Goal: Transaction & Acquisition: Purchase product/service

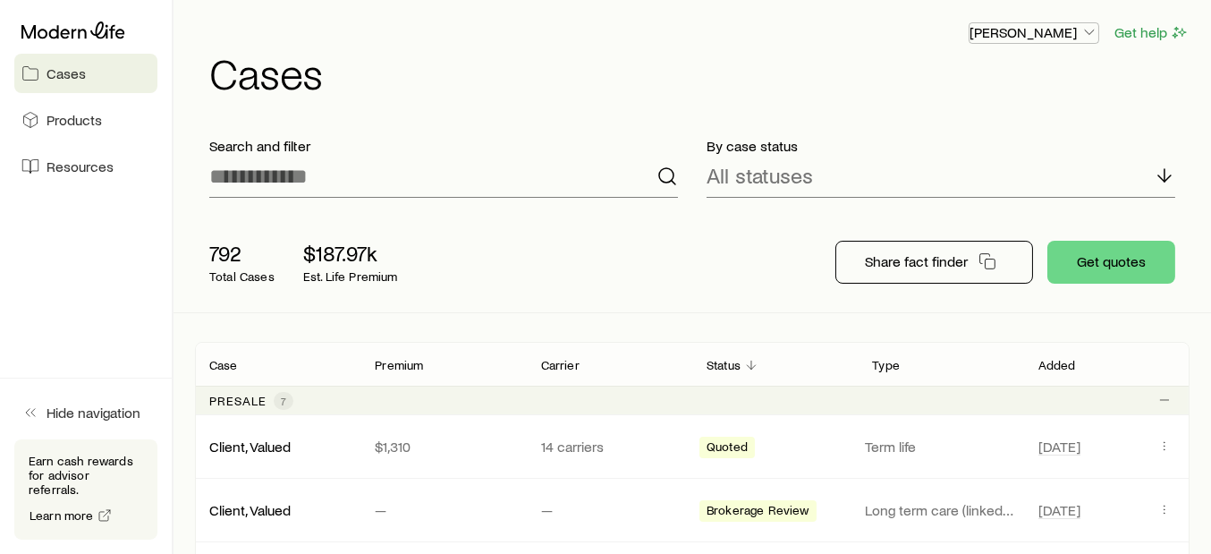
click at [1089, 34] on icon "button" at bounding box center [1090, 32] width 18 height 18
click at [1040, 78] on span "Licenses and contracts" at bounding box center [998, 81] width 147 height 18
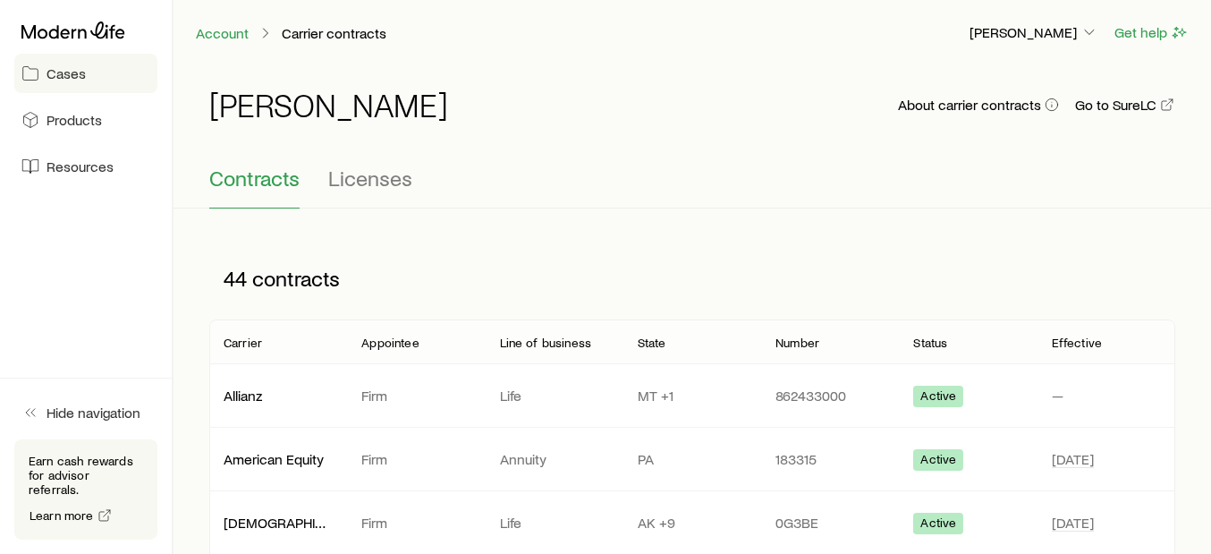
click at [69, 73] on span "Cases" at bounding box center [66, 73] width 39 height 18
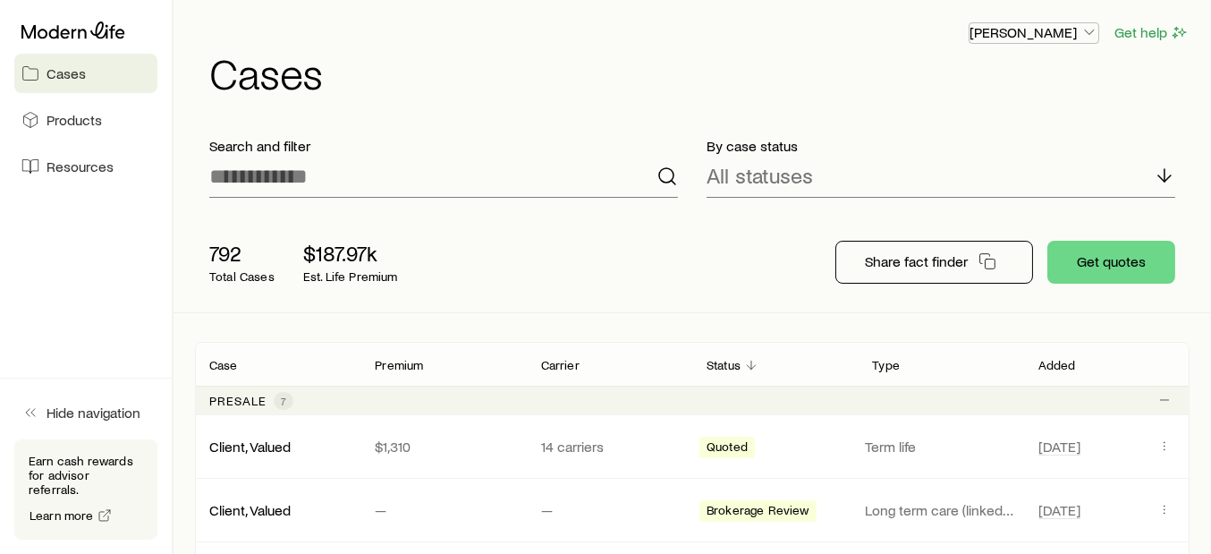
click at [1087, 30] on polyline "button" at bounding box center [1089, 32] width 9 height 4
click at [1026, 81] on span "Licenses and contracts" at bounding box center [998, 81] width 147 height 18
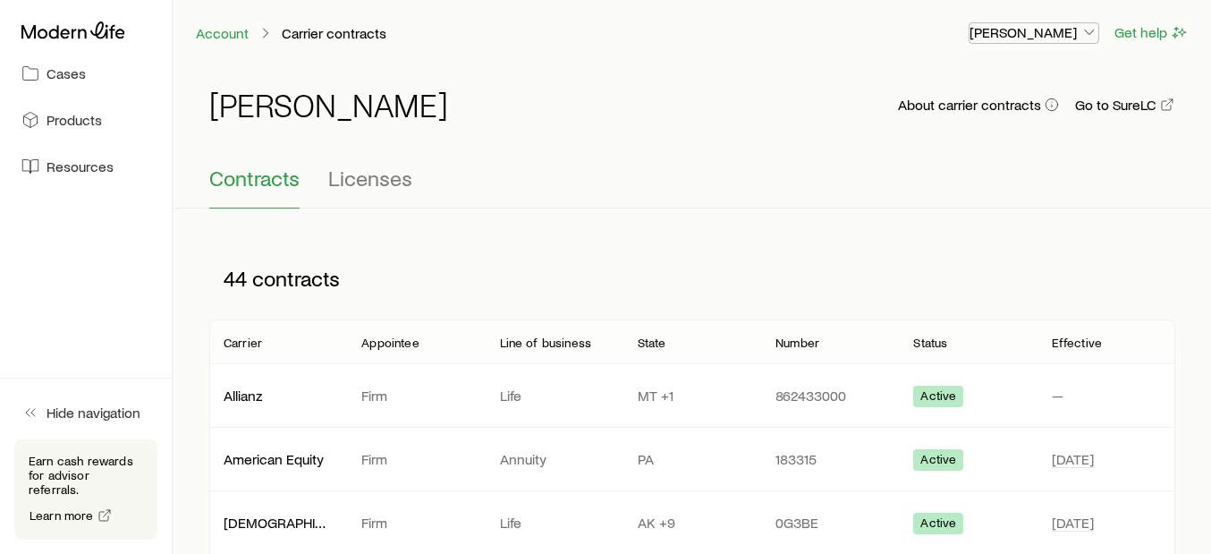
click at [1088, 30] on icon "button" at bounding box center [1090, 32] width 18 height 18
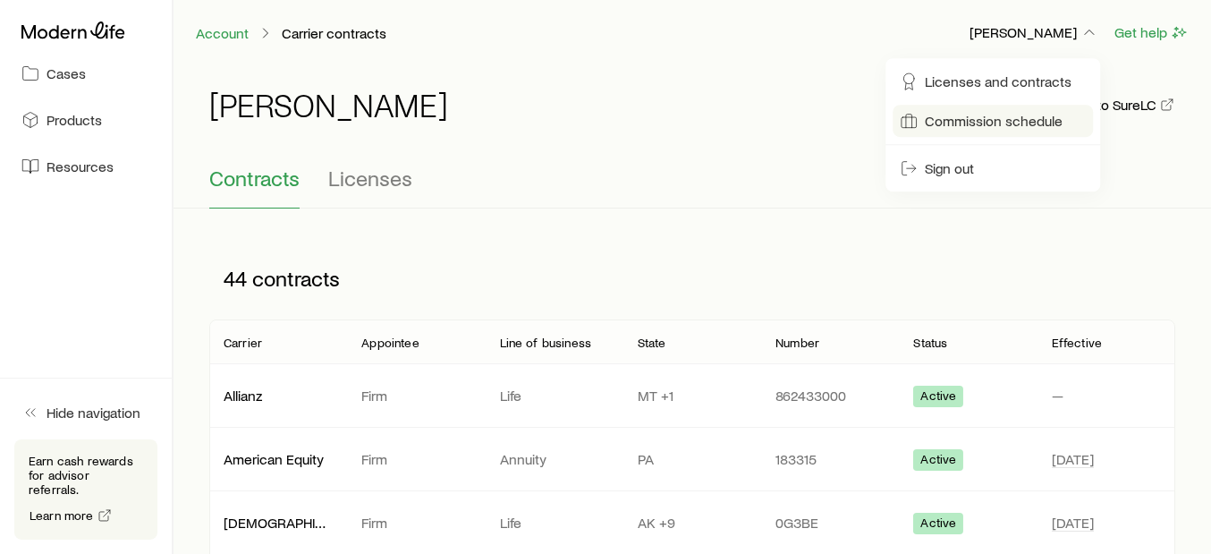
click at [966, 121] on span "Commission schedule" at bounding box center [994, 121] width 138 height 18
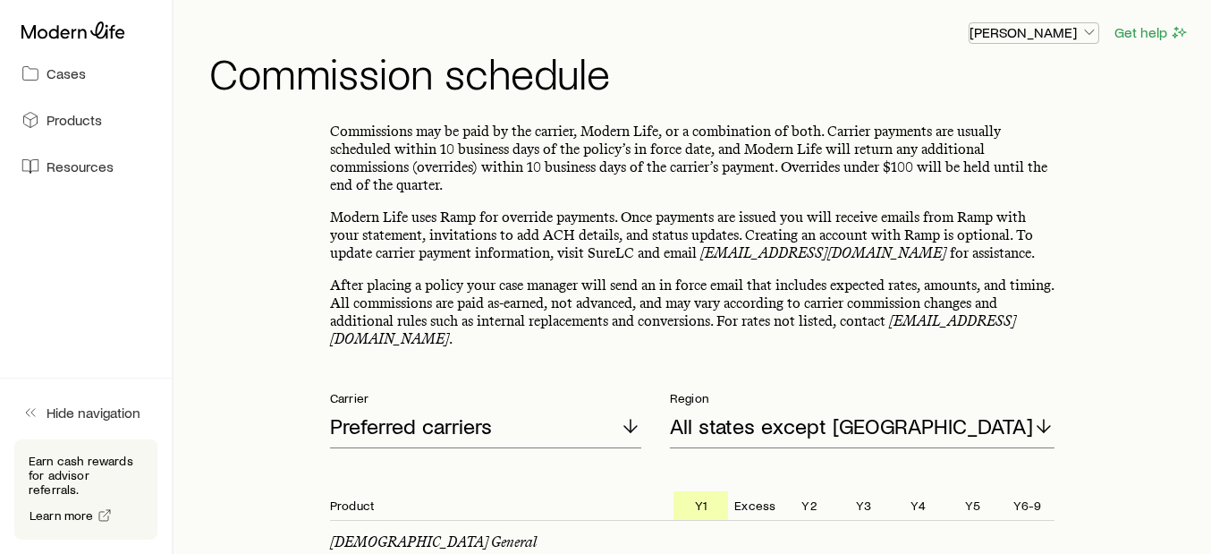
click at [1089, 30] on icon "button" at bounding box center [1090, 32] width 18 height 18
click at [794, 30] on div "[PERSON_NAME] Get help" at bounding box center [699, 32] width 981 height 22
click at [74, 72] on span "Cases" at bounding box center [66, 73] width 39 height 18
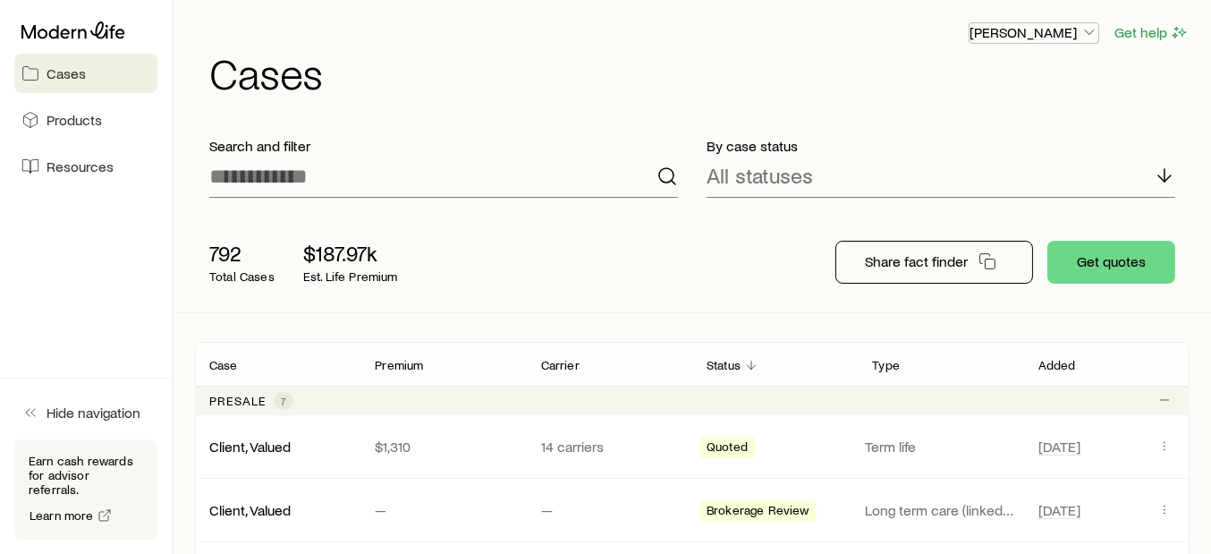
click at [1087, 29] on icon "button" at bounding box center [1090, 32] width 18 height 18
click at [1088, 29] on icon "button" at bounding box center [1090, 32] width 18 height 18
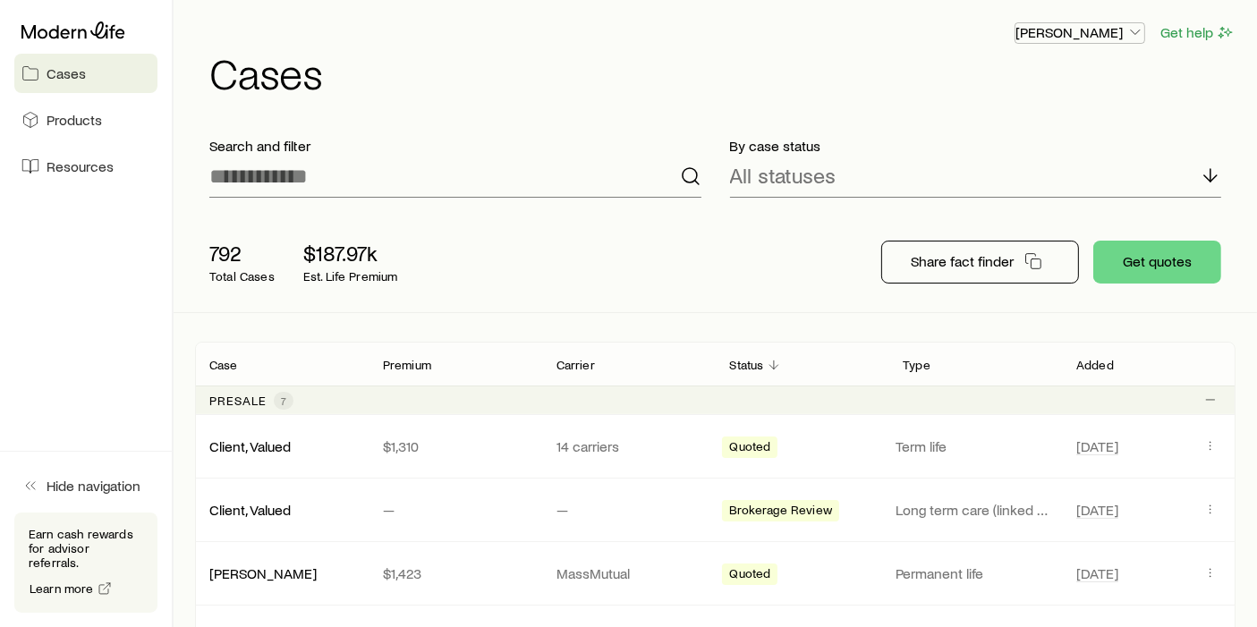
click at [1134, 34] on icon "button" at bounding box center [1135, 32] width 18 height 18
click at [1078, 78] on span "Licenses and contracts" at bounding box center [1044, 81] width 147 height 18
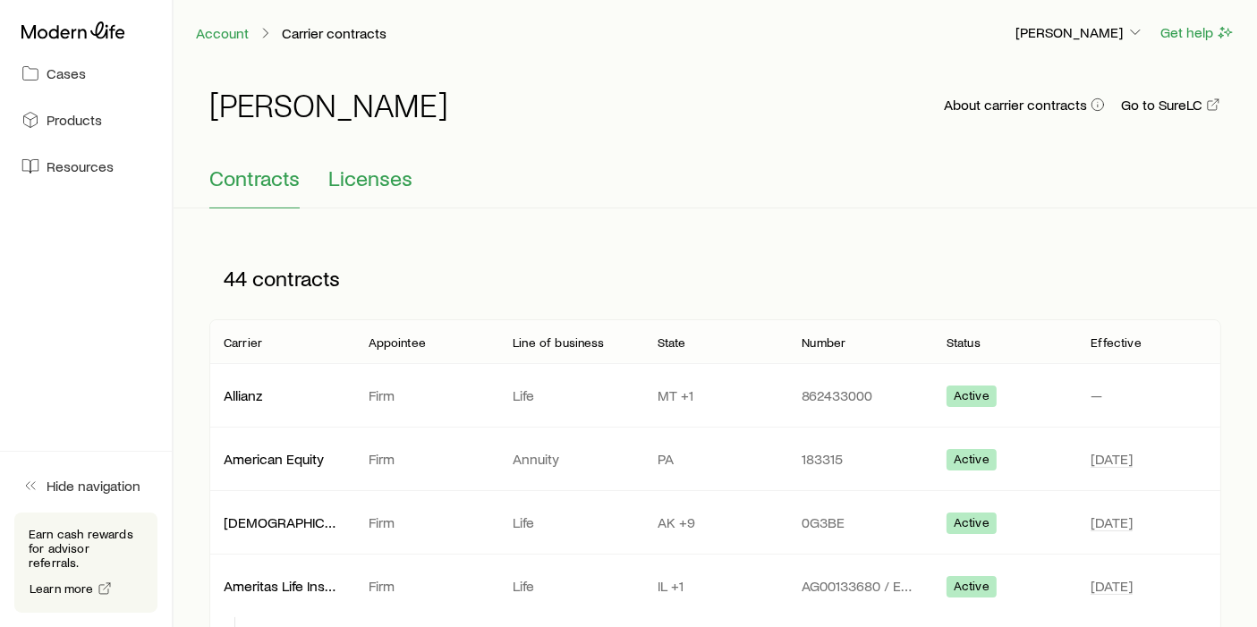
click at [383, 179] on span "Licenses" at bounding box center [370, 178] width 84 height 25
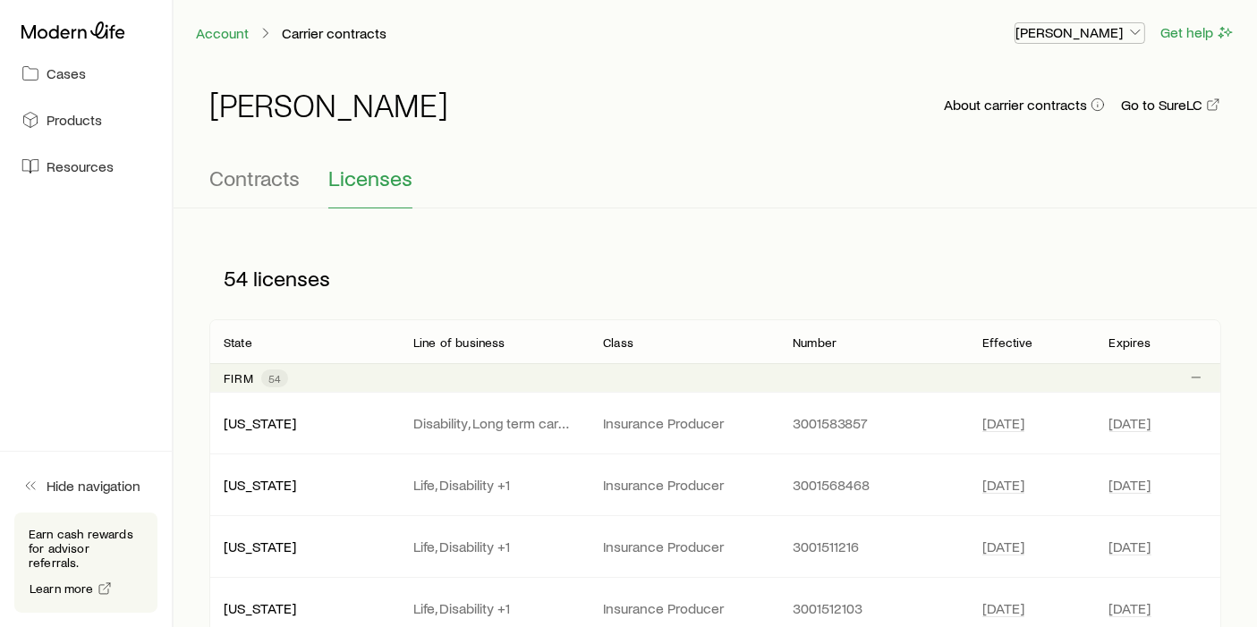
click at [1131, 27] on icon "button" at bounding box center [1135, 32] width 18 height 18
click at [1011, 112] on span "Commission schedule" at bounding box center [1040, 121] width 138 height 18
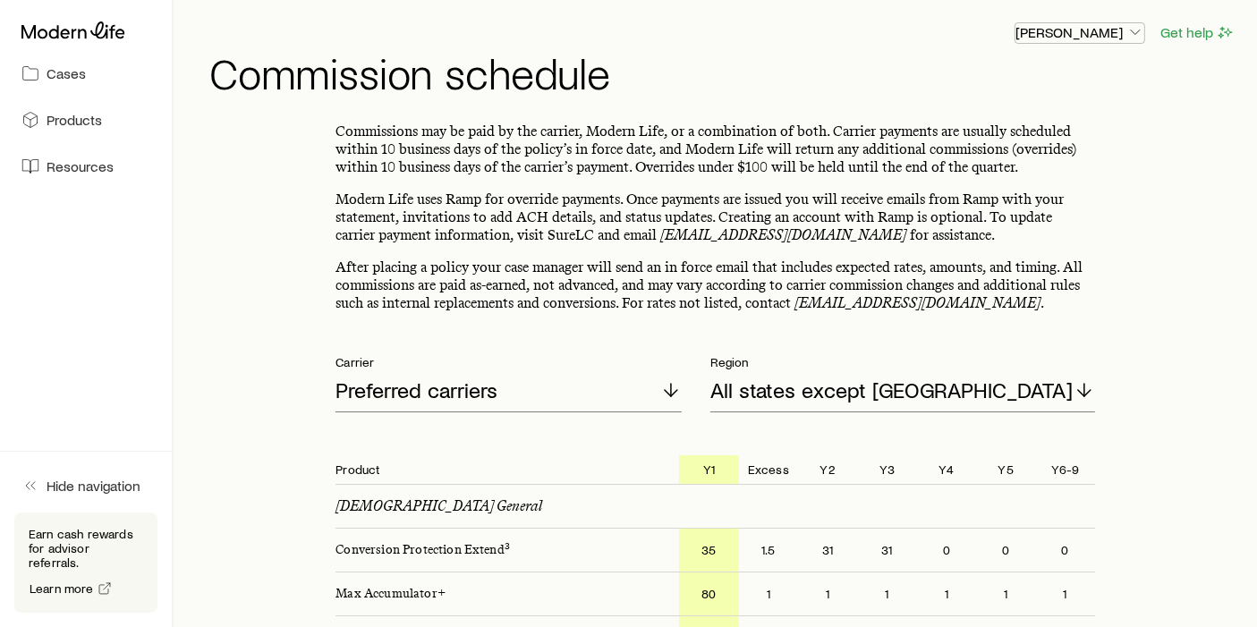
click at [1140, 34] on icon "button" at bounding box center [1135, 32] width 18 height 18
click at [62, 79] on span "Cases" at bounding box center [66, 73] width 39 height 18
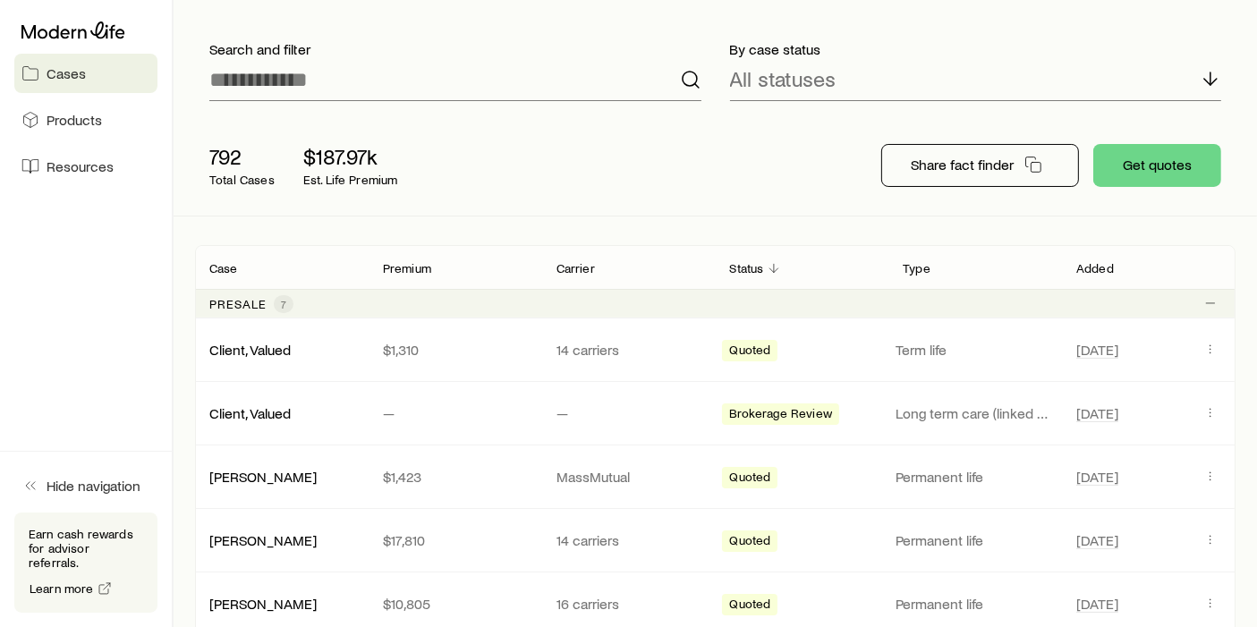
scroll to position [99, 0]
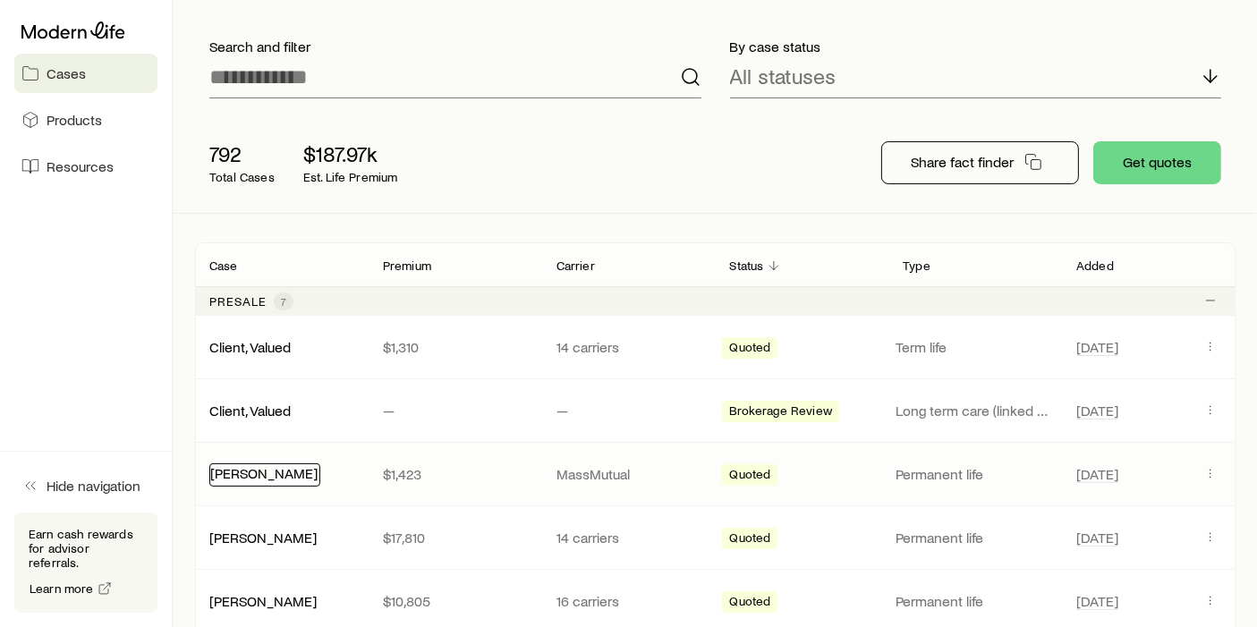
click at [268, 472] on link "[PERSON_NAME]" at bounding box center [263, 472] width 107 height 17
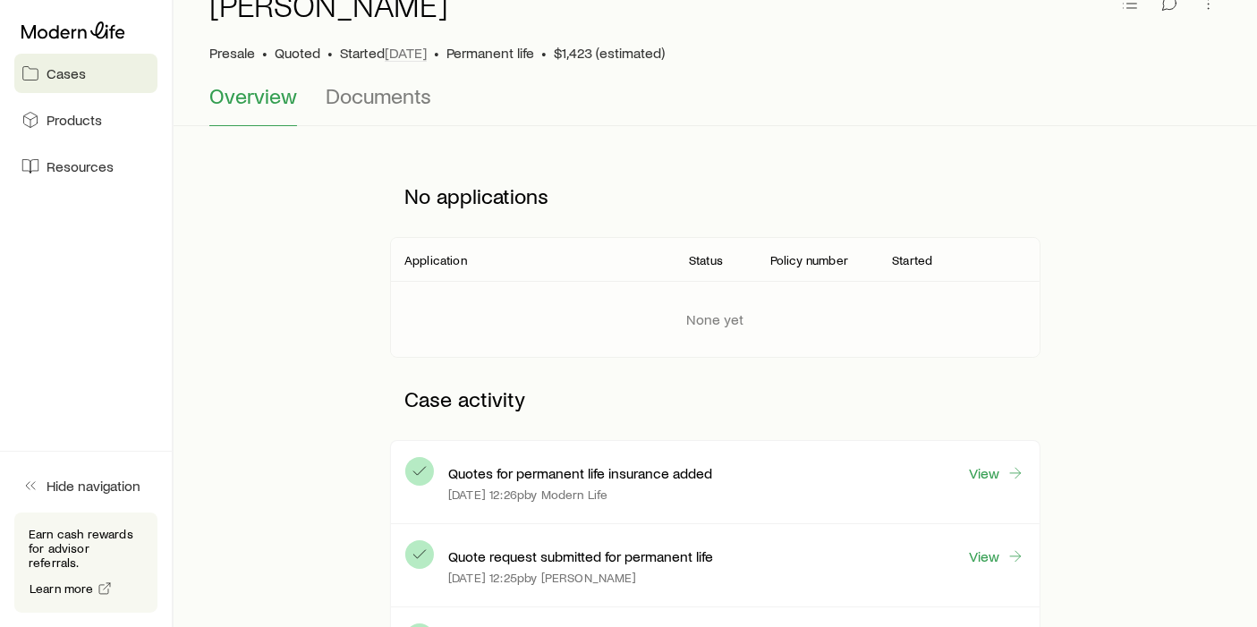
scroll to position [99, 0]
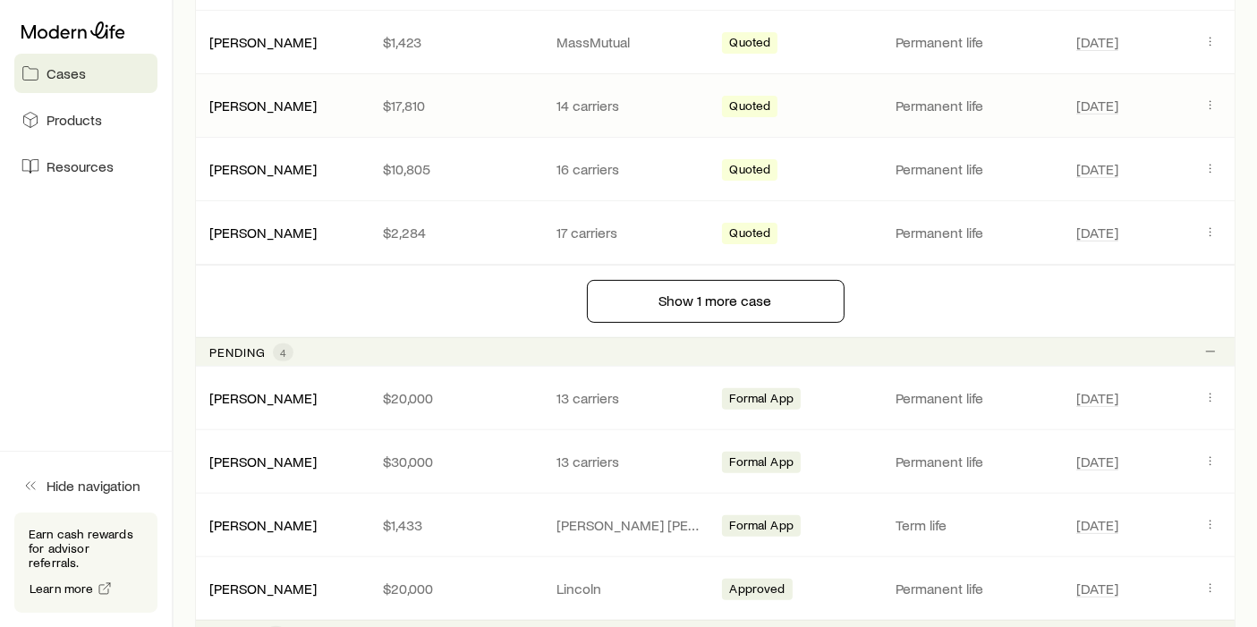
scroll to position [596, 0]
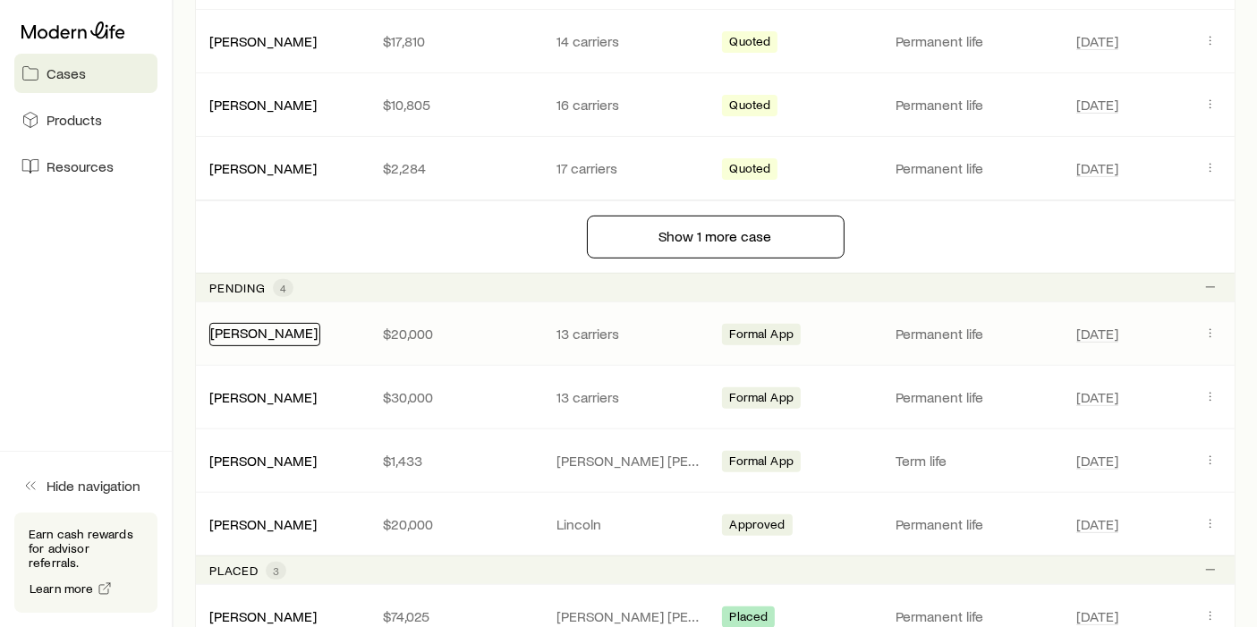
click at [276, 333] on link "[PERSON_NAME]" at bounding box center [263, 332] width 107 height 17
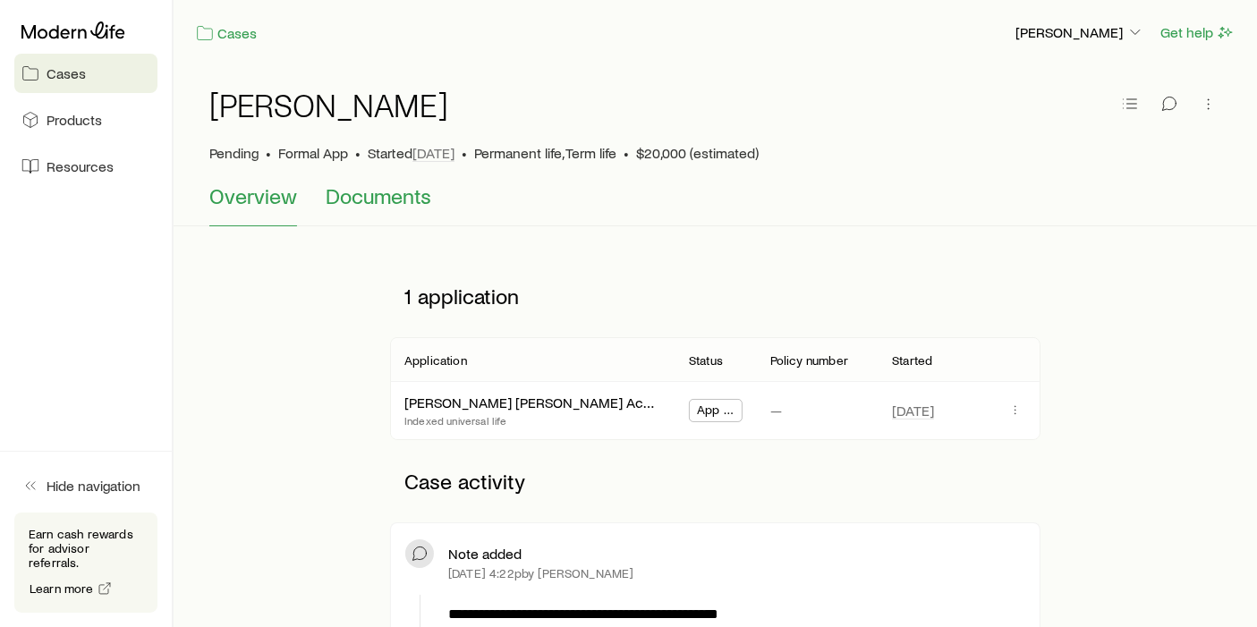
click at [400, 203] on span "Documents" at bounding box center [379, 195] width 106 height 25
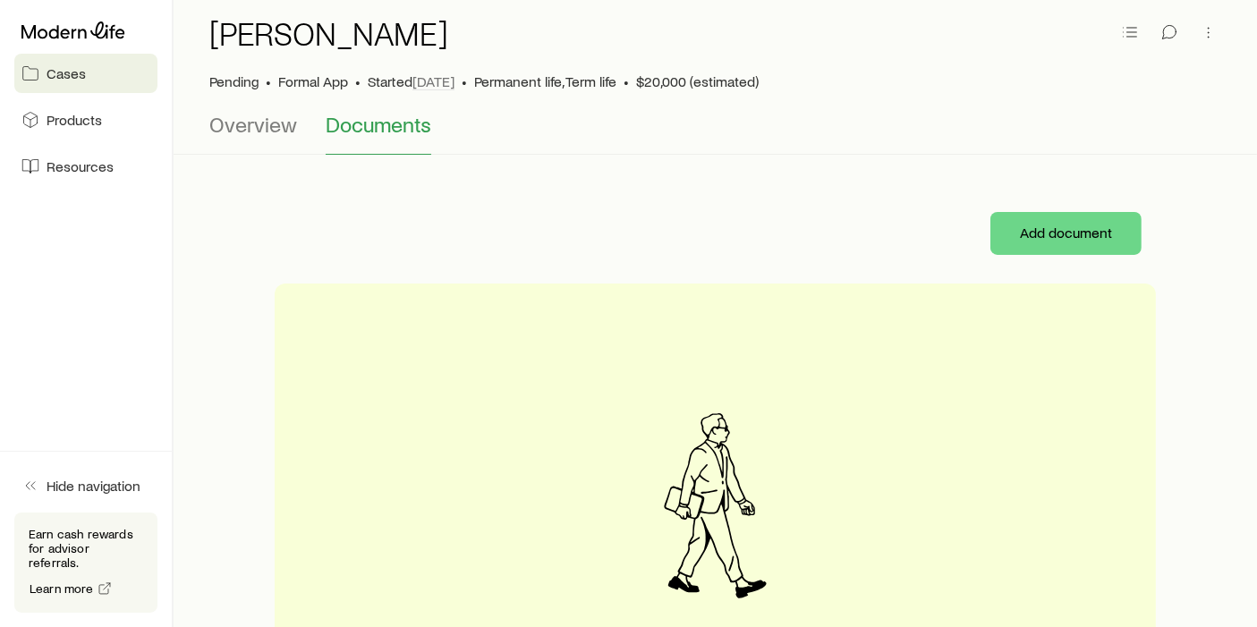
scroll to position [59, 0]
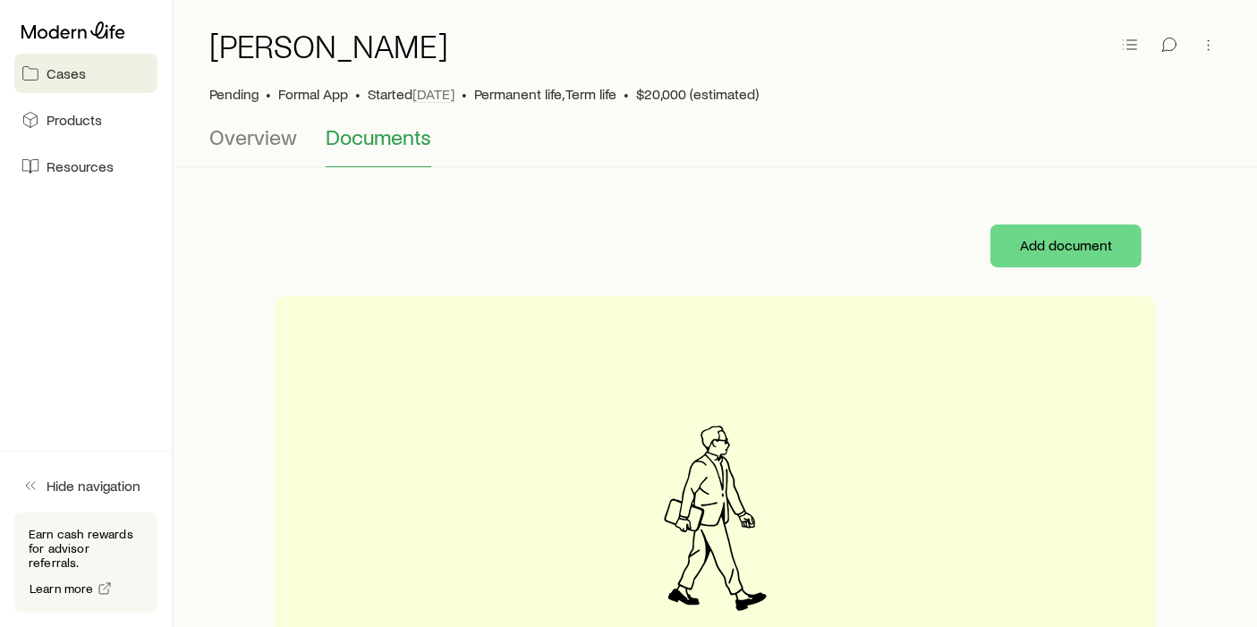
click at [47, 71] on span "Cases" at bounding box center [66, 73] width 39 height 18
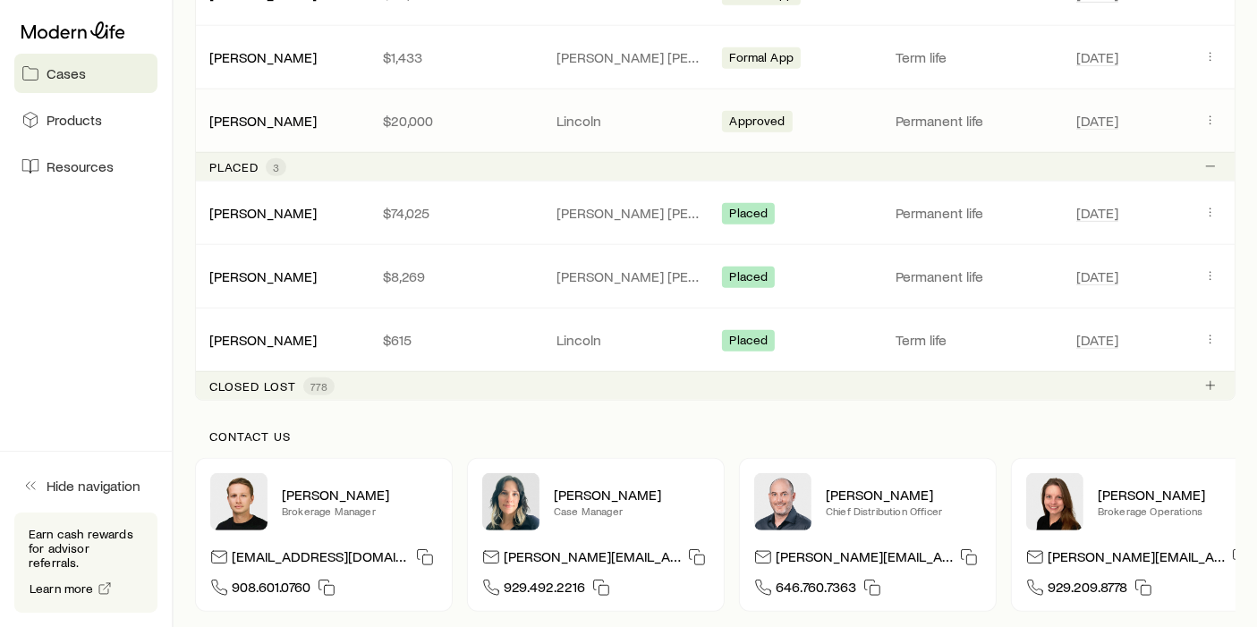
scroll to position [994, 0]
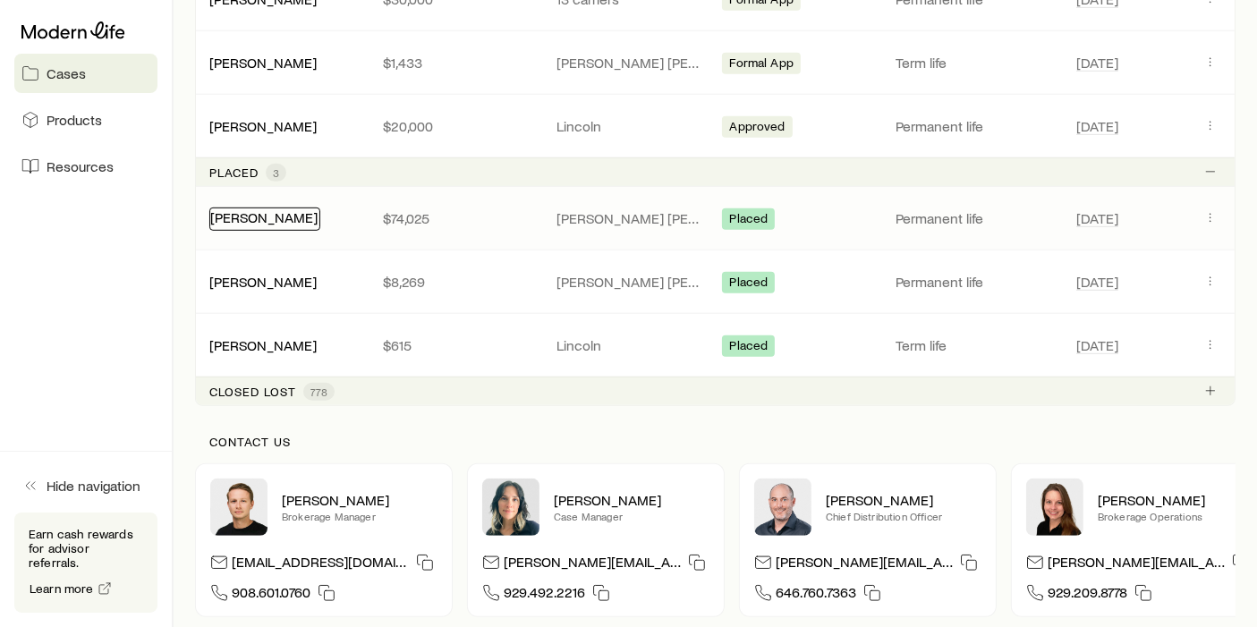
click at [266, 222] on link "[PERSON_NAME]" at bounding box center [263, 216] width 107 height 17
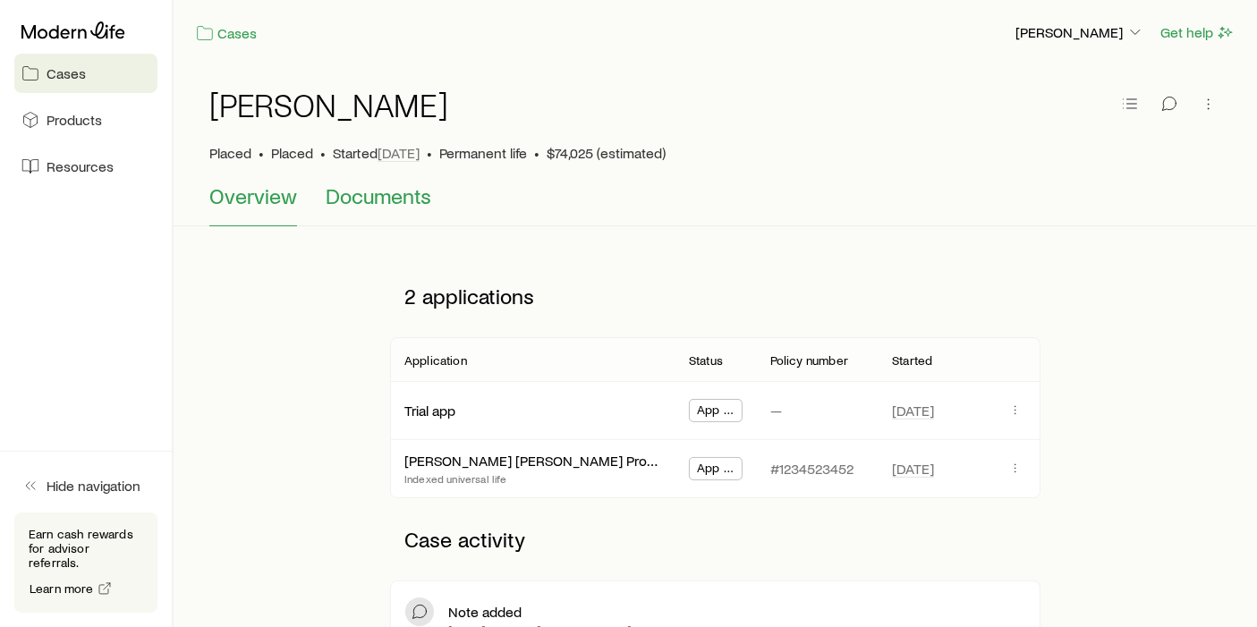
click at [375, 193] on span "Documents" at bounding box center [379, 195] width 106 height 25
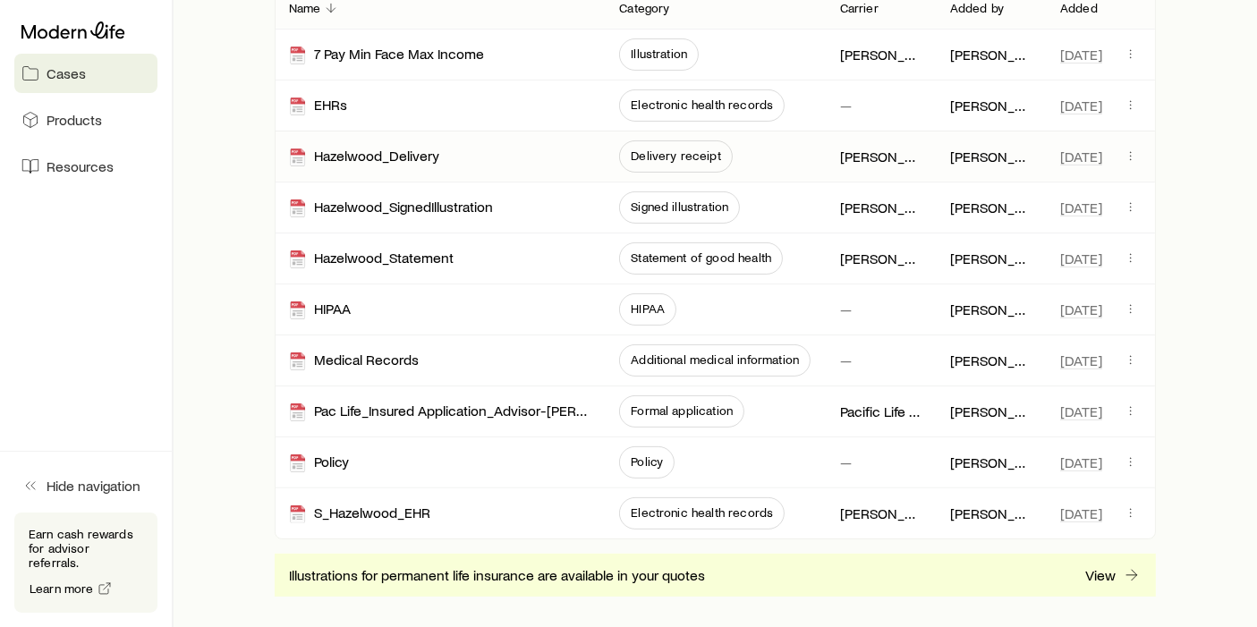
scroll to position [366, 0]
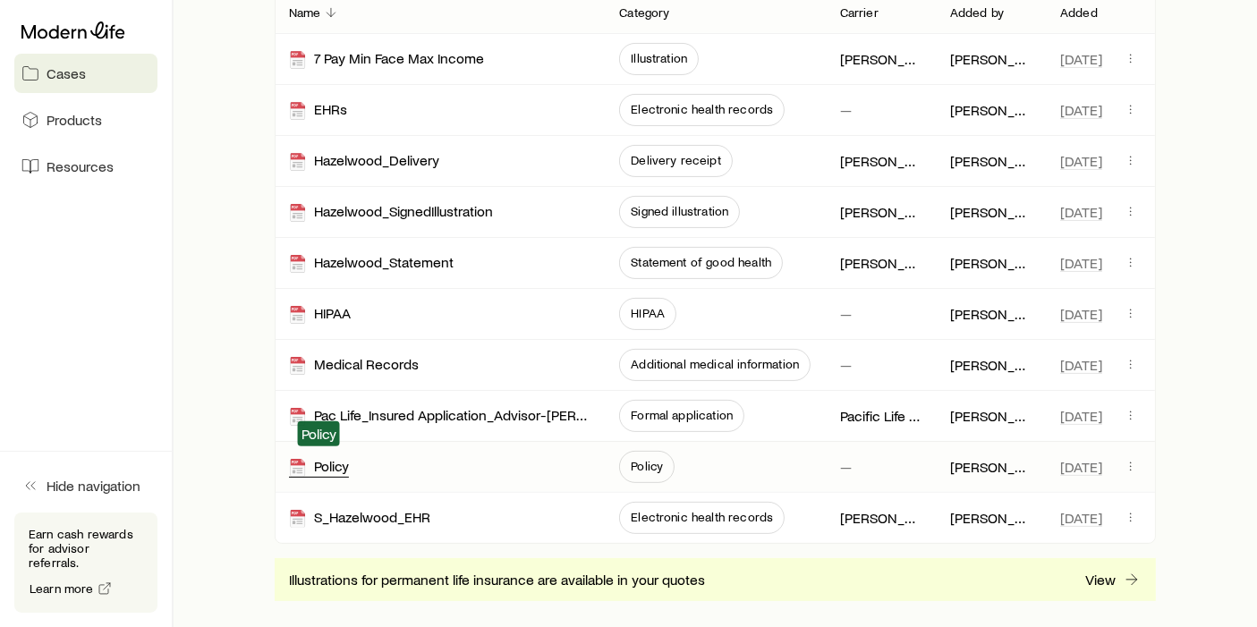
click at [321, 466] on div "Policy" at bounding box center [319, 467] width 60 height 21
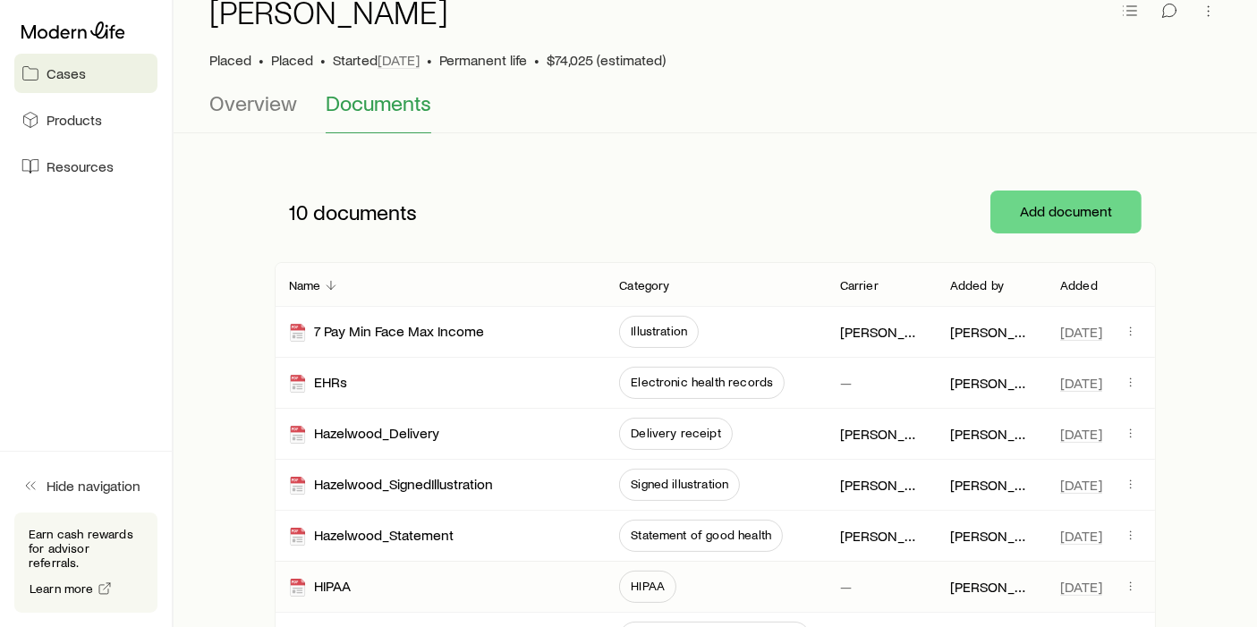
scroll to position [0, 0]
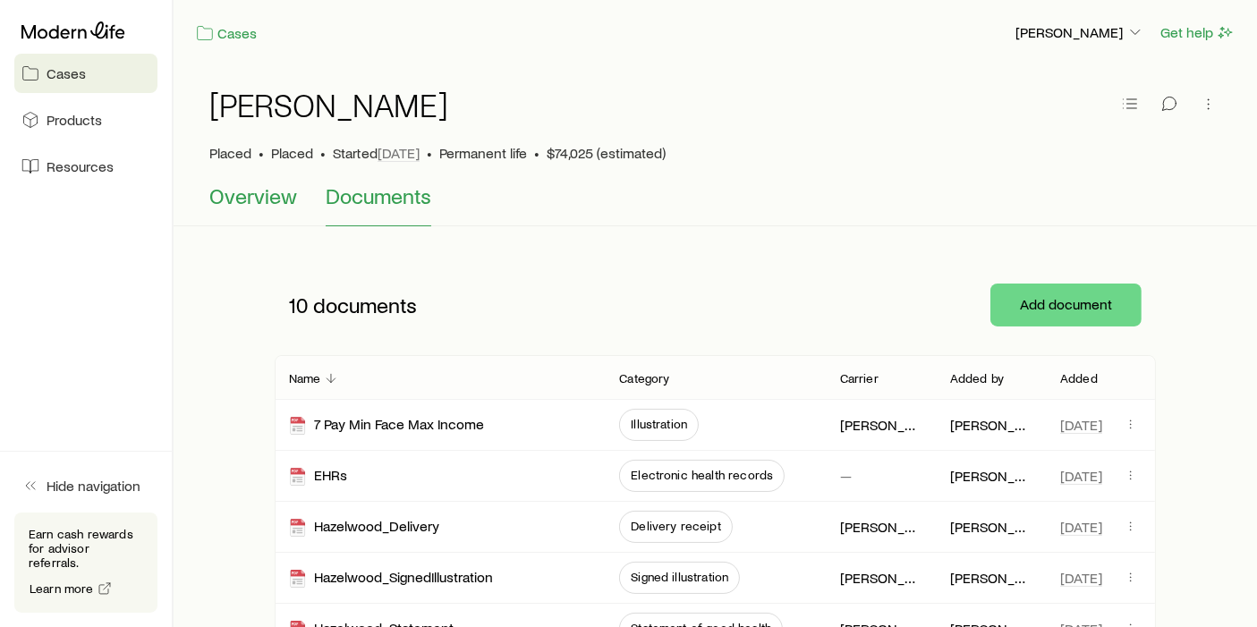
click at [209, 192] on div "[PERSON_NAME] Placed • Placed • Started [DATE] • Permanent life • $74,025 (esti…" at bounding box center [715, 145] width 1083 height 161
click at [247, 200] on span "Overview" at bounding box center [253, 195] width 88 height 25
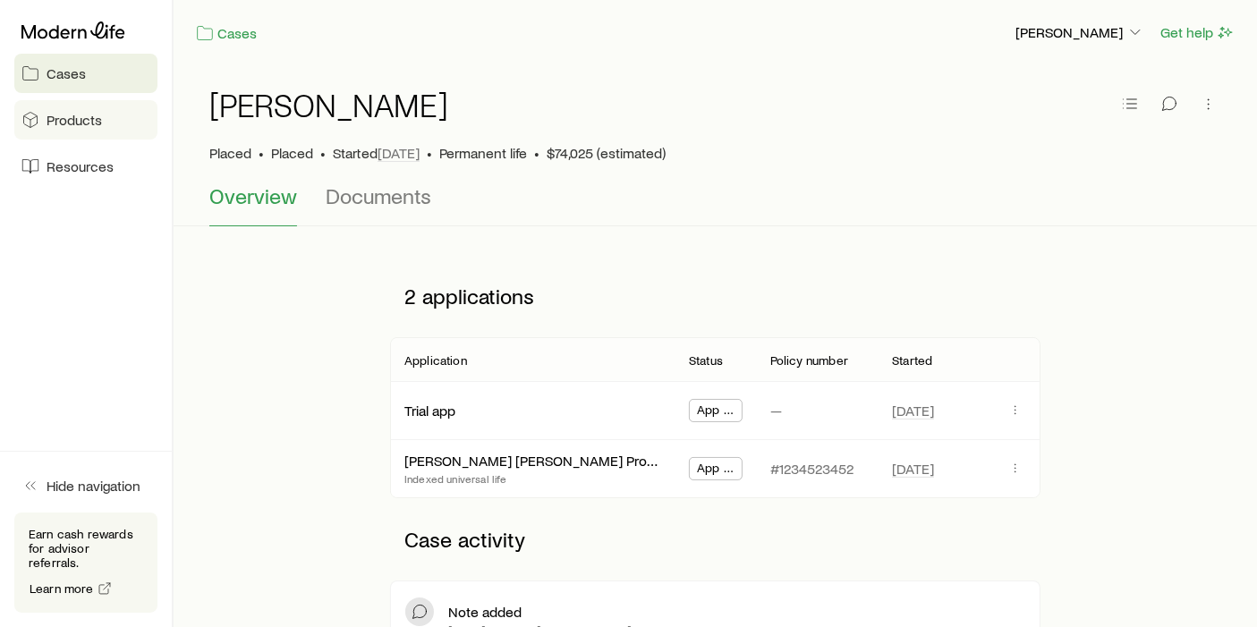
click at [84, 116] on span "Products" at bounding box center [74, 120] width 55 height 18
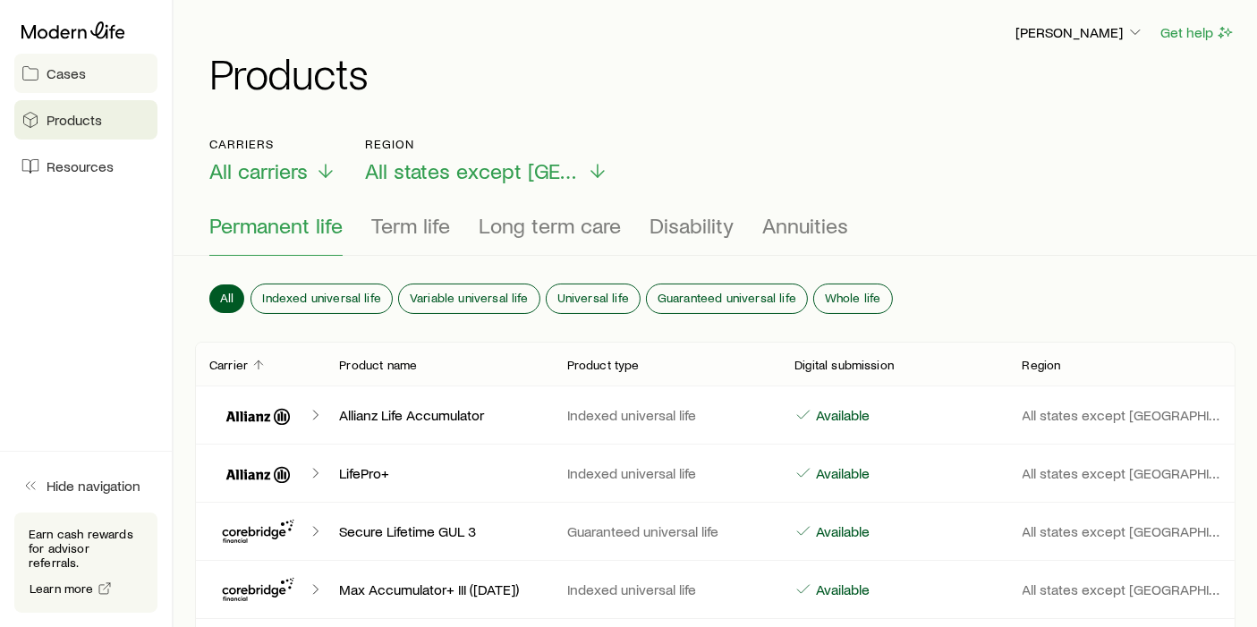
click at [43, 75] on link "Cases" at bounding box center [85, 73] width 143 height 39
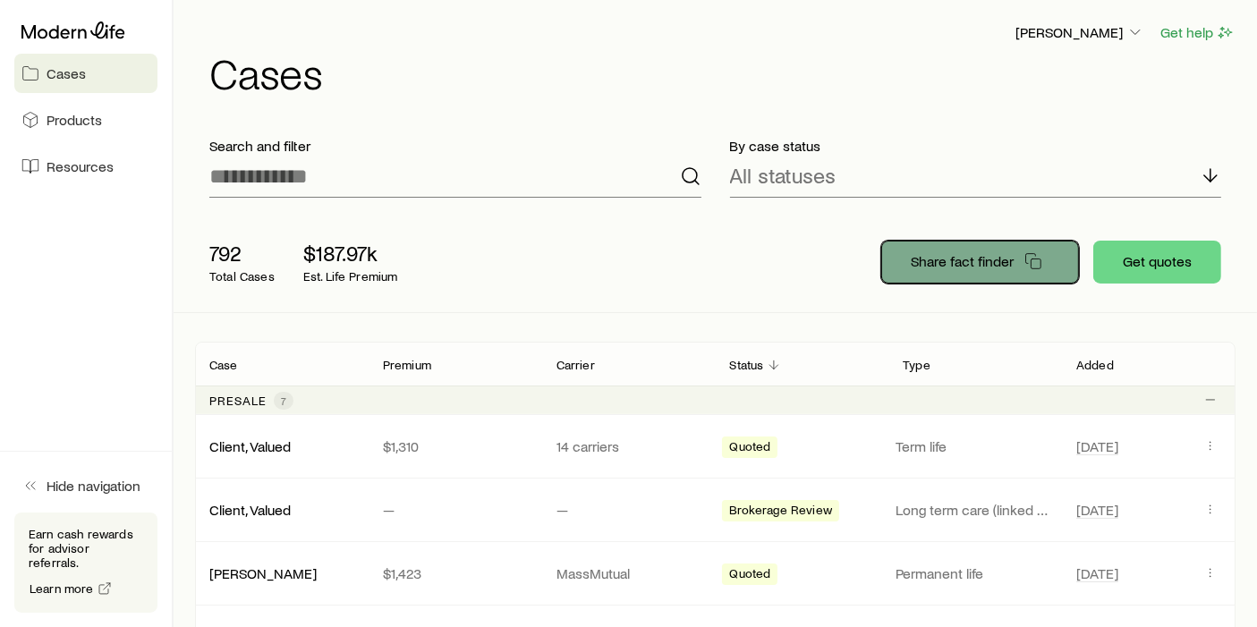
click at [955, 252] on p "Share fact finder" at bounding box center [962, 261] width 103 height 18
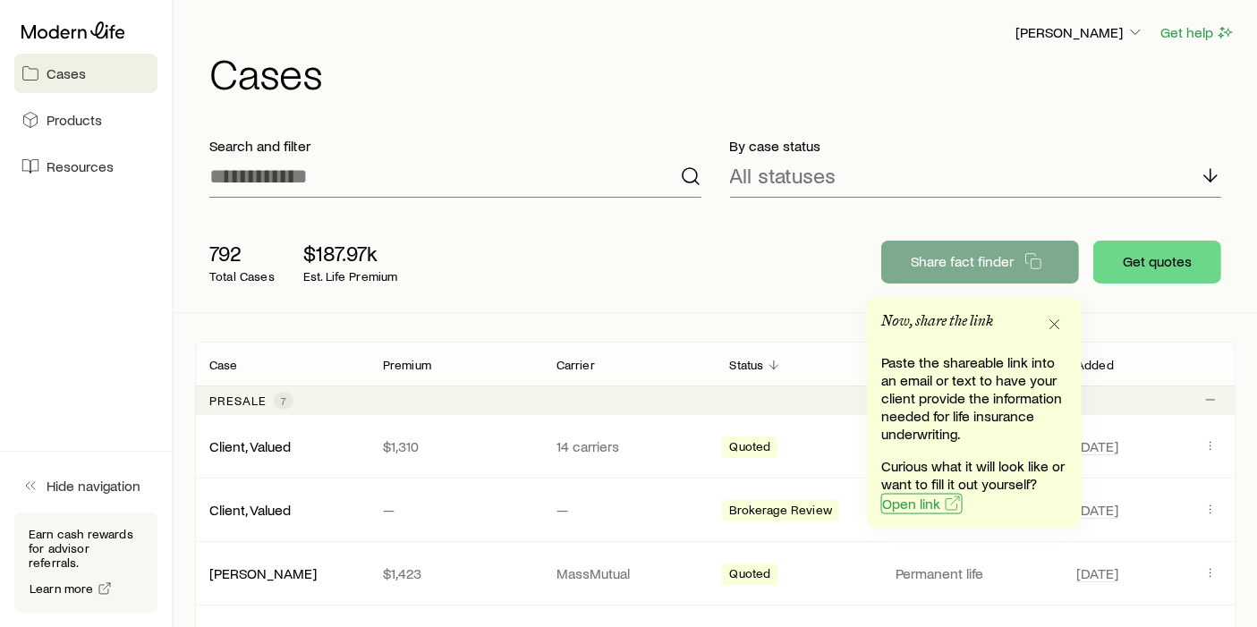
click at [918, 502] on span "Open link" at bounding box center [911, 504] width 58 height 14
click at [623, 256] on div "792 Total Cases $187.97k Est. Life Premium" at bounding box center [481, 262] width 573 height 72
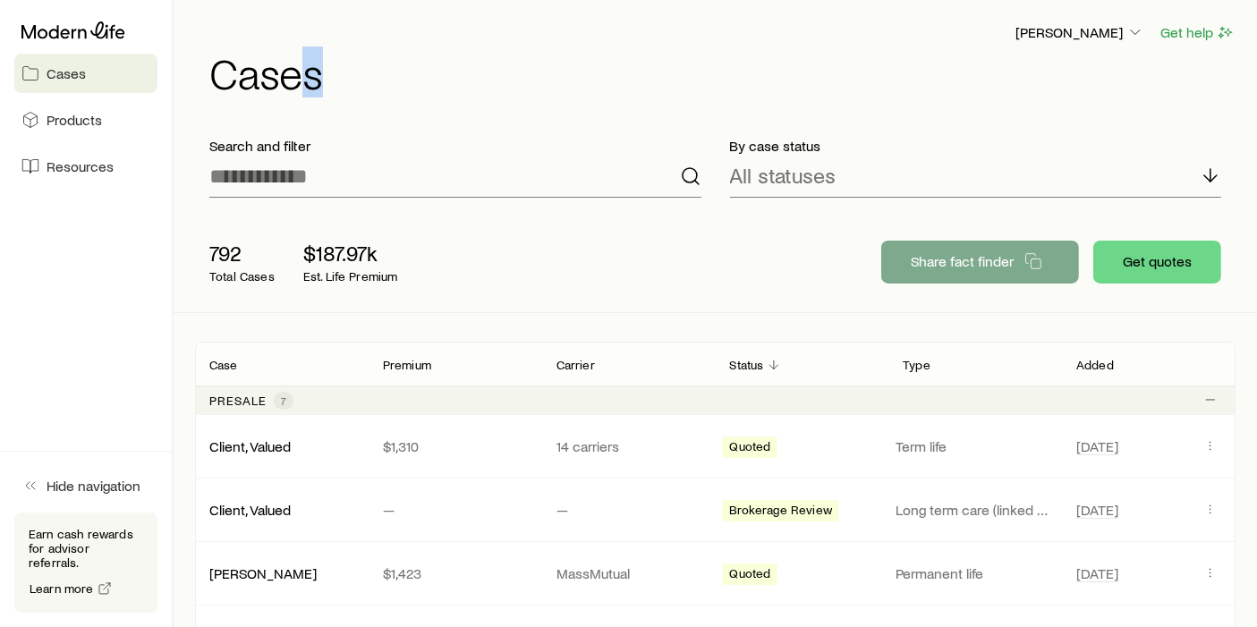
drag, startPoint x: 314, startPoint y: 97, endPoint x: 311, endPoint y: 106, distance: 10.2
click at [311, 106] on div "[PERSON_NAME] Get help Cases" at bounding box center [715, 57] width 1040 height 115
click at [520, 218] on div "792 Total Cases $187.97k Est. Life Premium Share fact finder Get quotes" at bounding box center [715, 262] width 1040 height 100
drag, startPoint x: 1158, startPoint y: 262, endPoint x: 1149, endPoint y: 264, distance: 9.1
click at [1157, 262] on button "Get quotes" at bounding box center [1157, 262] width 128 height 43
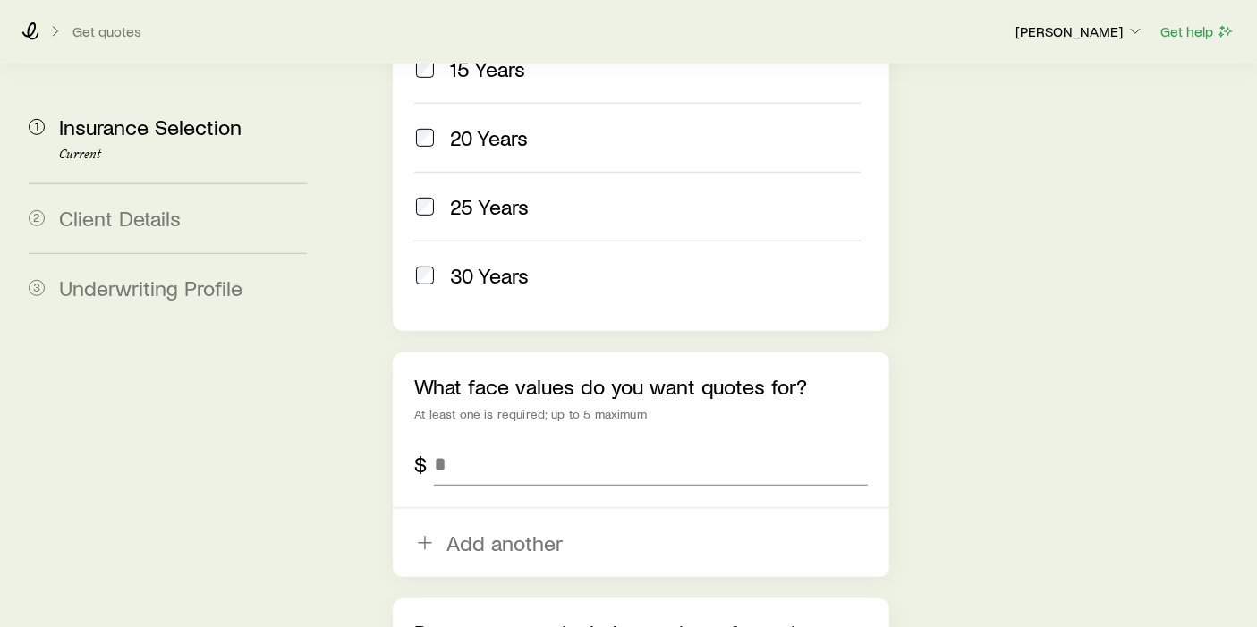
scroll to position [1122, 0]
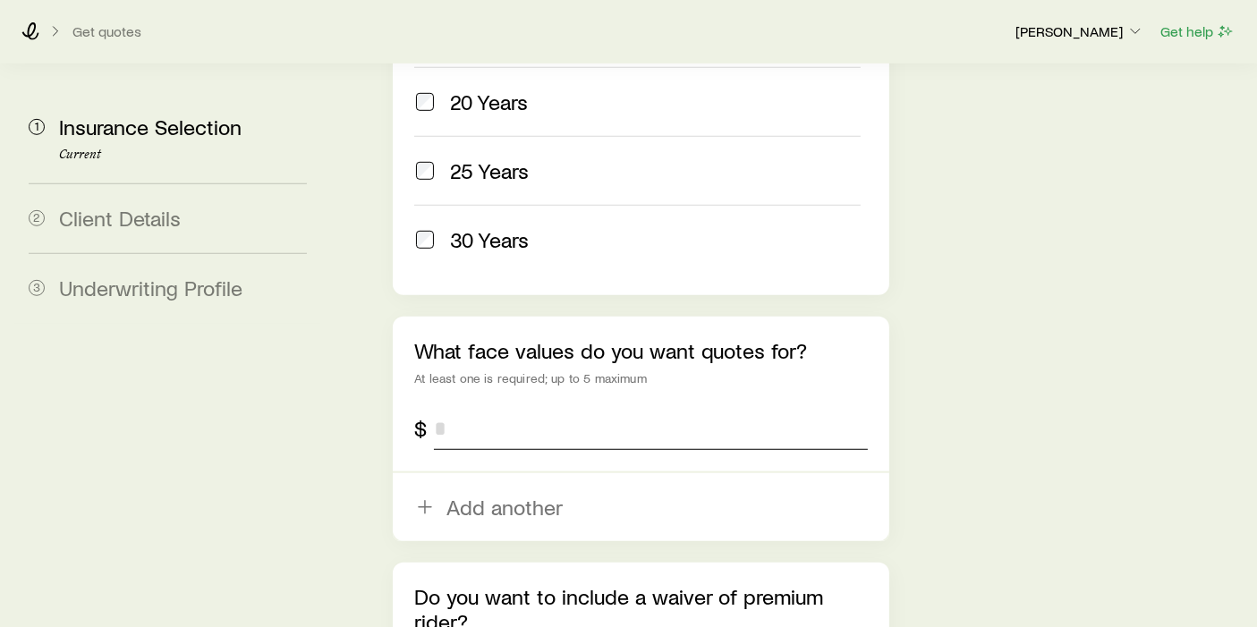
click at [478, 407] on input "tel" at bounding box center [651, 428] width 434 height 43
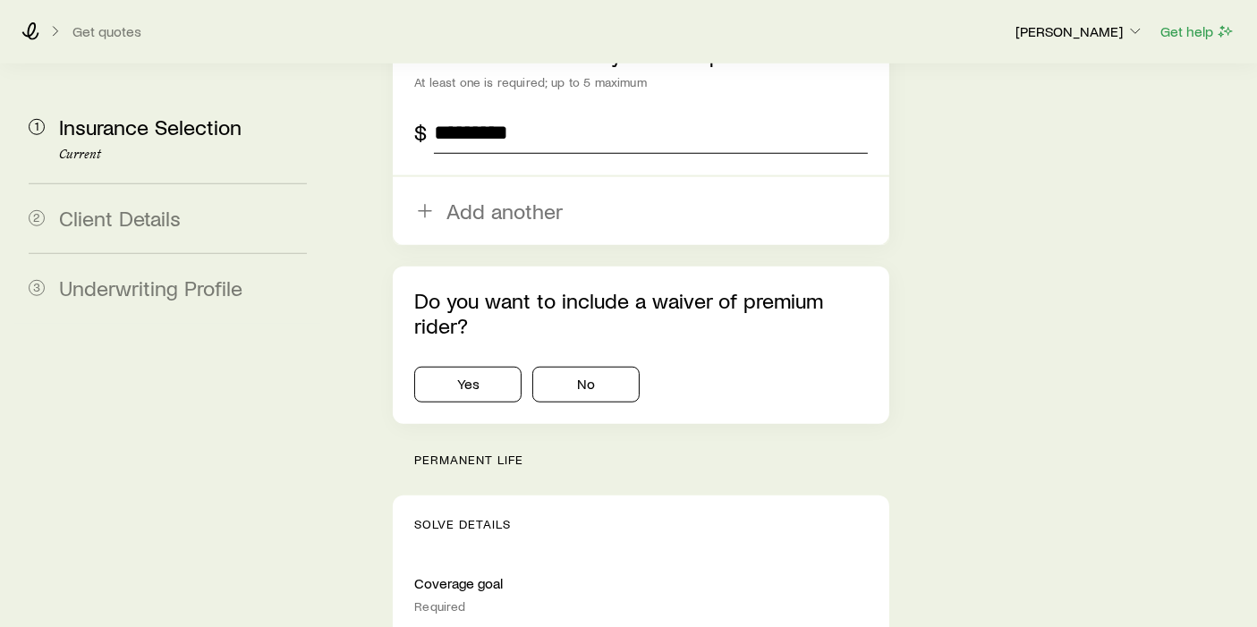
scroll to position [1421, 0]
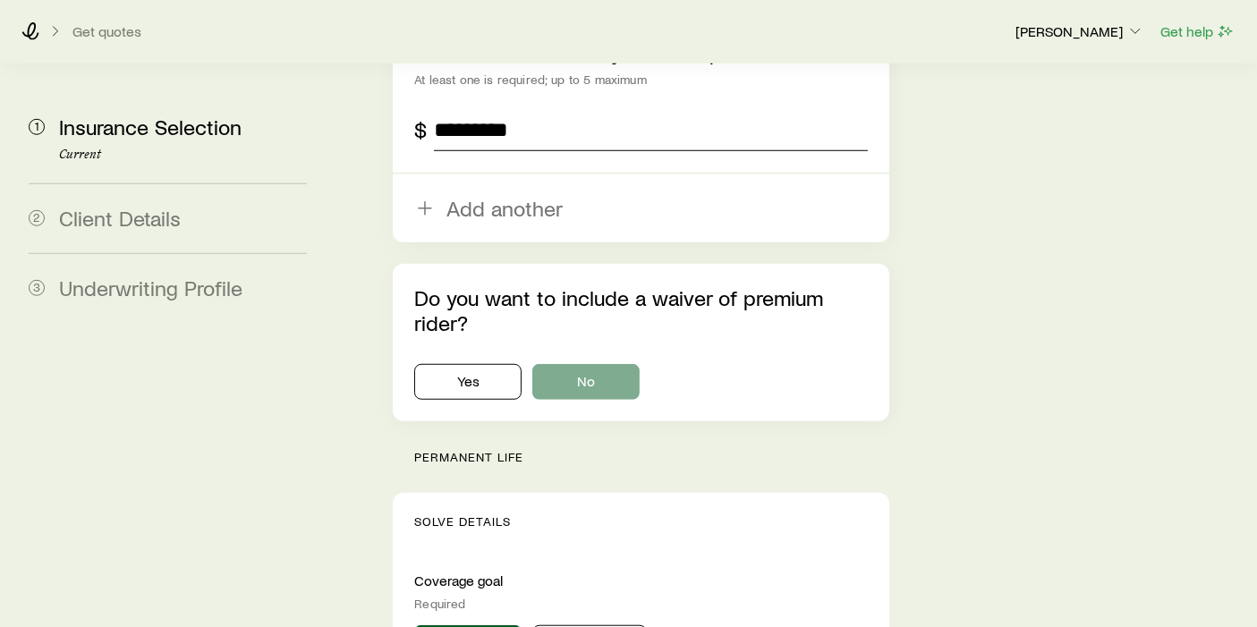
type input "*********"
click at [617, 364] on button "No" at bounding box center [585, 382] width 107 height 36
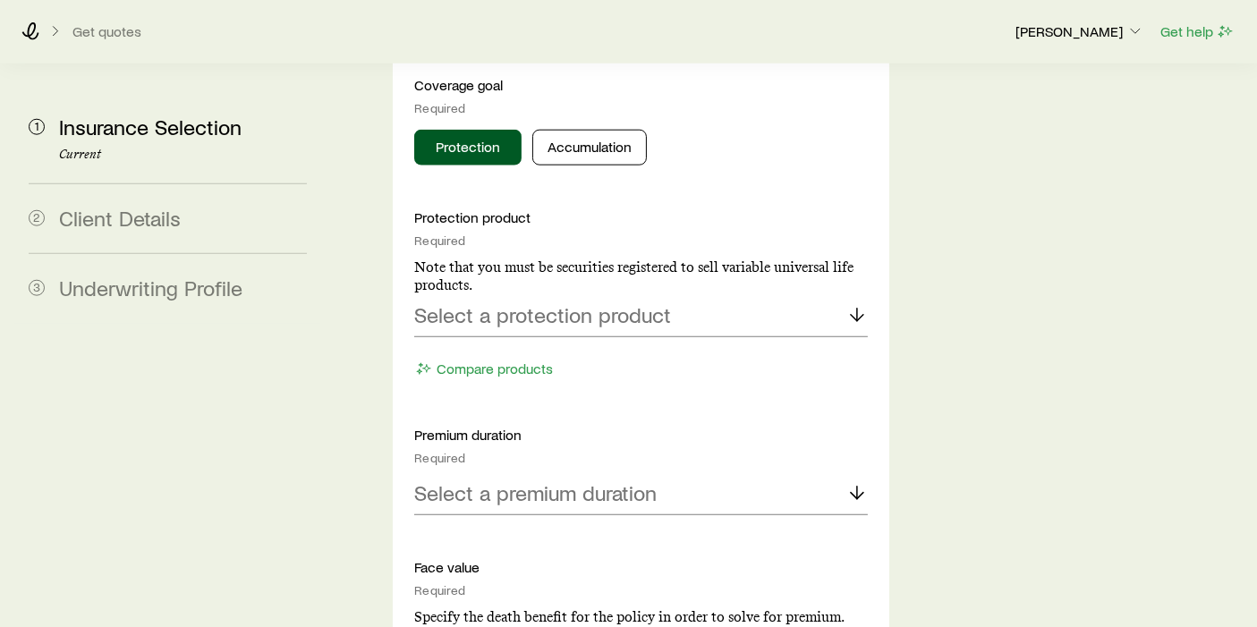
scroll to position [1917, 0]
click at [856, 303] on icon at bounding box center [856, 313] width 21 height 21
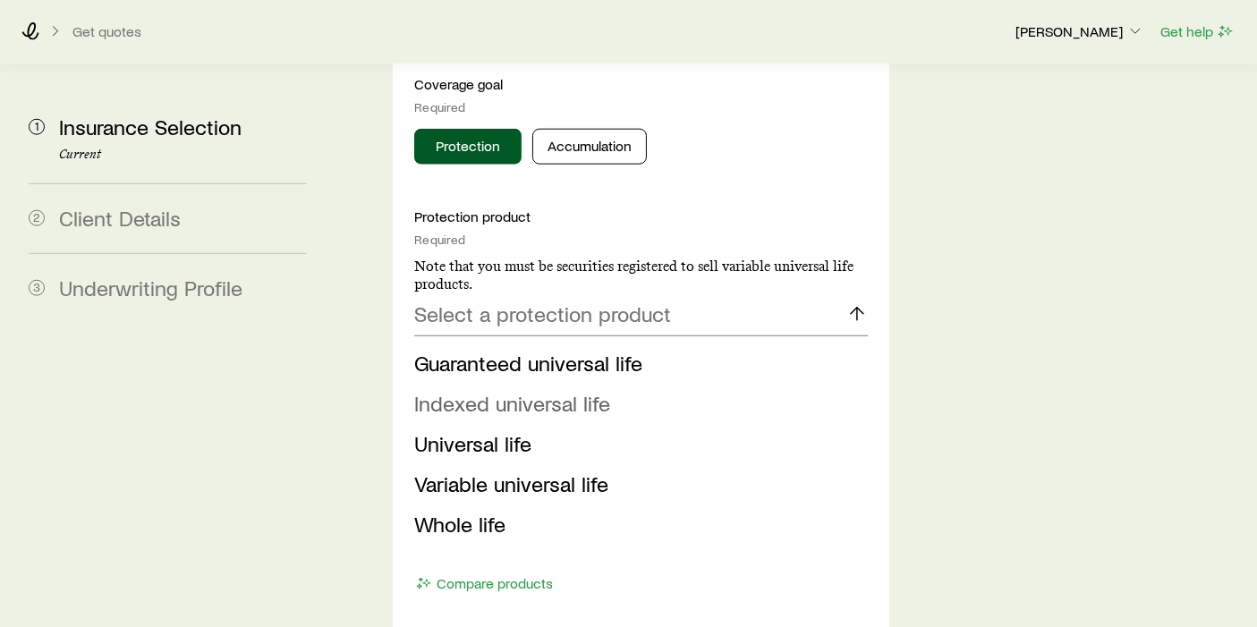
click at [507, 390] on span "Indexed universal life" at bounding box center [512, 403] width 196 height 26
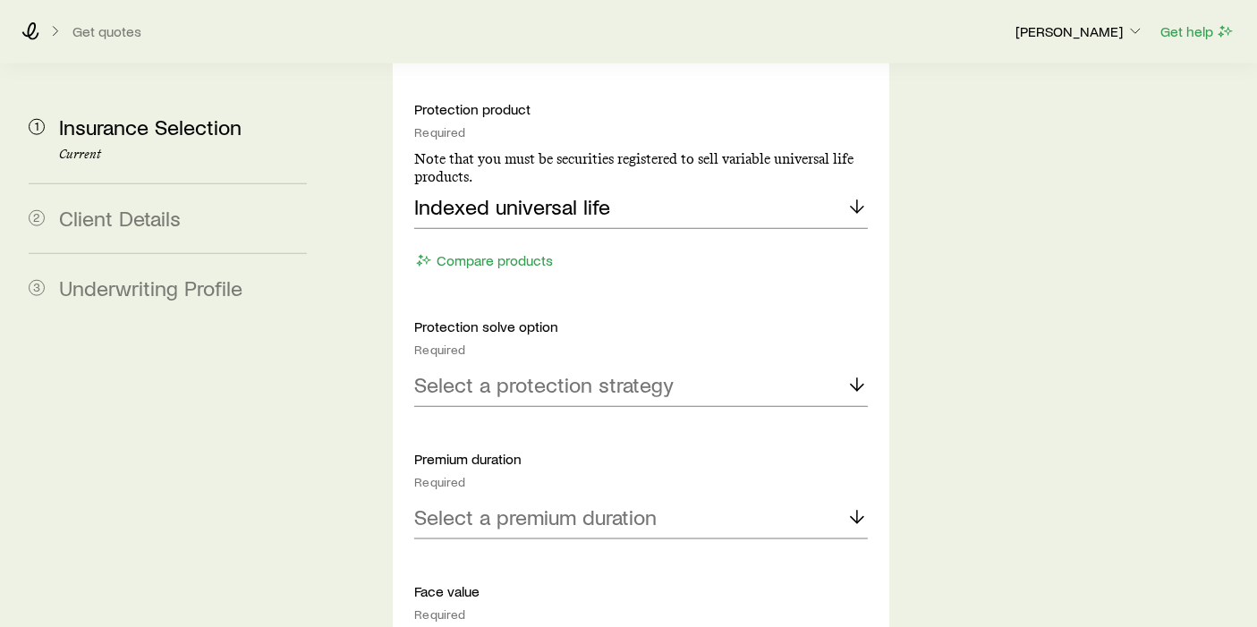
scroll to position [2116, 0]
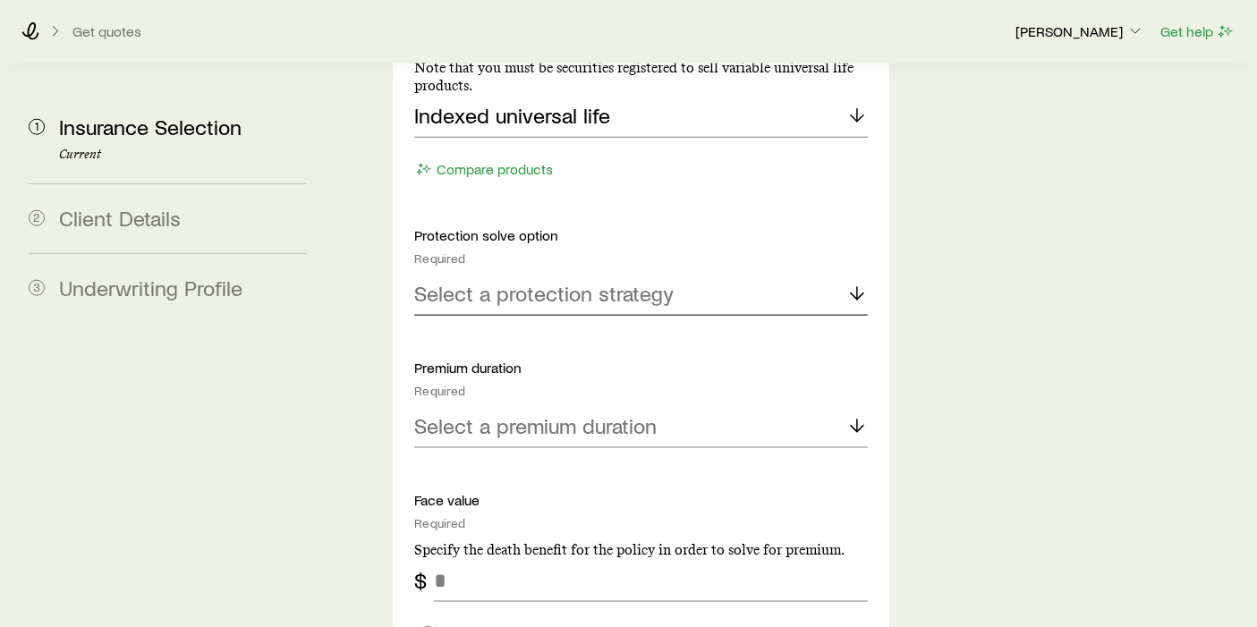
click at [862, 283] on icon at bounding box center [856, 293] width 21 height 21
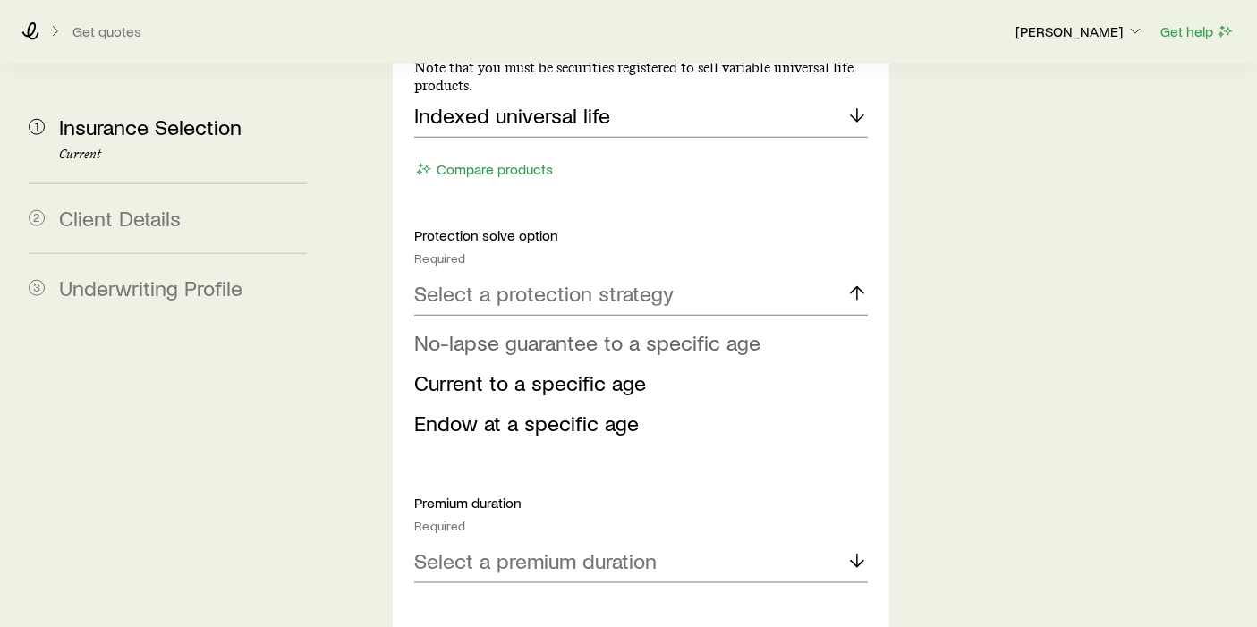
click at [616, 329] on span "No-lapse guarantee to a specific age" at bounding box center [587, 342] width 346 height 26
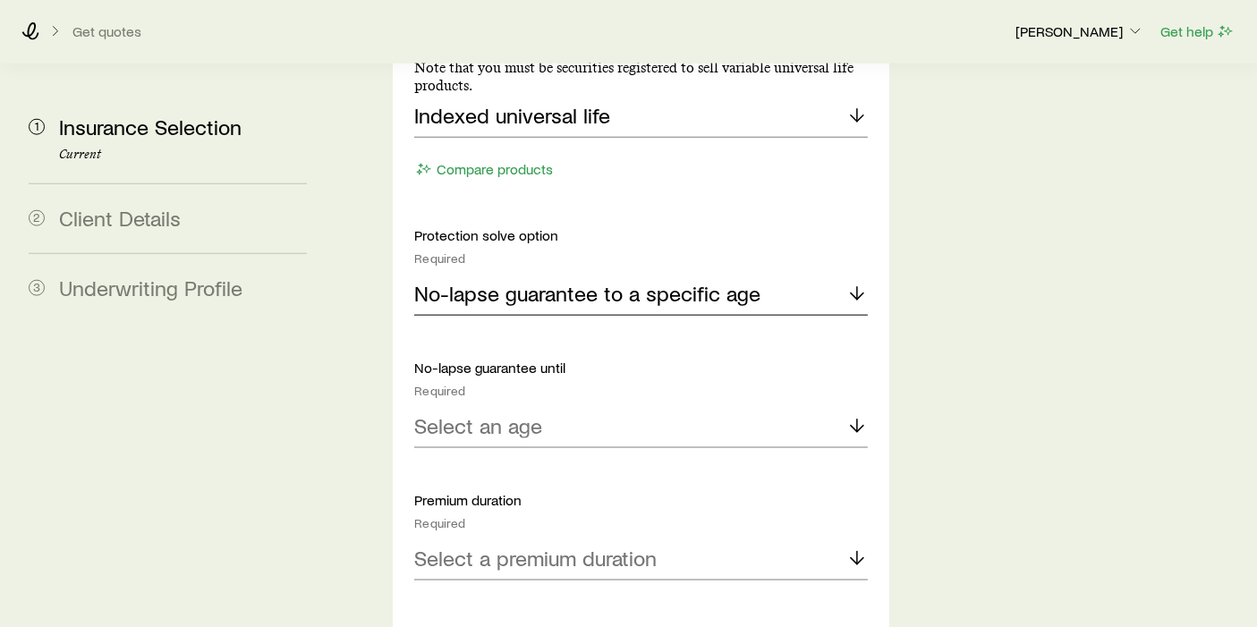
click at [860, 283] on icon at bounding box center [856, 293] width 21 height 21
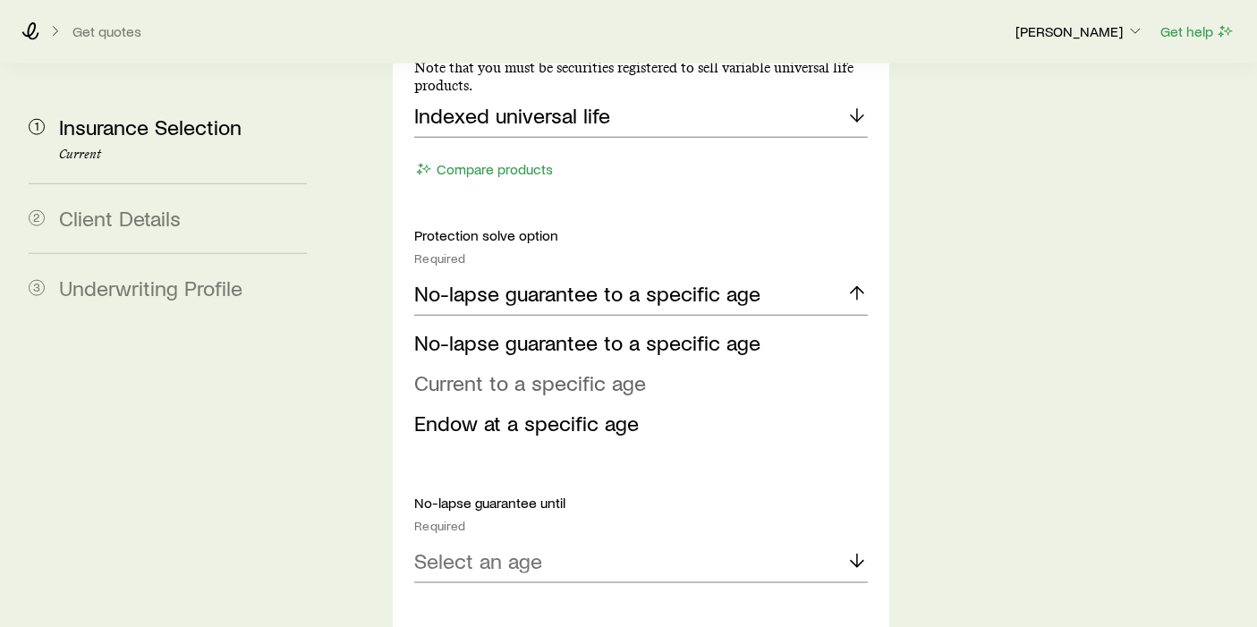
click at [661, 363] on li "Current to a specific age" at bounding box center [635, 383] width 443 height 40
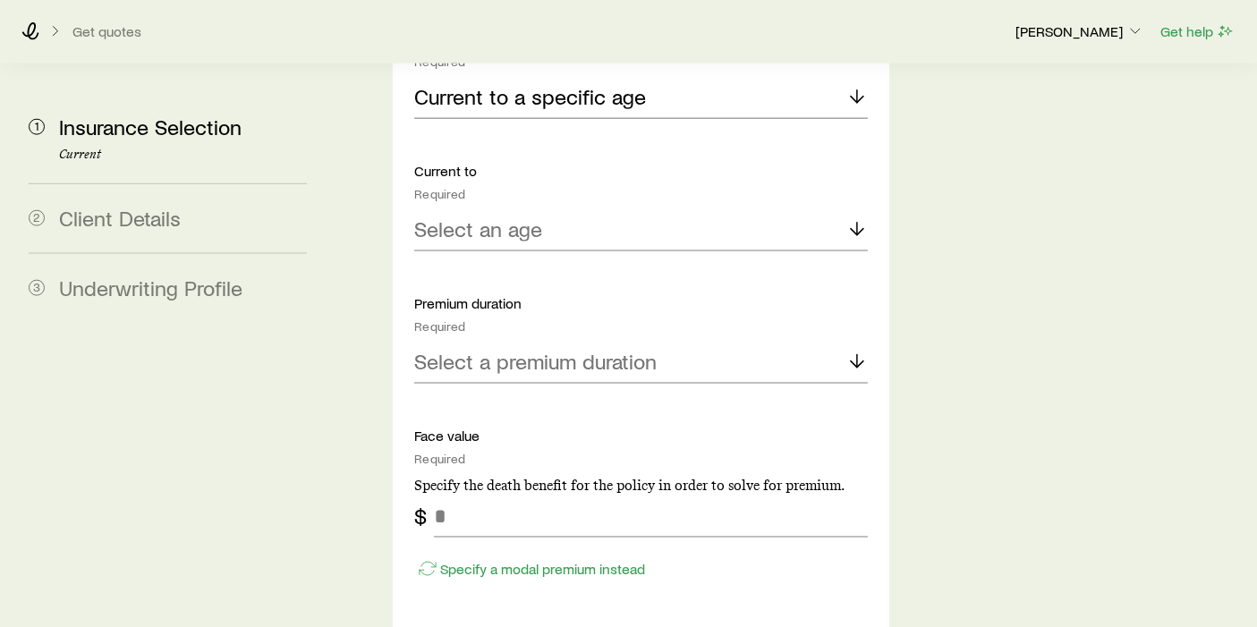
scroll to position [2315, 0]
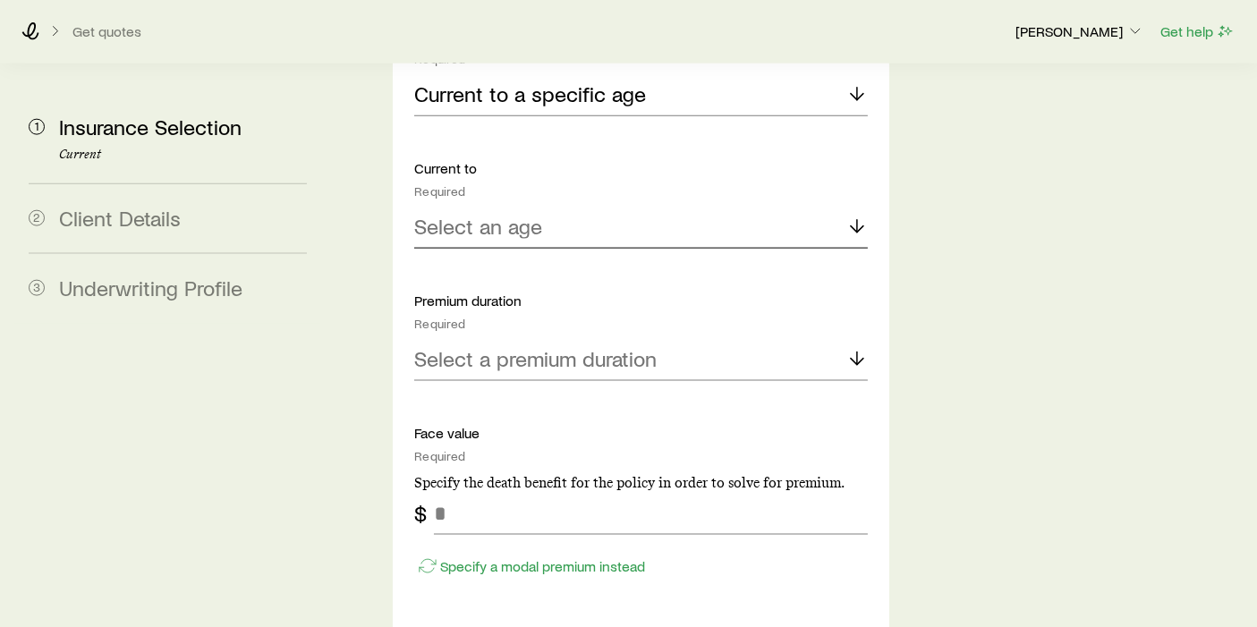
click at [859, 226] on polyline at bounding box center [857, 229] width 13 height 6
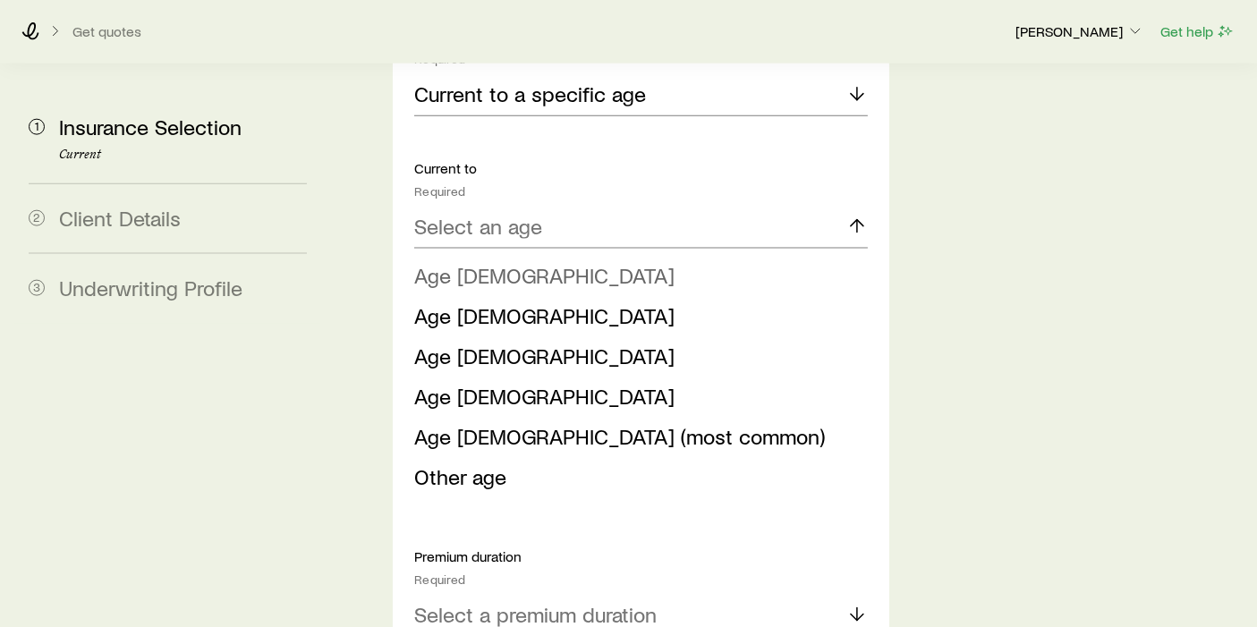
click at [490, 256] on li "Age [DEMOGRAPHIC_DATA]" at bounding box center [635, 276] width 443 height 40
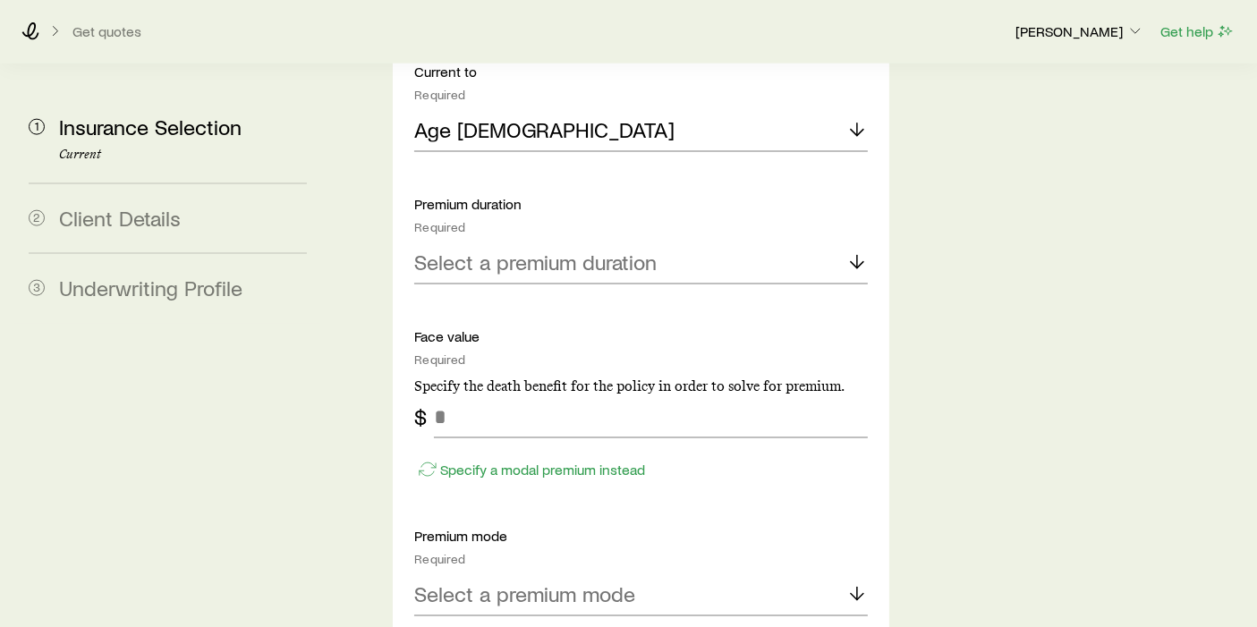
scroll to position [2415, 0]
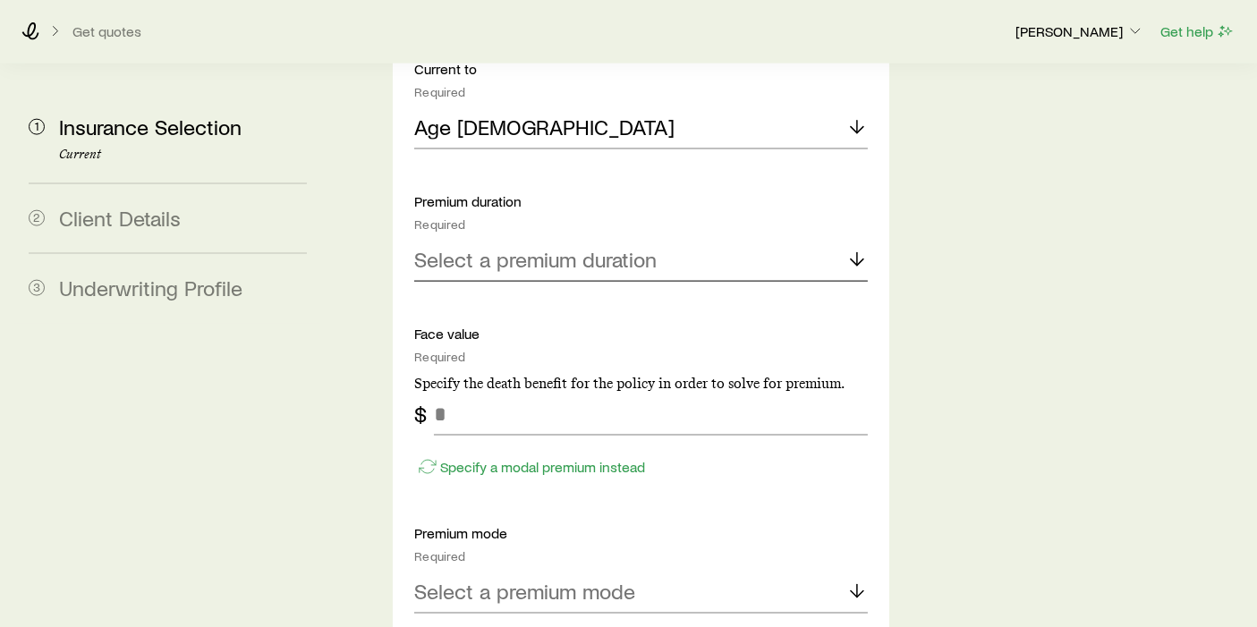
drag, startPoint x: 866, startPoint y: 153, endPoint x: 851, endPoint y: 157, distance: 15.6
click at [864, 249] on icon at bounding box center [856, 259] width 21 height 21
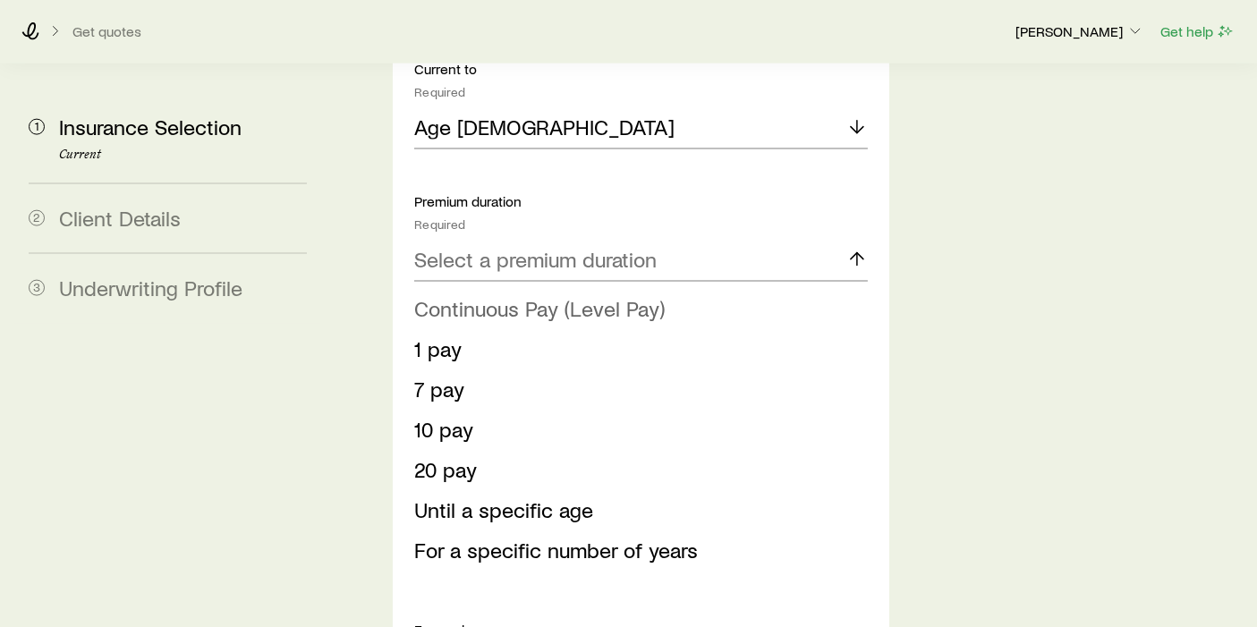
click at [605, 295] on span "Continuous Pay (Level Pay)" at bounding box center [539, 308] width 250 height 26
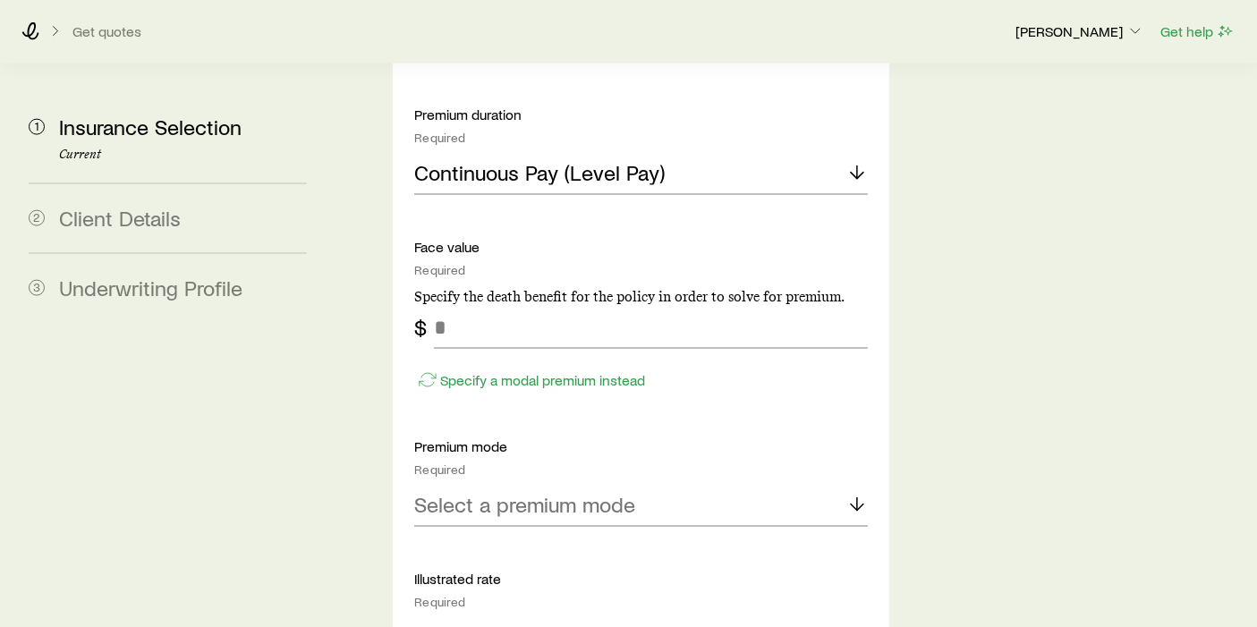
scroll to position [2514, 0]
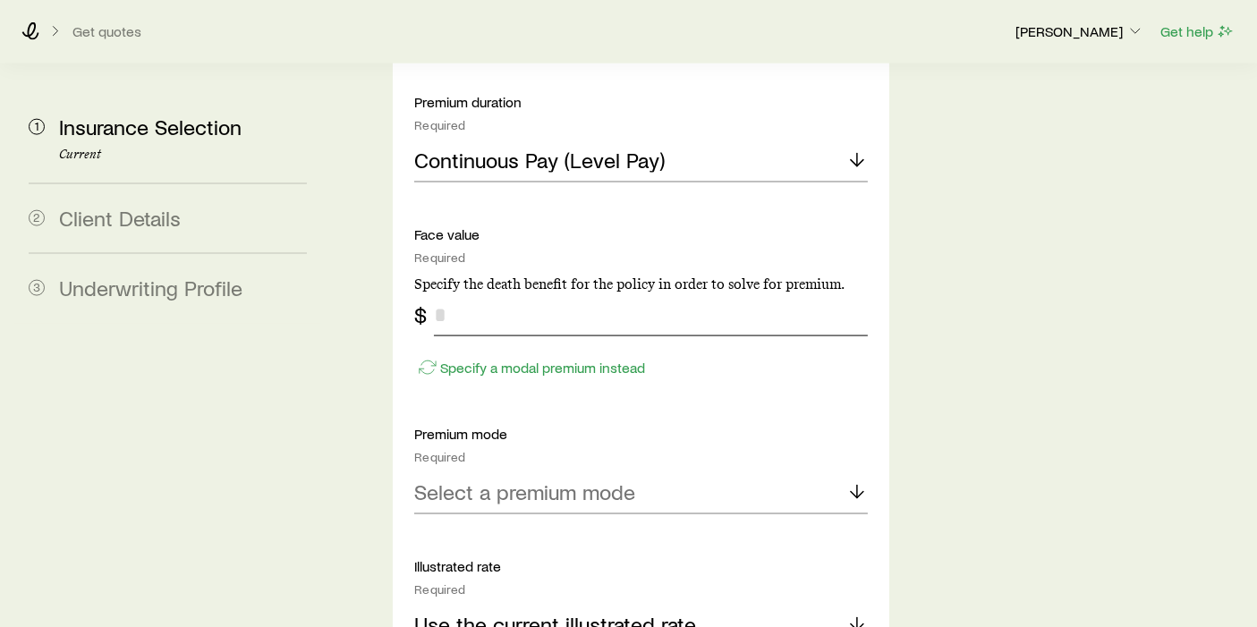
click at [480, 293] on input "tel" at bounding box center [651, 314] width 434 height 43
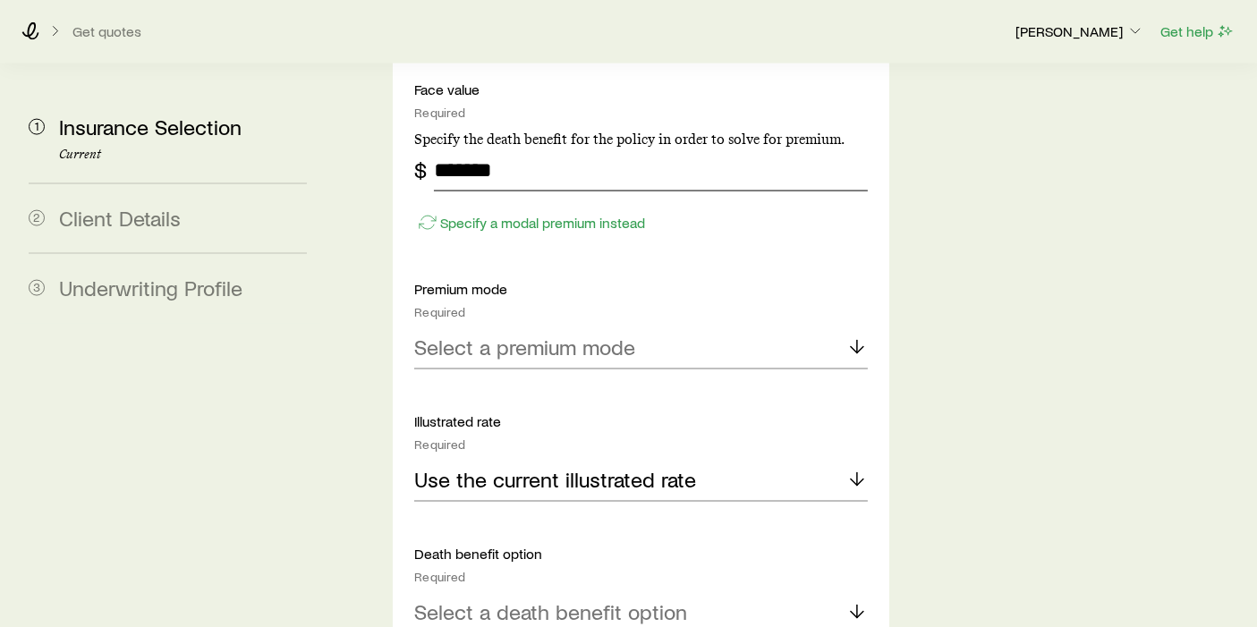
scroll to position [2712, 0]
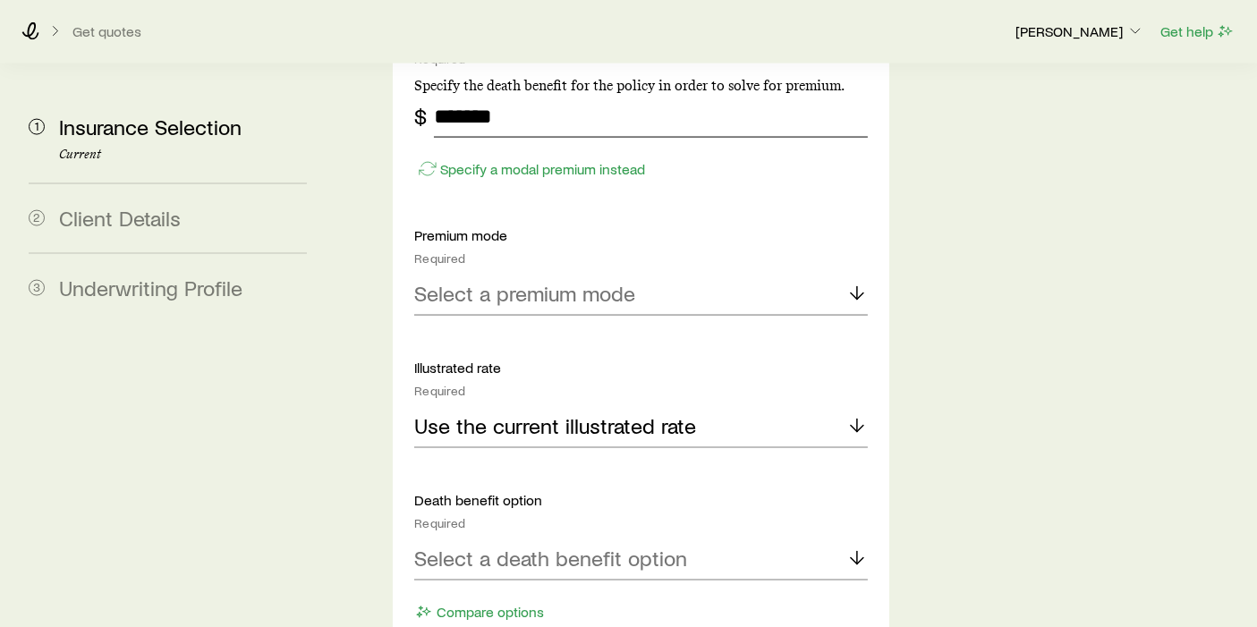
type input "*******"
click at [856, 283] on icon at bounding box center [856, 293] width 21 height 21
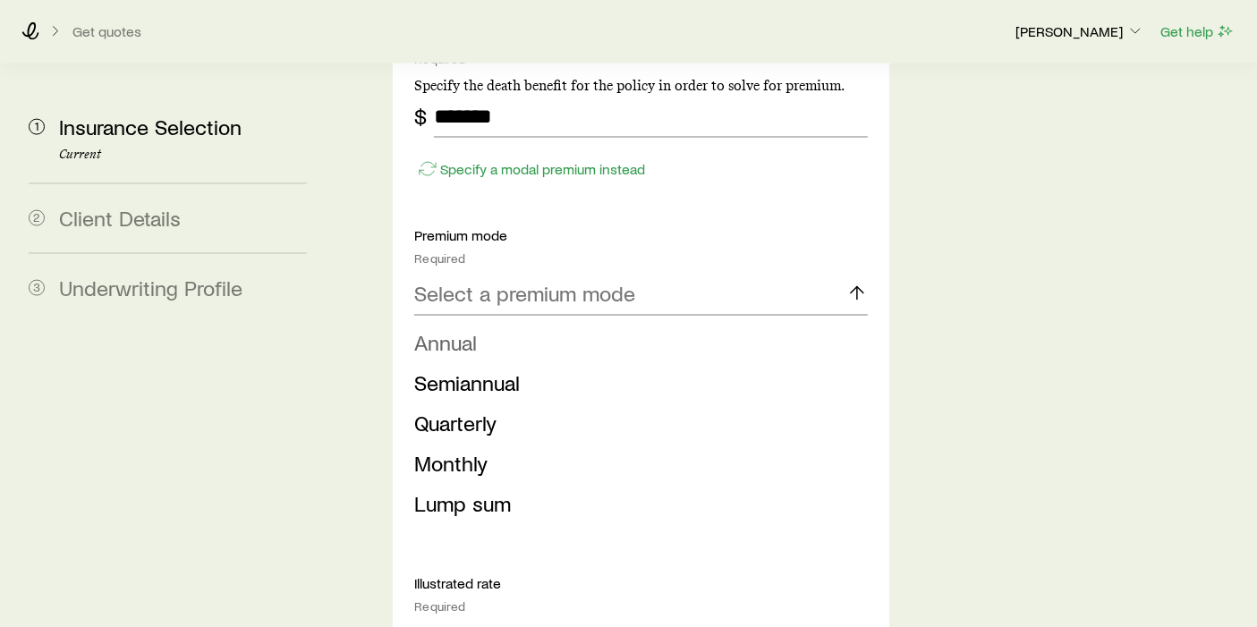
click at [556, 323] on li "Annual" at bounding box center [635, 343] width 443 height 40
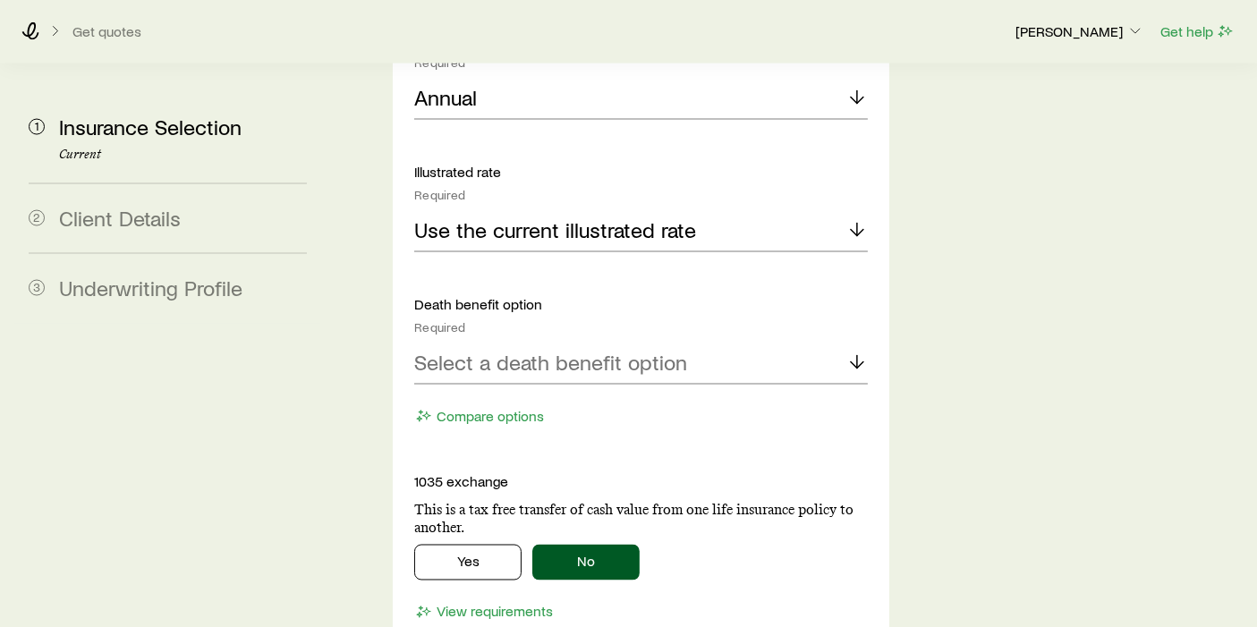
scroll to position [2911, 0]
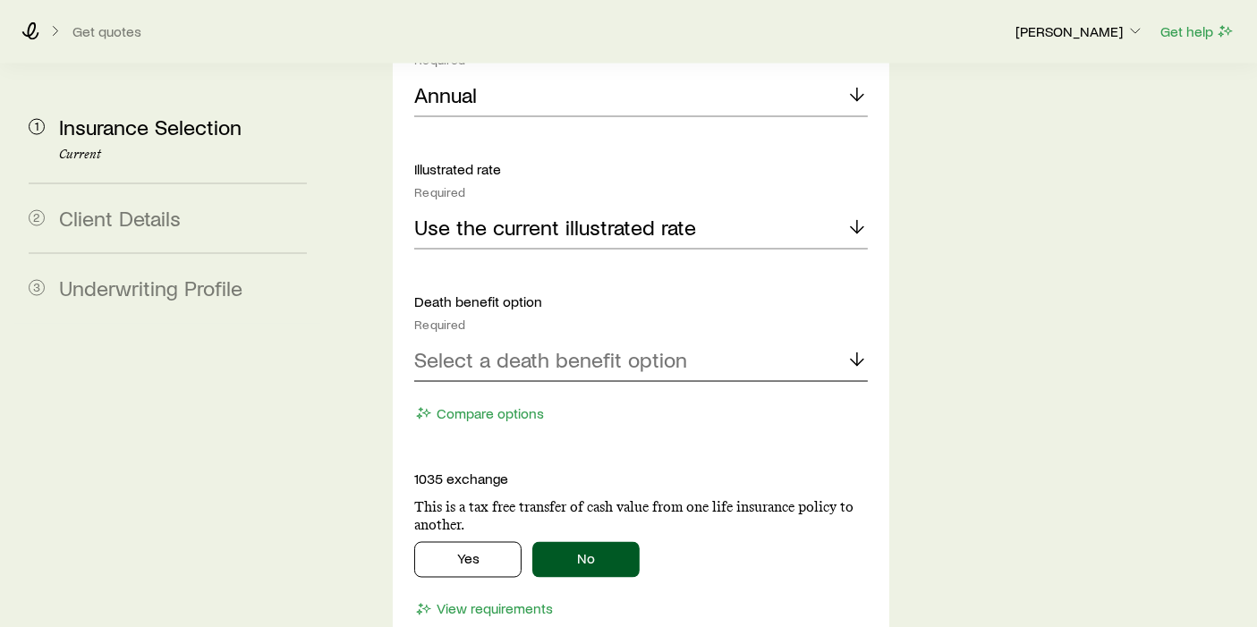
click at [862, 360] on polyline at bounding box center [857, 363] width 13 height 6
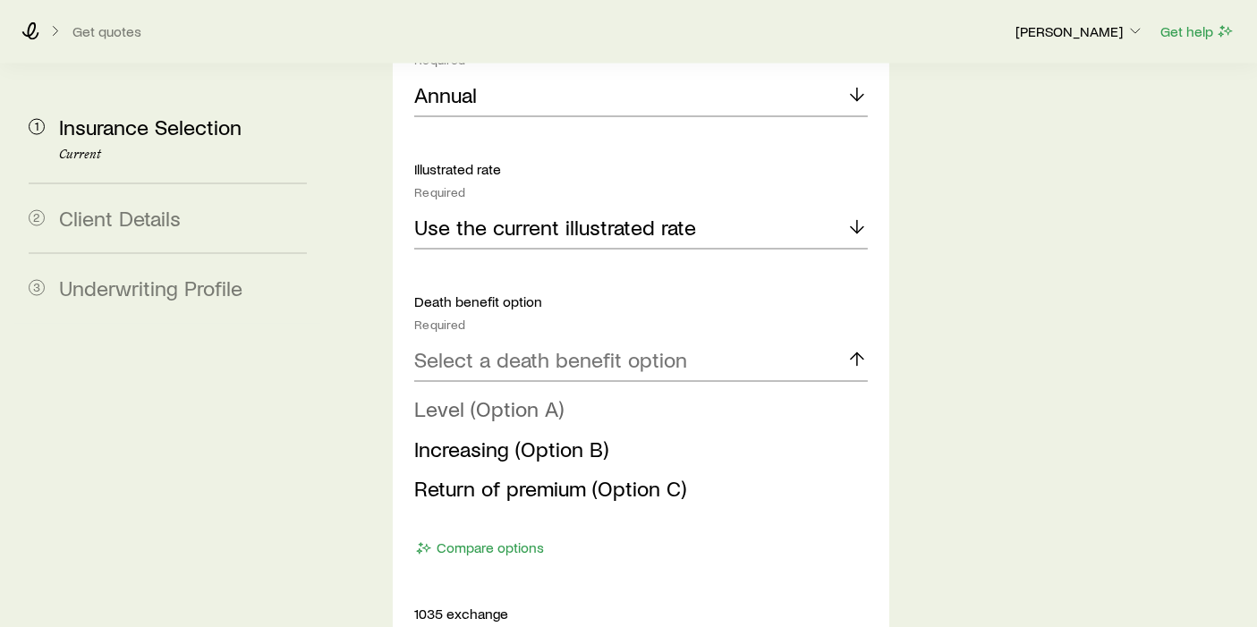
click at [474, 395] on span "Level (Option A)" at bounding box center [488, 408] width 149 height 26
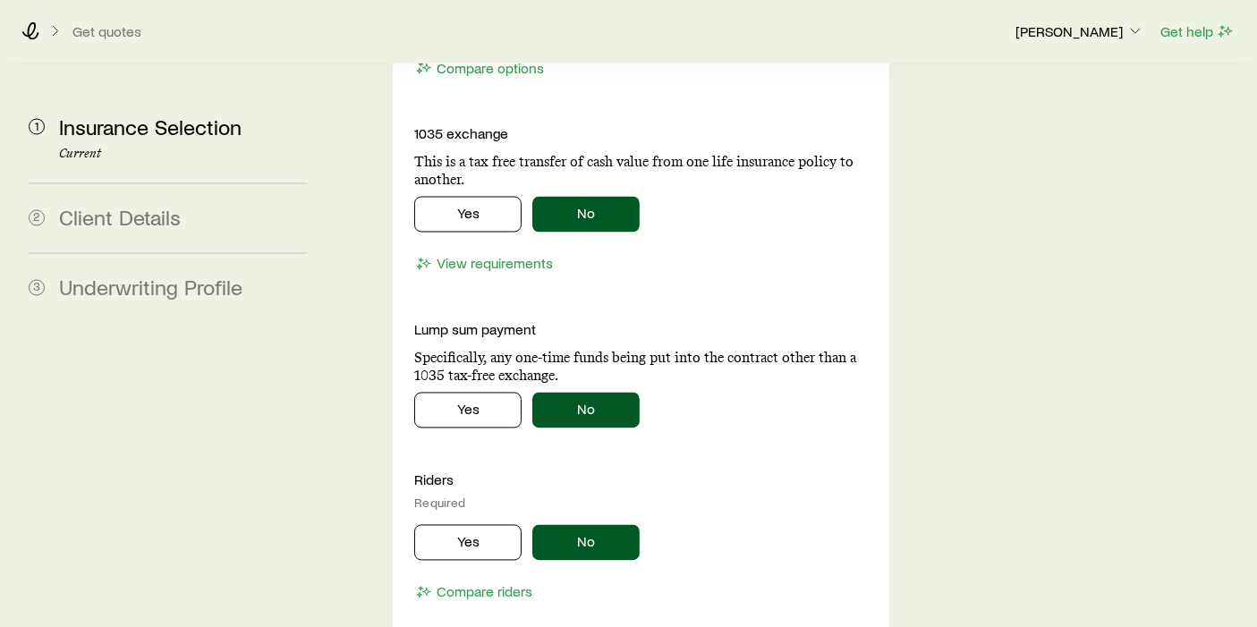
scroll to position [3309, 0]
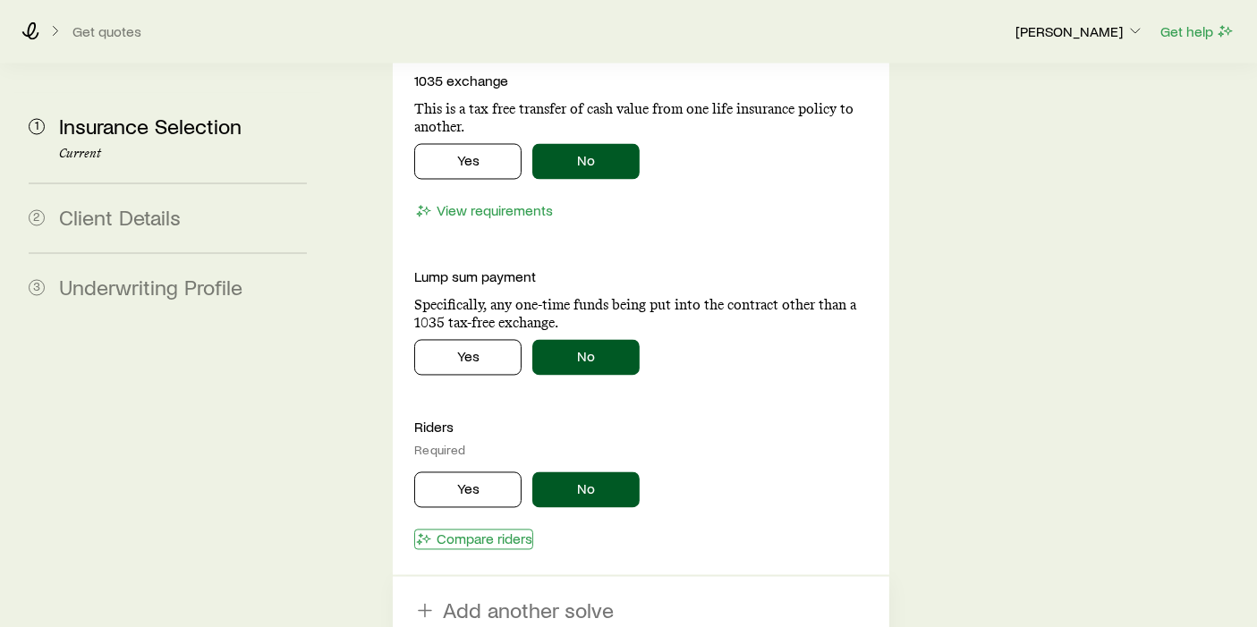
click at [467, 530] on button "Compare riders" at bounding box center [473, 540] width 119 height 21
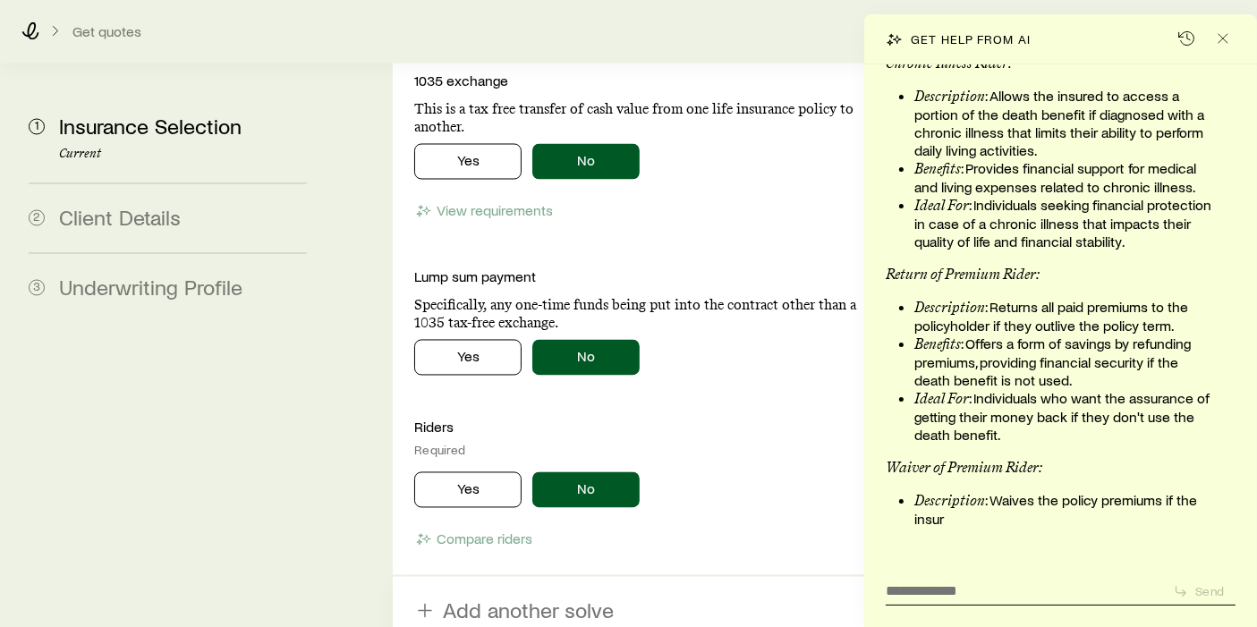
scroll to position [211056, 0]
click at [1226, 42] on icon "Close" at bounding box center [1223, 39] width 18 height 18
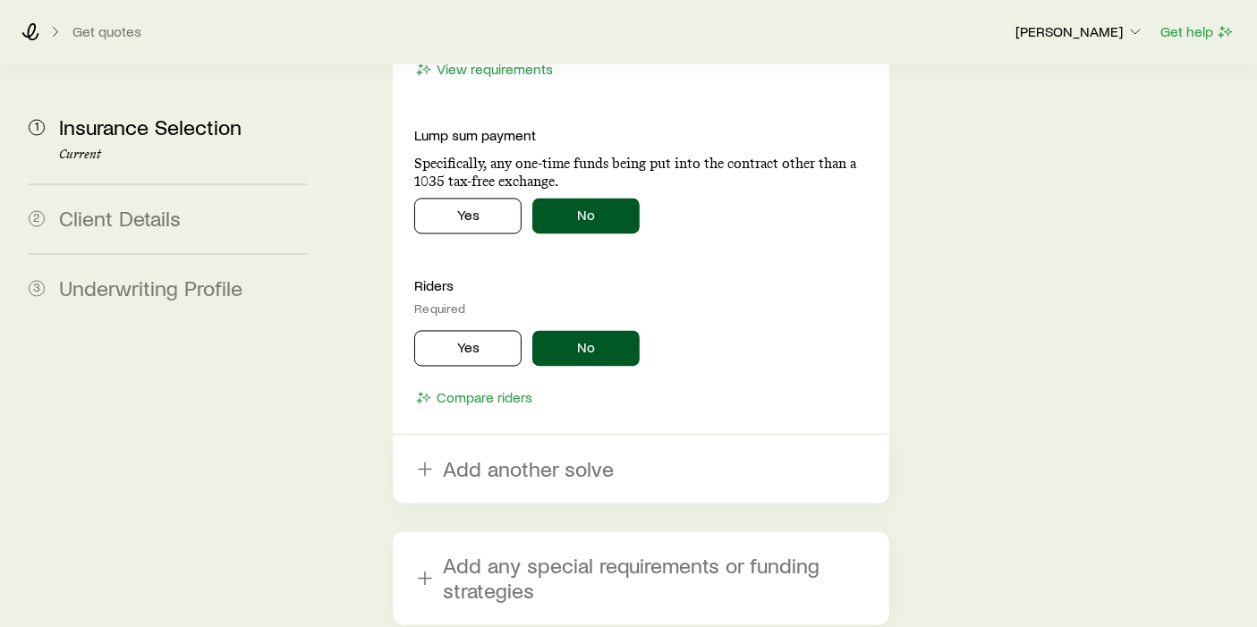
scroll to position [3514, 0]
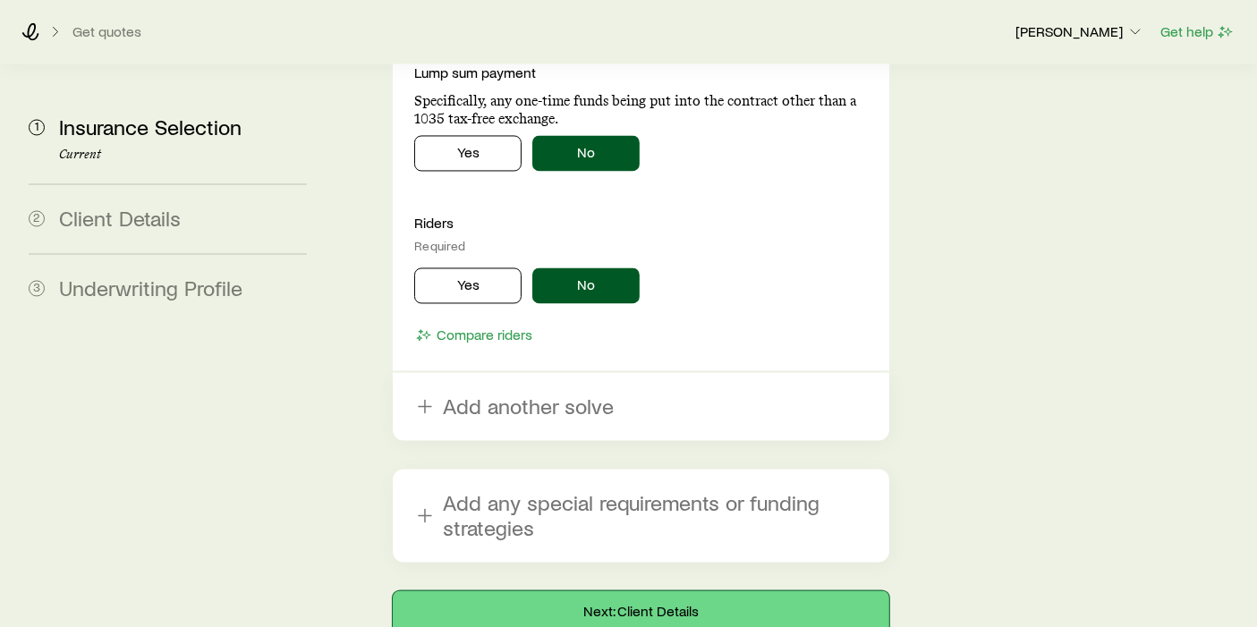
click at [658, 553] on button "Next: Client Details" at bounding box center [641, 611] width 497 height 43
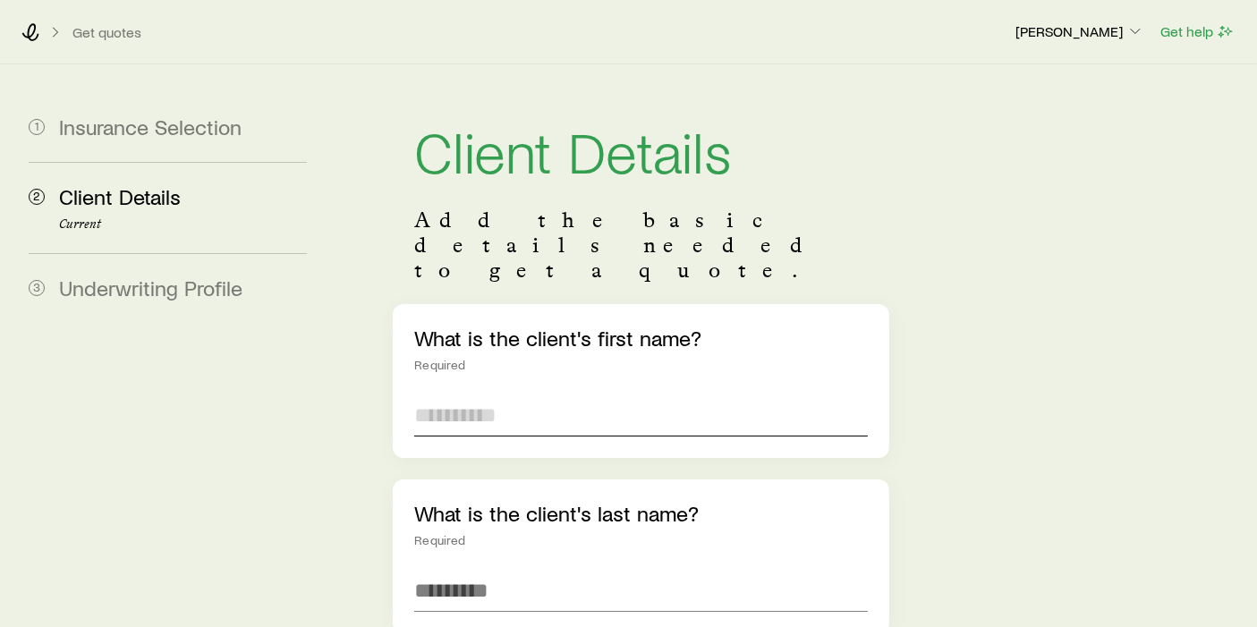
click at [541, 394] on input "text" at bounding box center [641, 415] width 454 height 43
type input "***"
click at [562, 553] on input "text" at bounding box center [641, 590] width 454 height 43
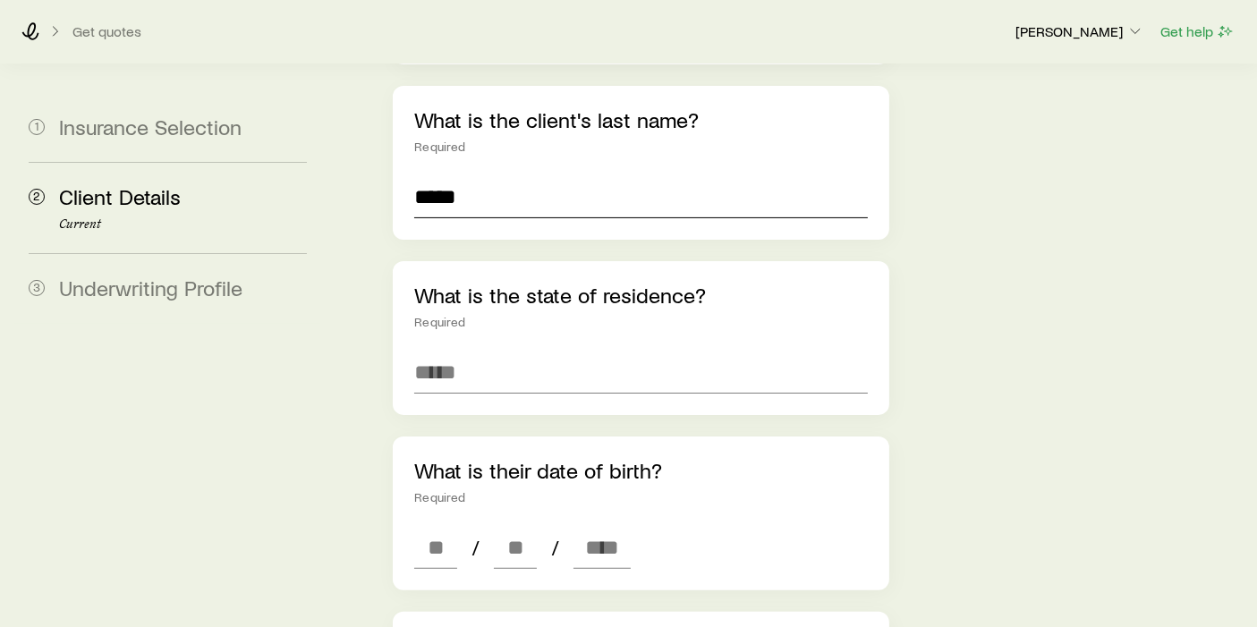
scroll to position [397, 0]
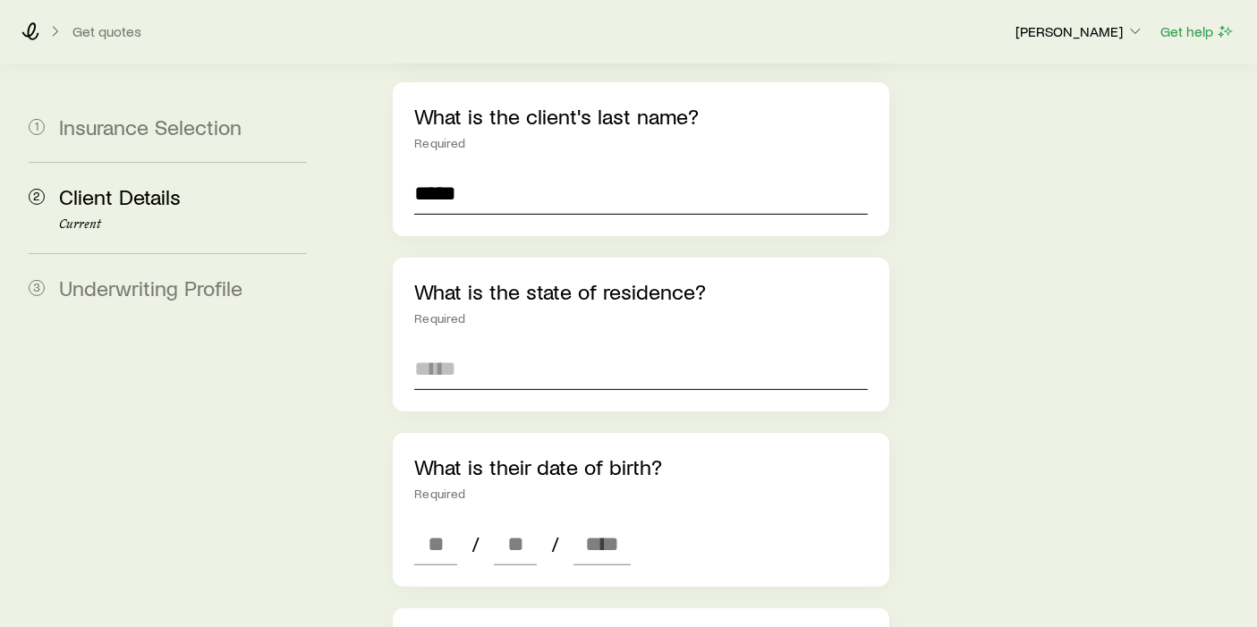
type input "*****"
click at [588, 347] on input at bounding box center [641, 368] width 454 height 43
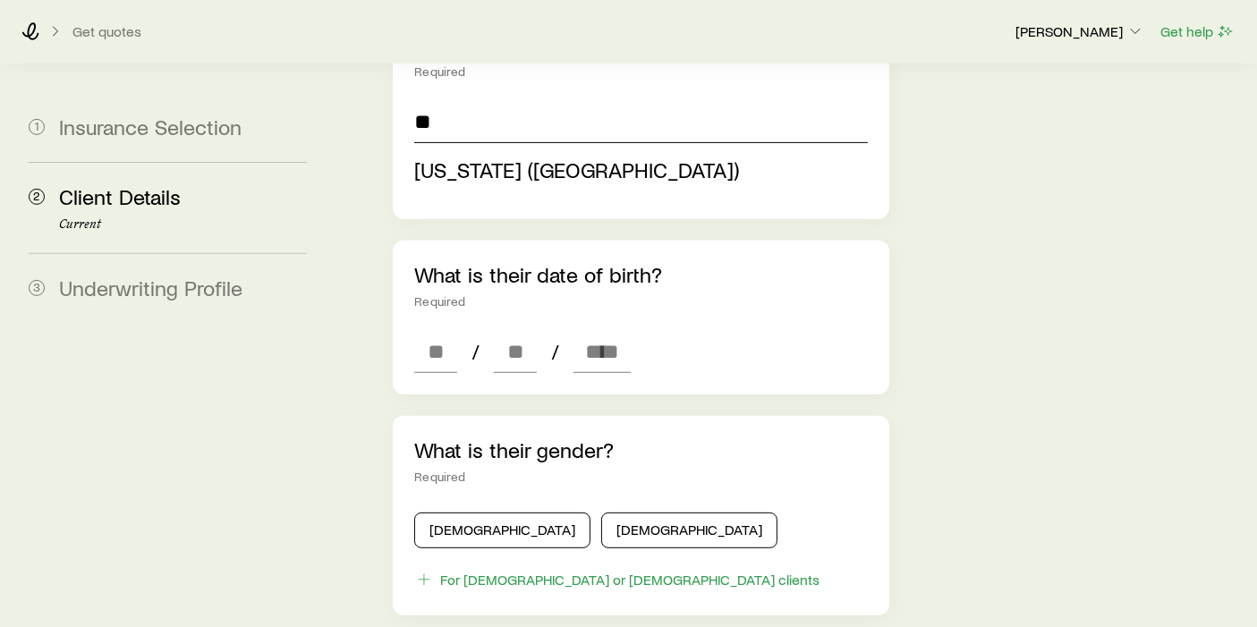
scroll to position [695, 0]
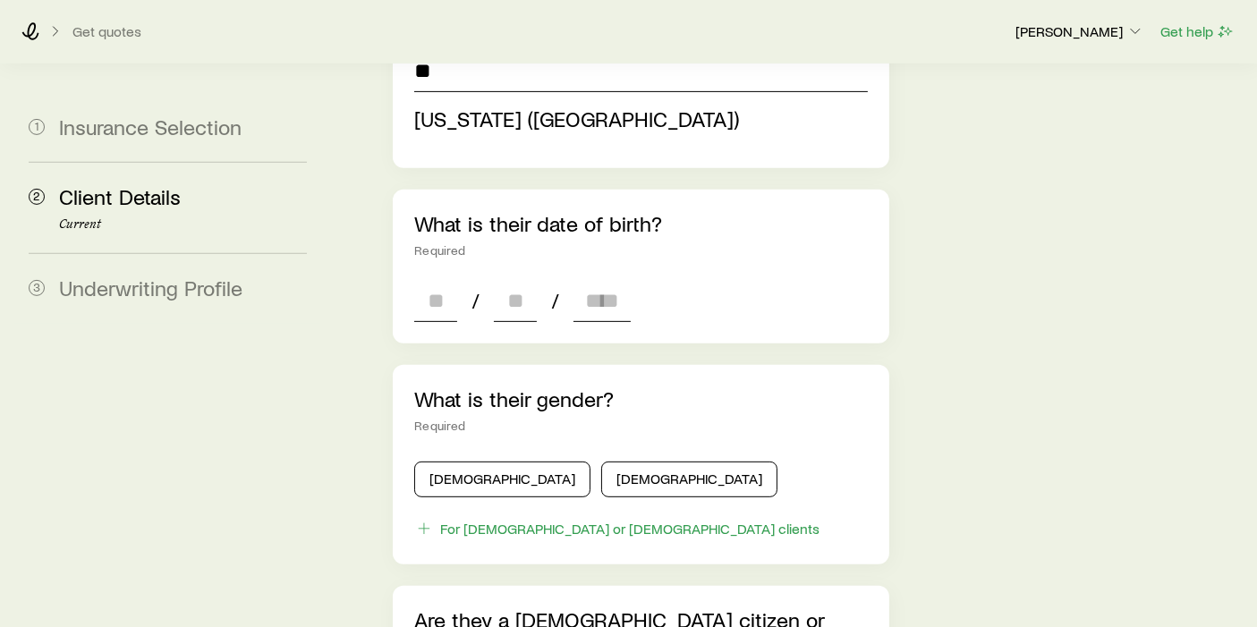
type input "**********"
click at [467, 242] on div "**********" at bounding box center [641, 401] width 497 height 1585
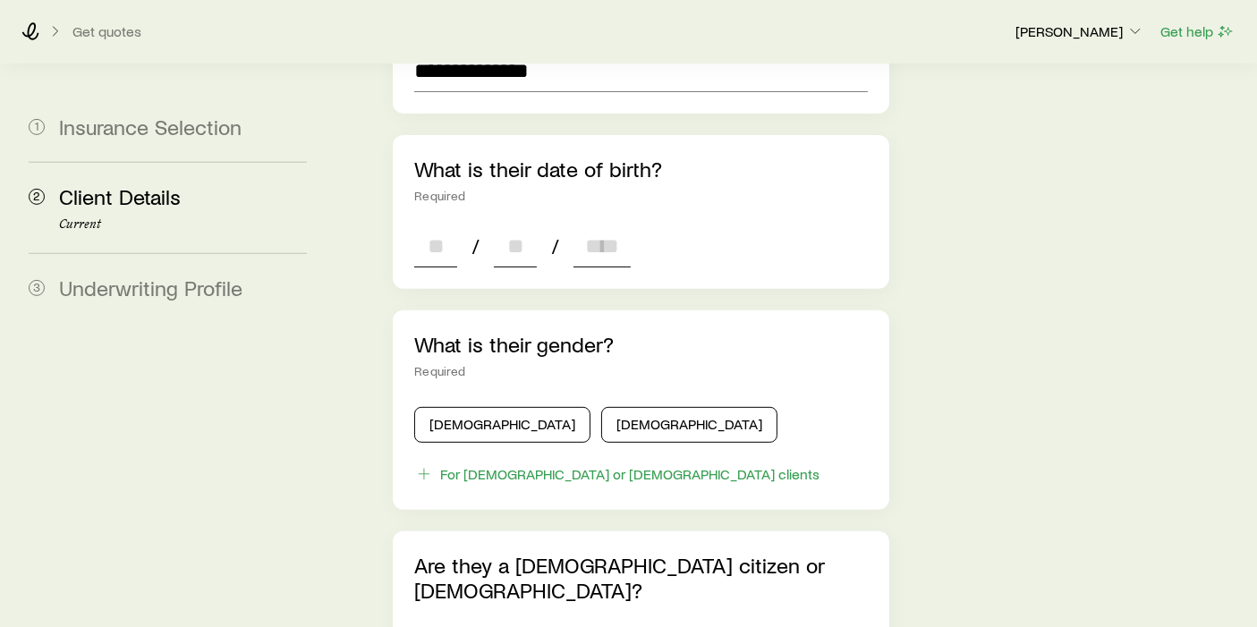
click at [455, 225] on input at bounding box center [435, 246] width 43 height 43
type input "**"
type input "****"
type input "*"
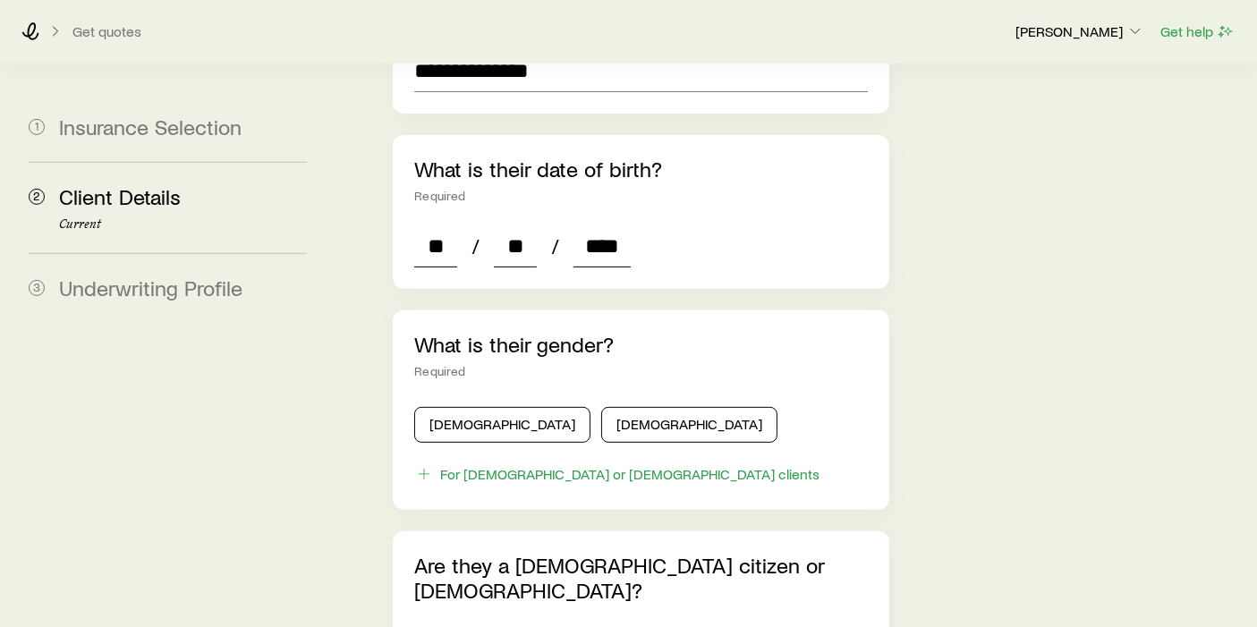
type input "*"
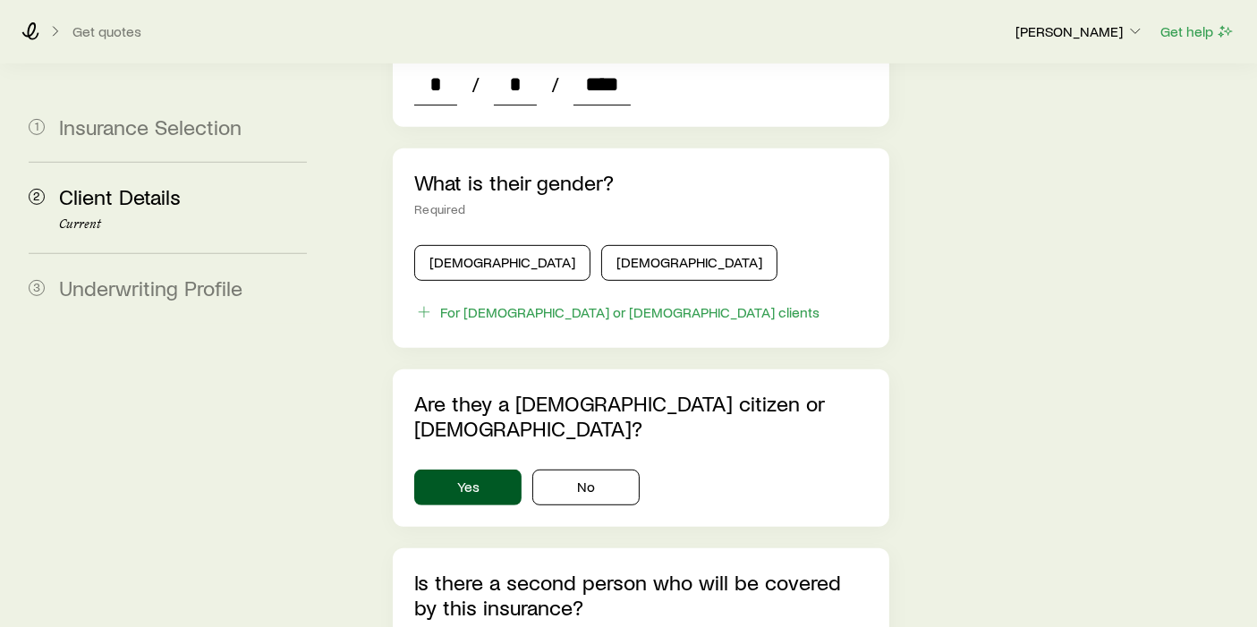
scroll to position [895, 0]
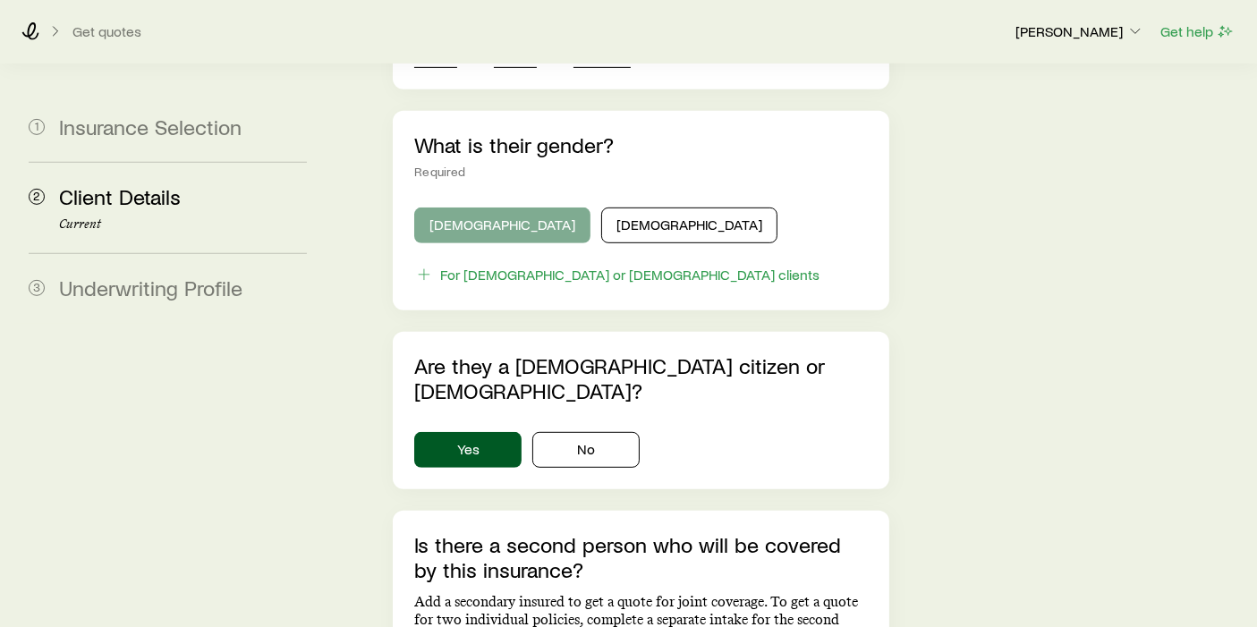
type input "****"
click at [457, 208] on button "[DEMOGRAPHIC_DATA]" at bounding box center [502, 226] width 176 height 36
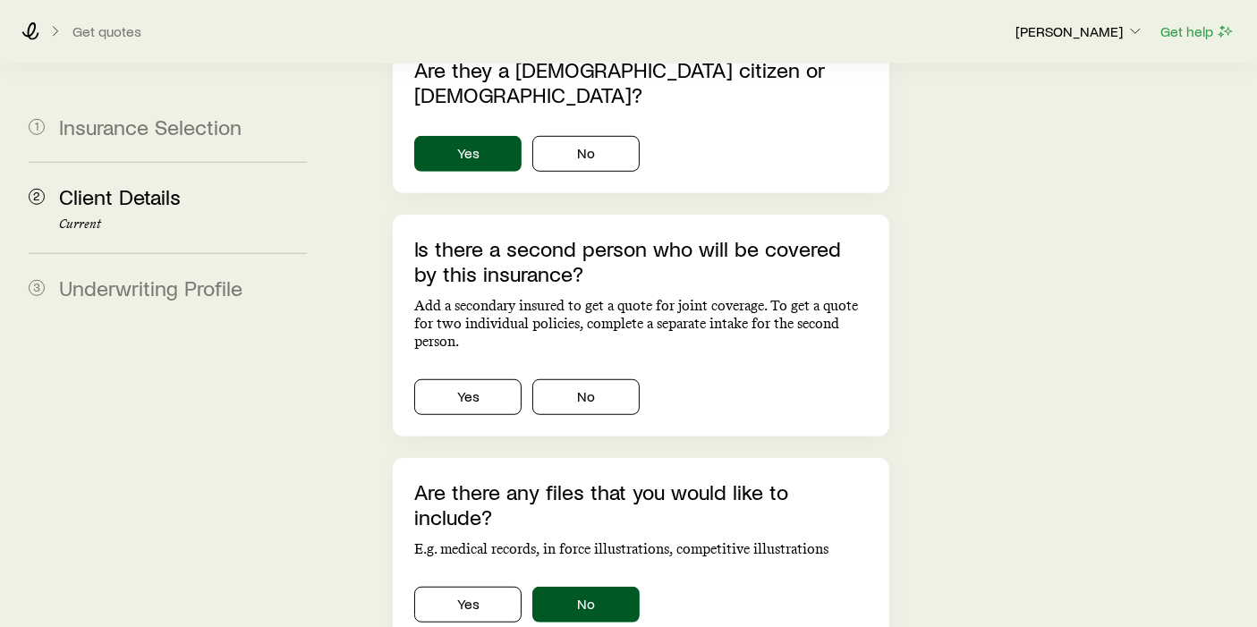
scroll to position [1193, 0]
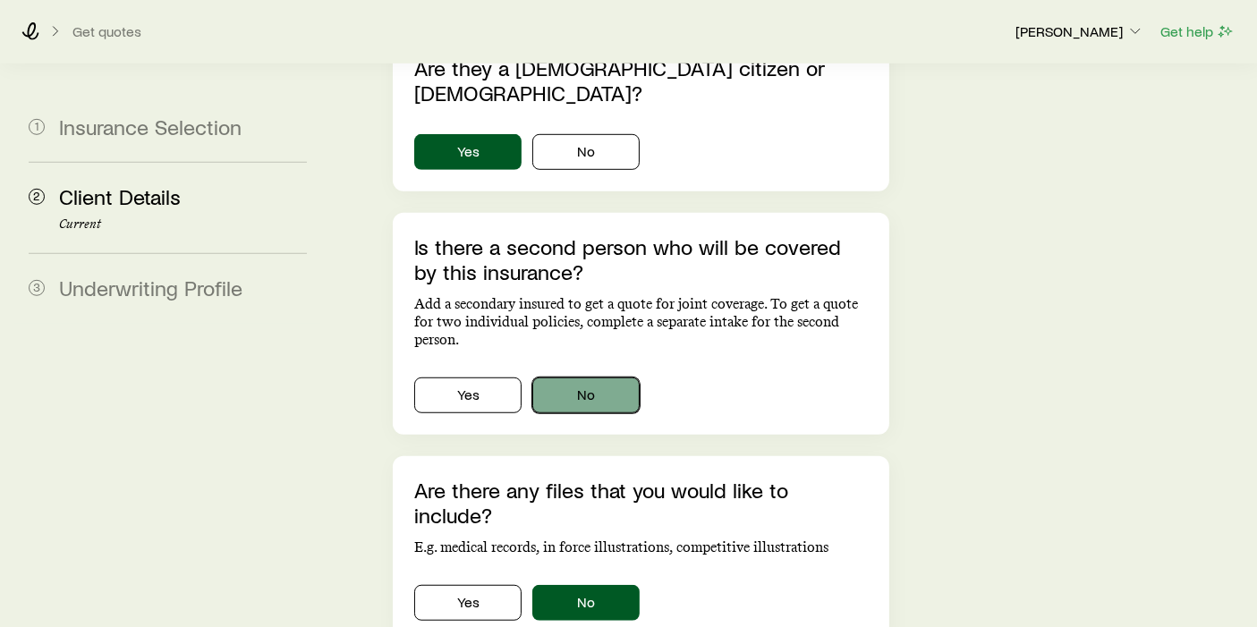
click at [621, 378] on button "No" at bounding box center [585, 396] width 107 height 36
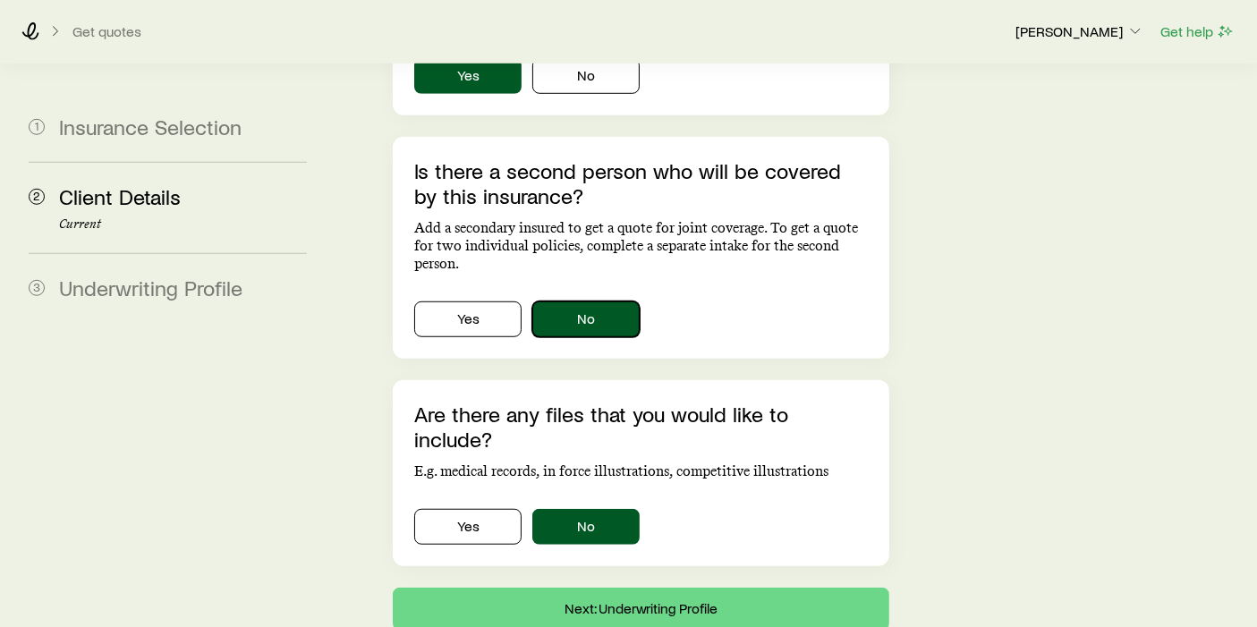
scroll to position [1270, 0]
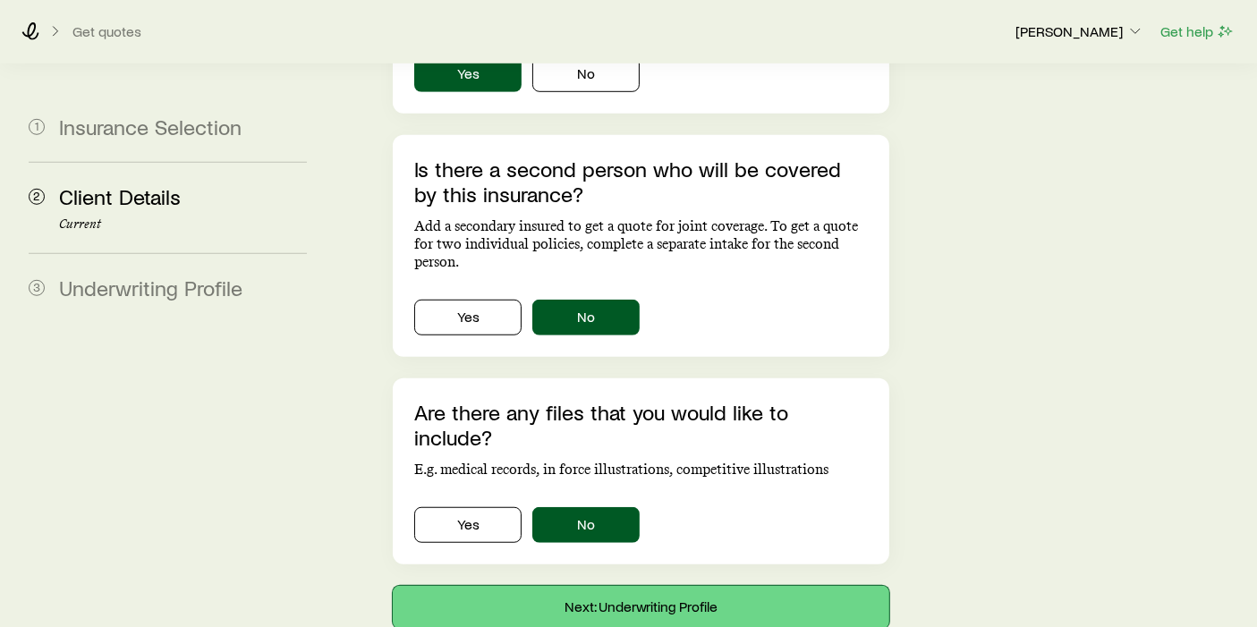
click at [662, 553] on button "Next: Underwriting Profile" at bounding box center [641, 607] width 497 height 43
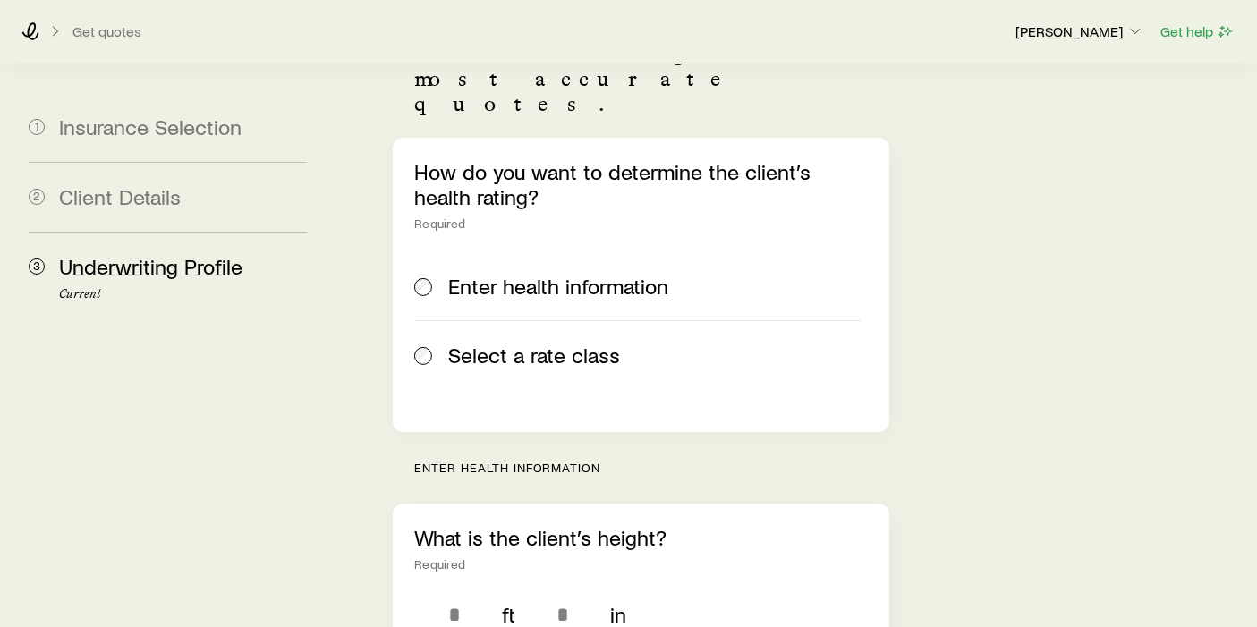
scroll to position [298, 0]
click at [427, 344] on span at bounding box center [424, 356] width 20 height 25
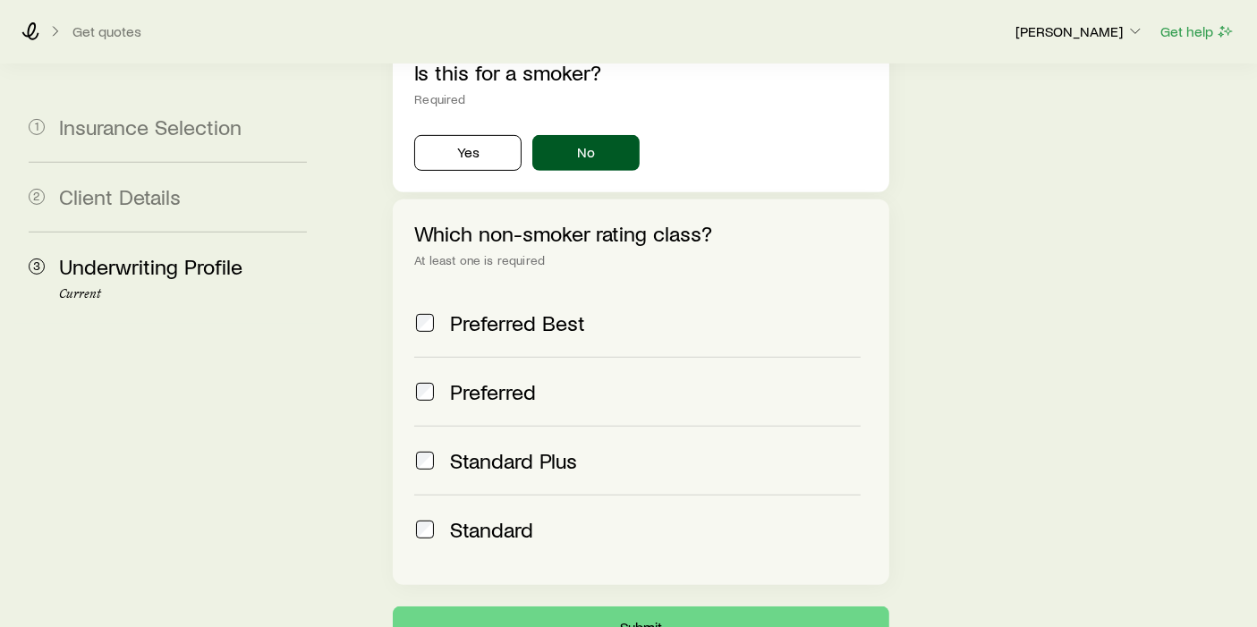
scroll to position [834, 0]
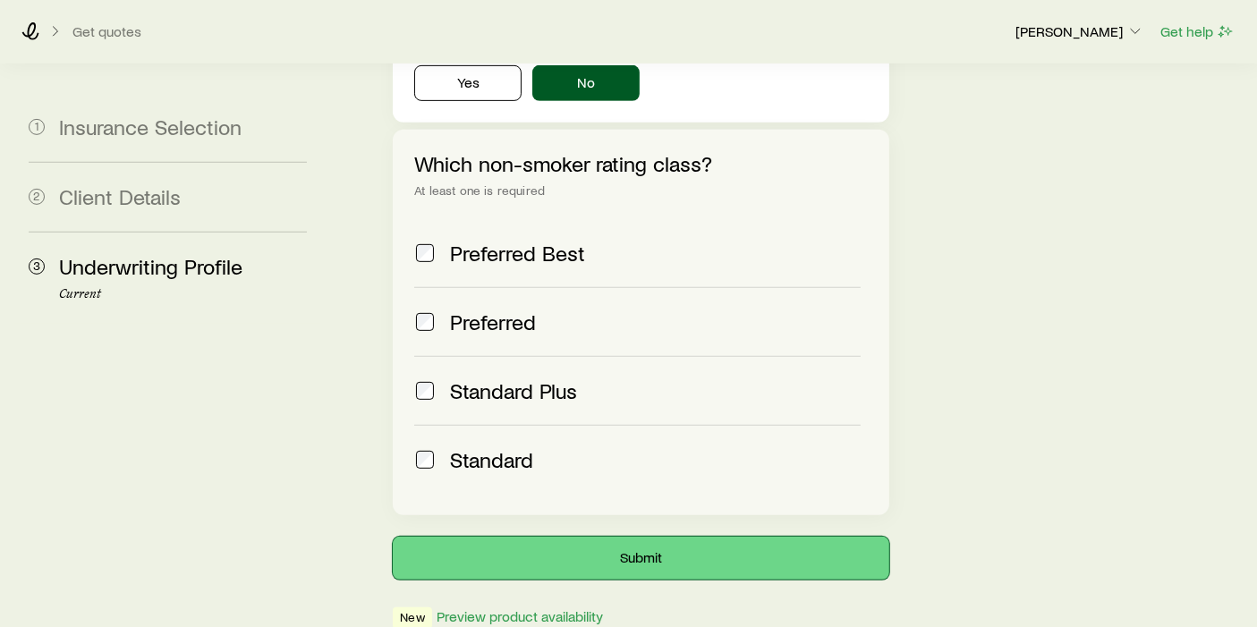
click at [637, 537] on button "Submit" at bounding box center [641, 558] width 497 height 43
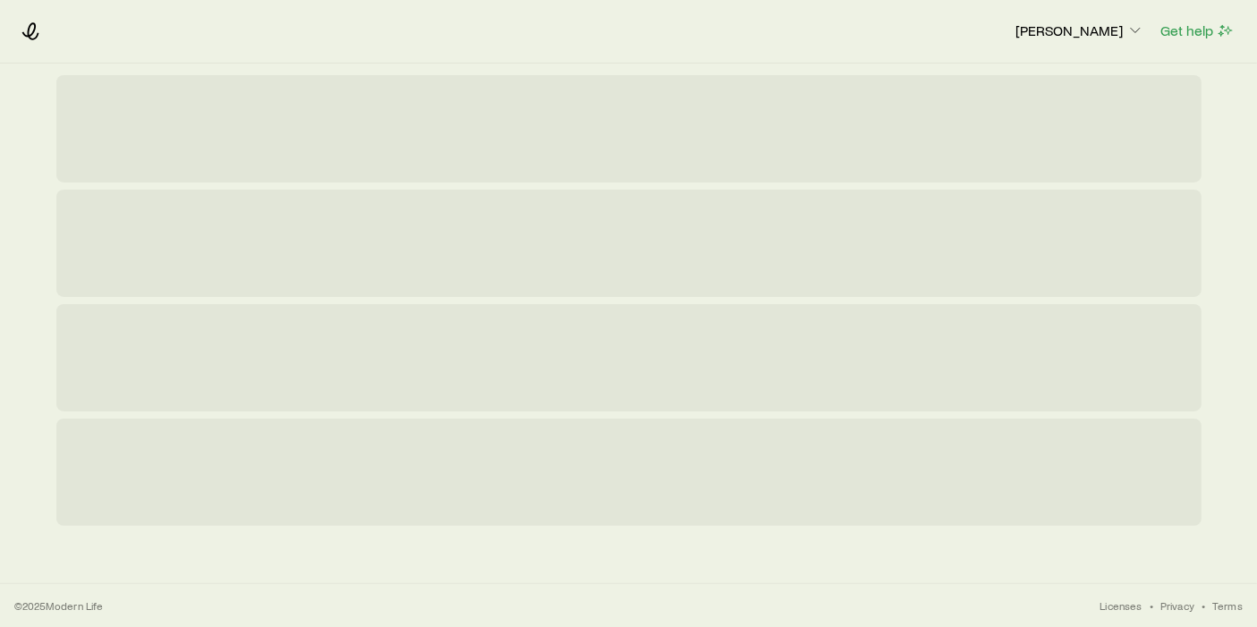
scroll to position [0, 0]
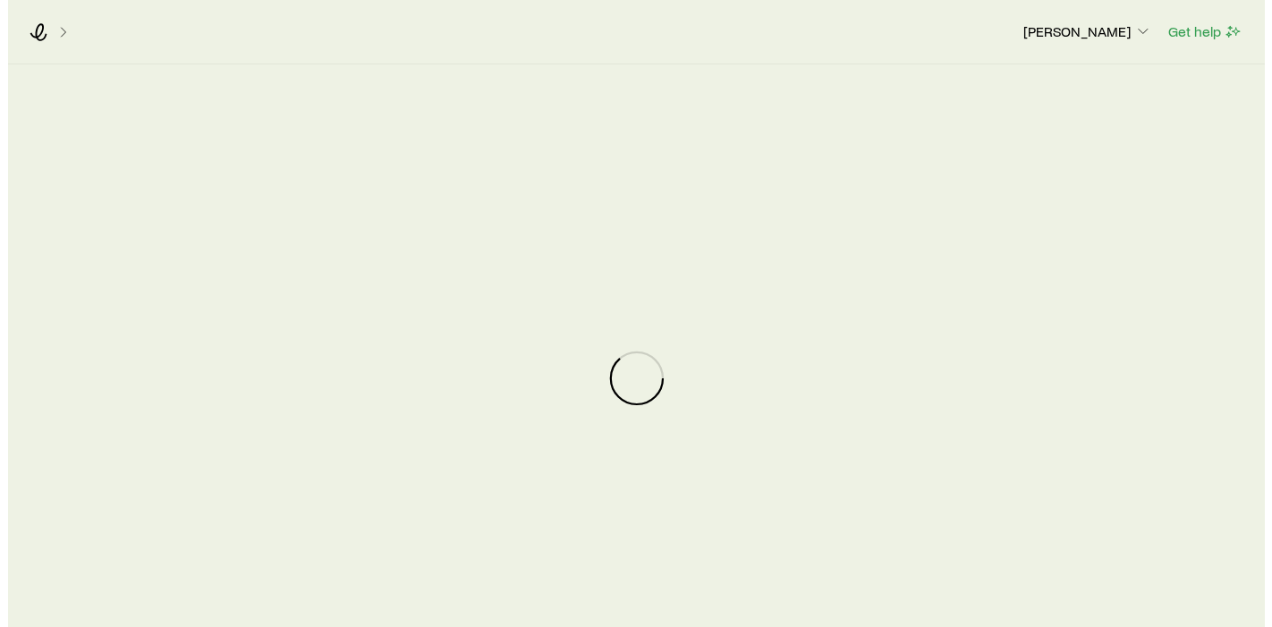
scroll to position [211323, 0]
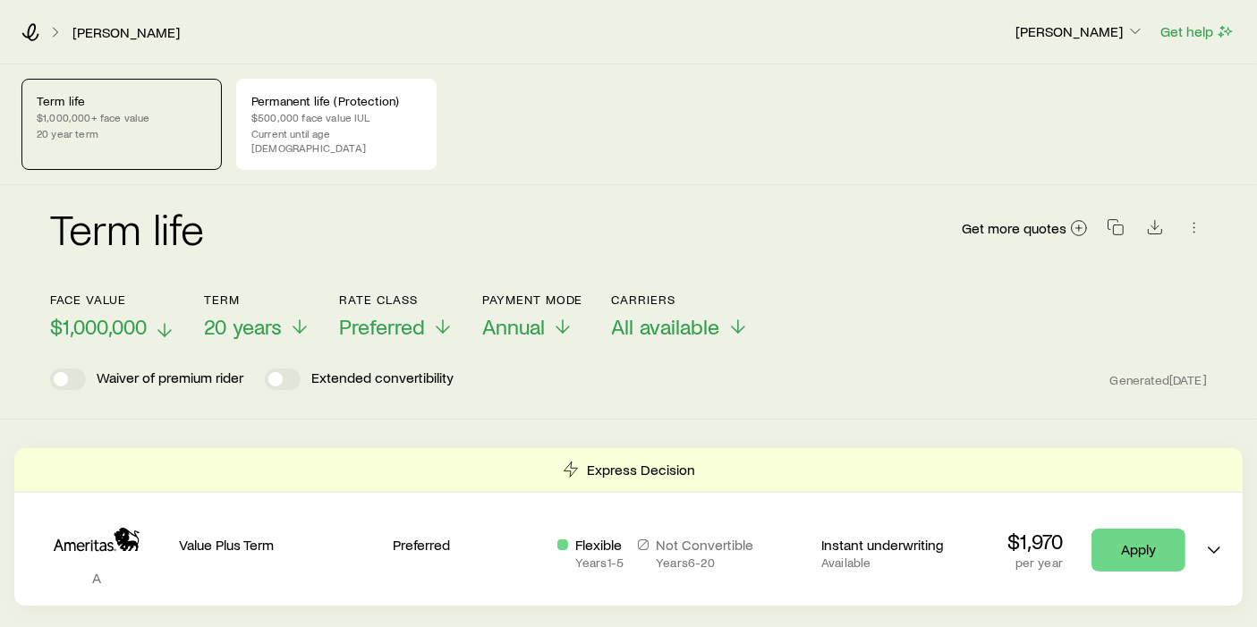
click at [158, 319] on icon at bounding box center [164, 329] width 21 height 21
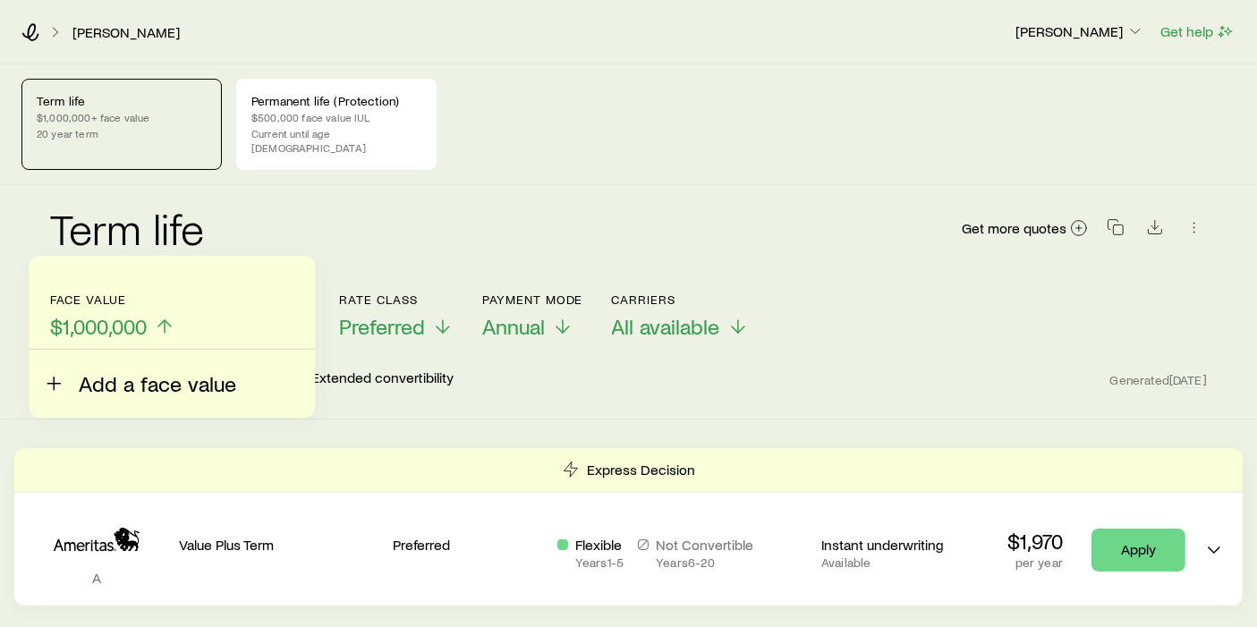
click at [143, 385] on span "Add a face value" at bounding box center [157, 383] width 157 height 25
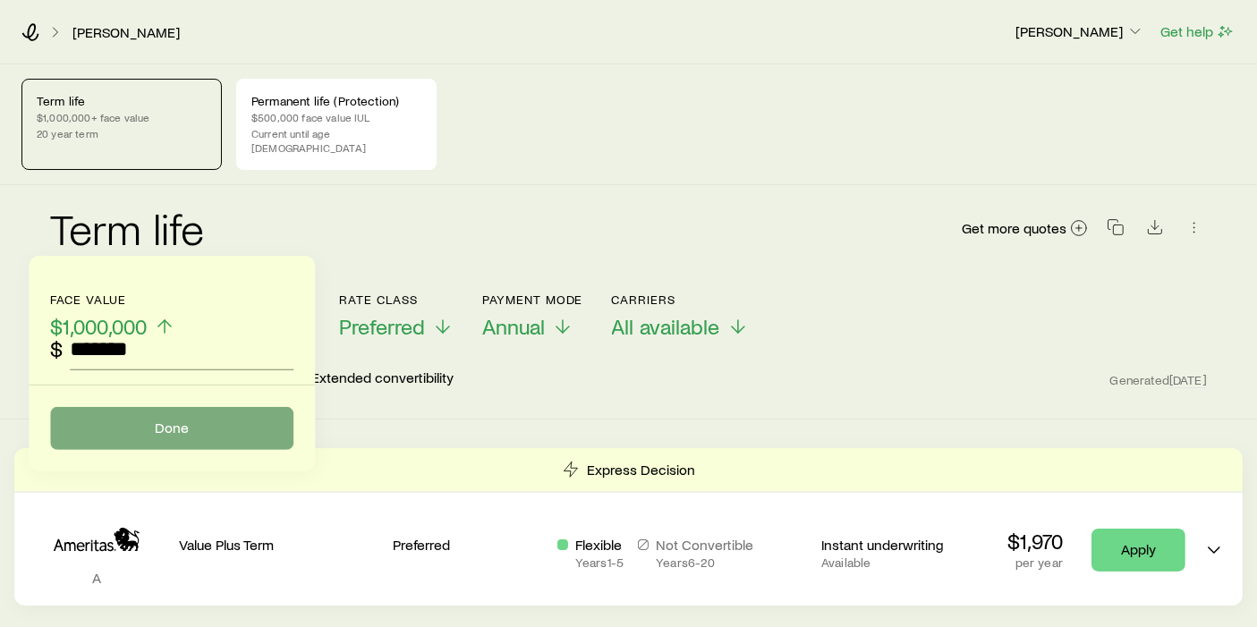
type input "*******"
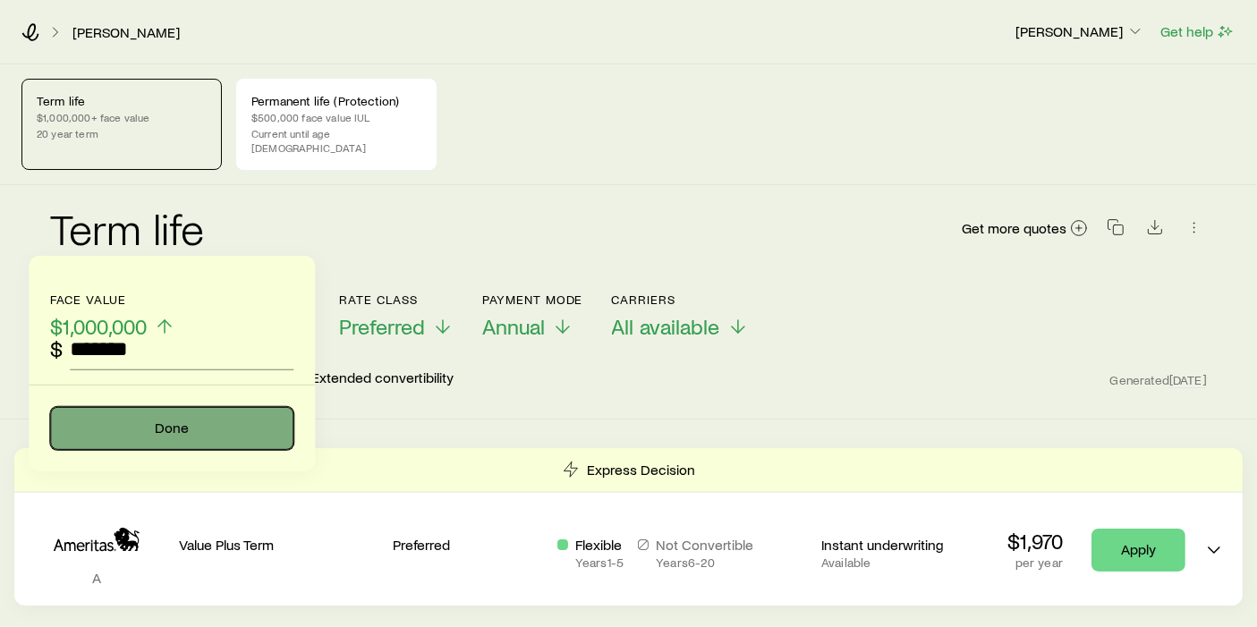
click at [197, 437] on button "Done" at bounding box center [171, 428] width 243 height 43
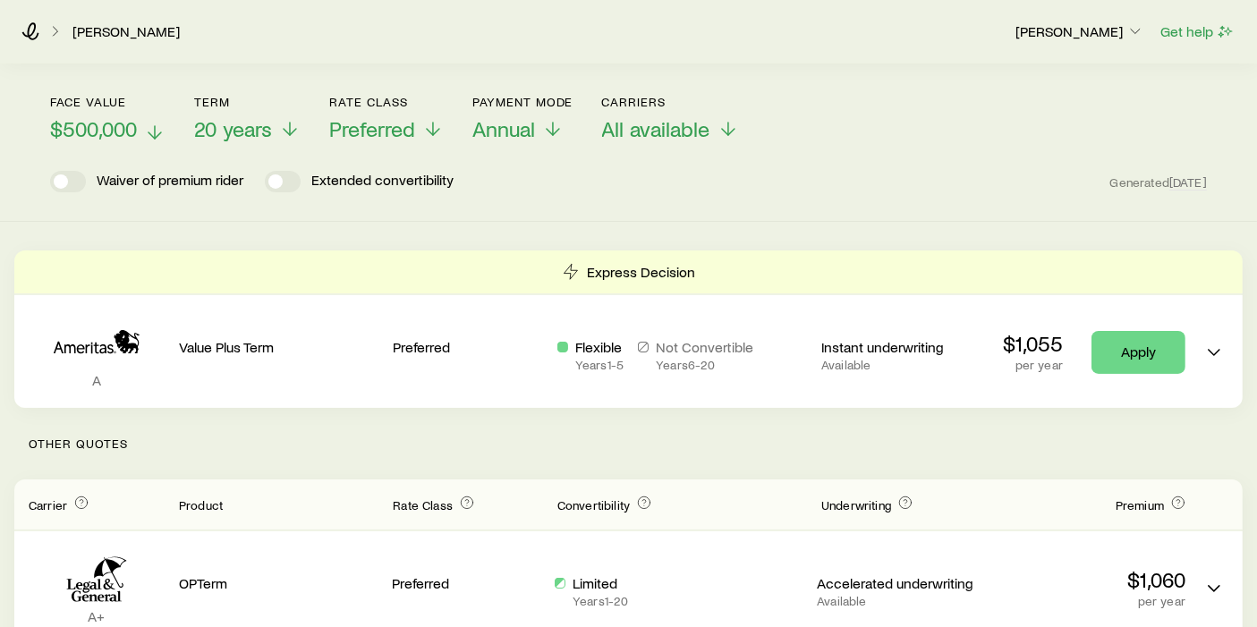
scroll to position [199, 0]
click at [439, 132] on polyline at bounding box center [433, 135] width 13 height 6
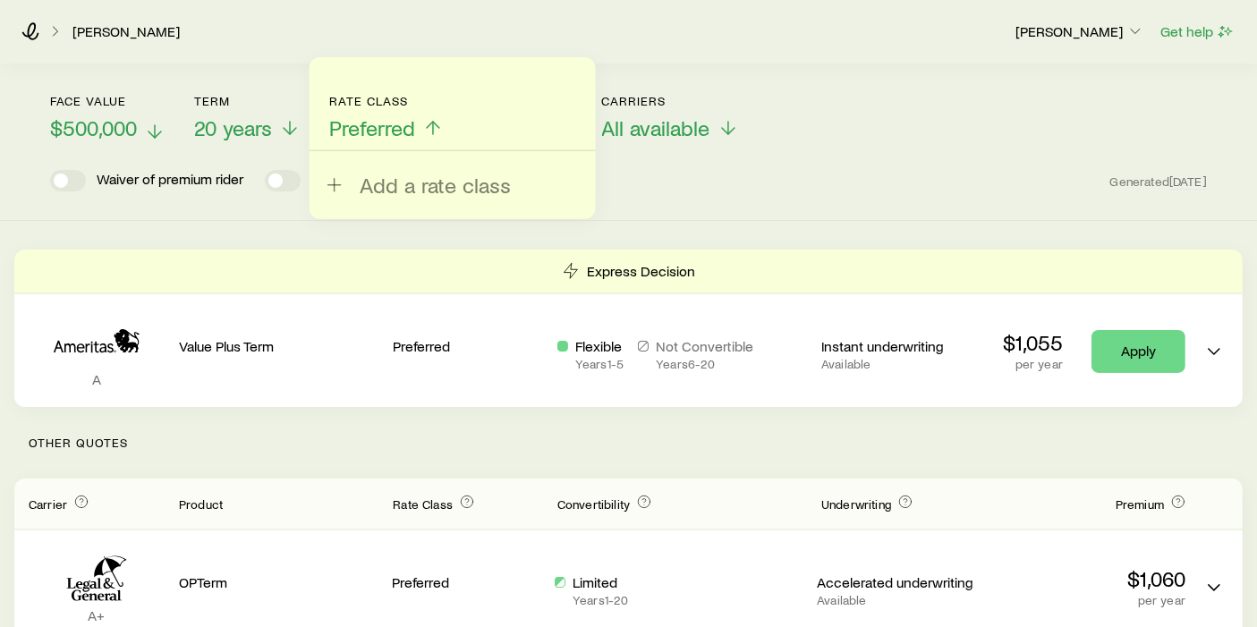
click at [439, 117] on icon at bounding box center [432, 127] width 21 height 21
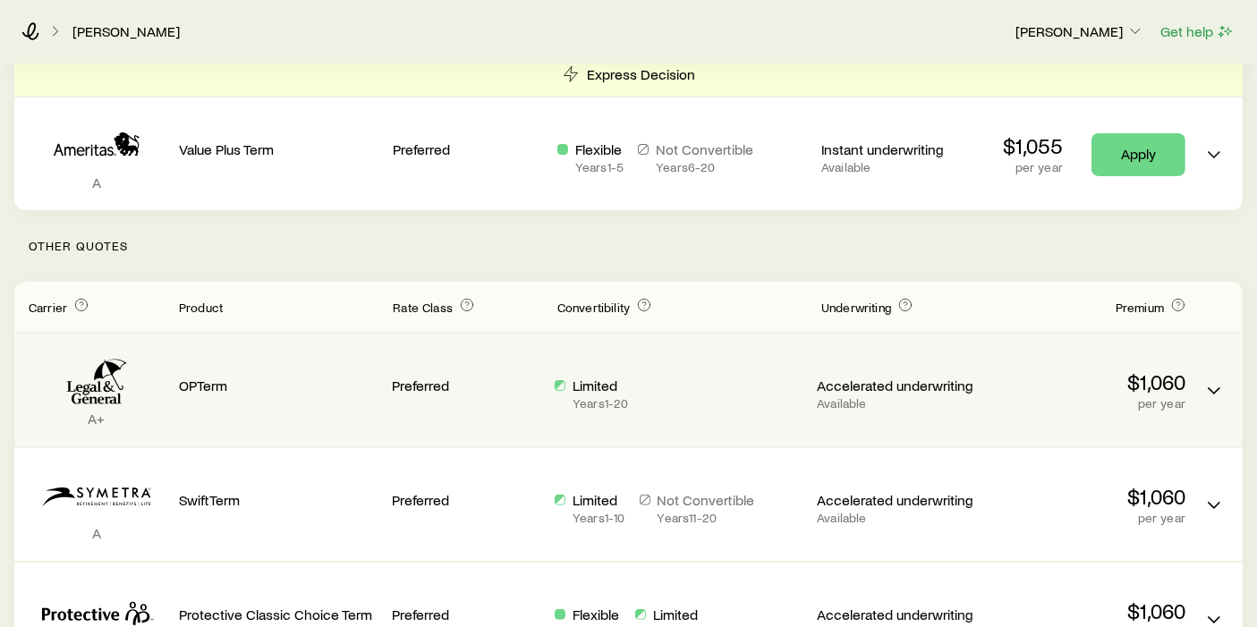
scroll to position [397, 0]
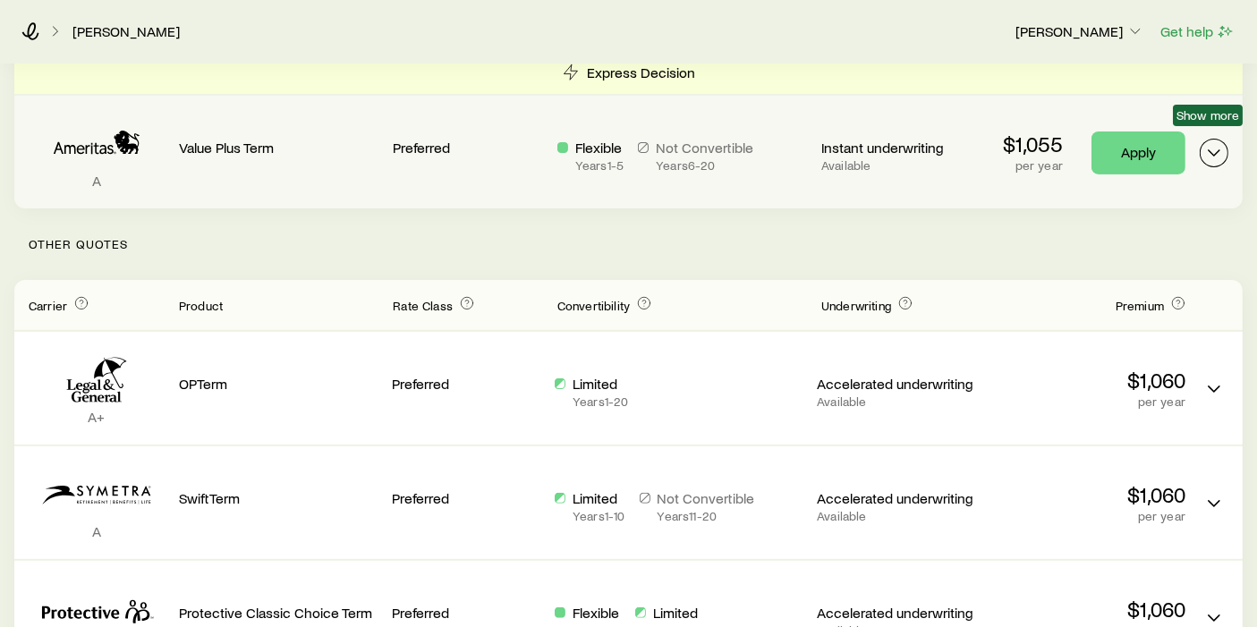
click at [1215, 142] on icon "Term quotes" at bounding box center [1213, 152] width 21 height 21
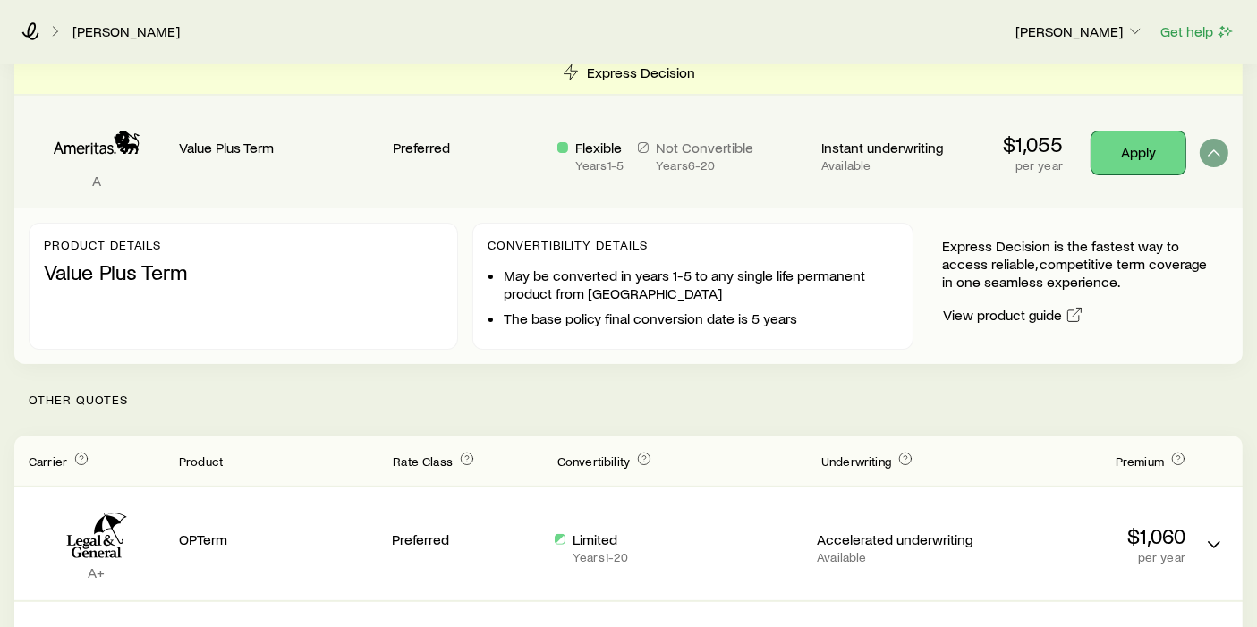
click at [1161, 134] on link "Apply" at bounding box center [1138, 153] width 94 height 43
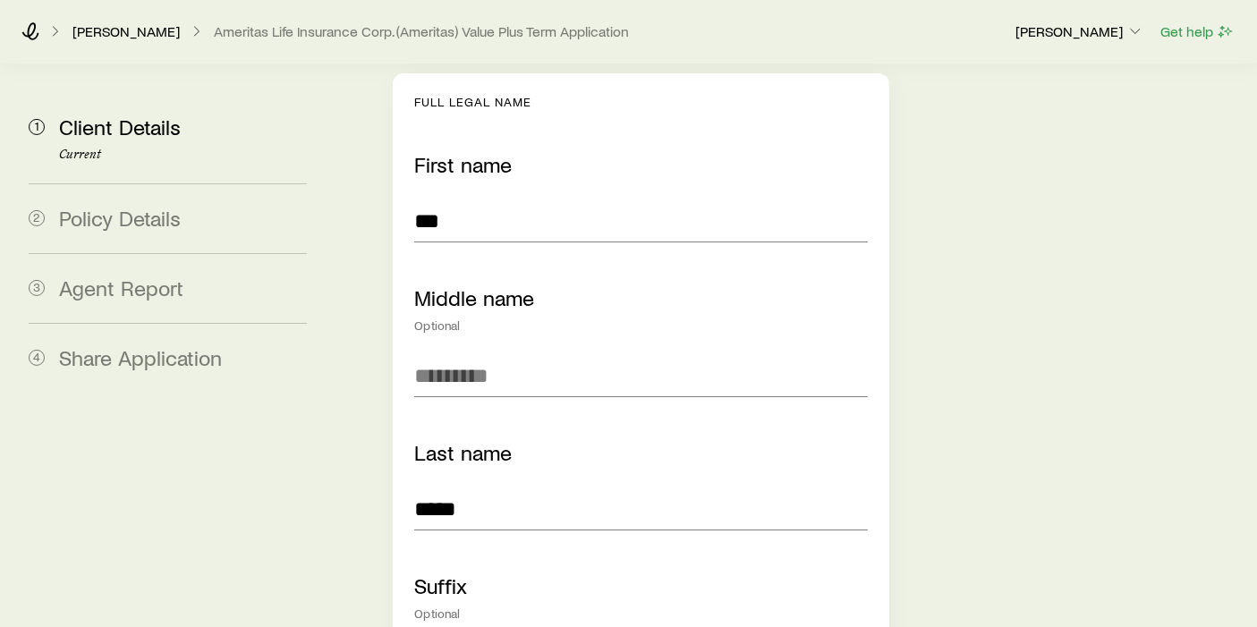
scroll to position [199, 0]
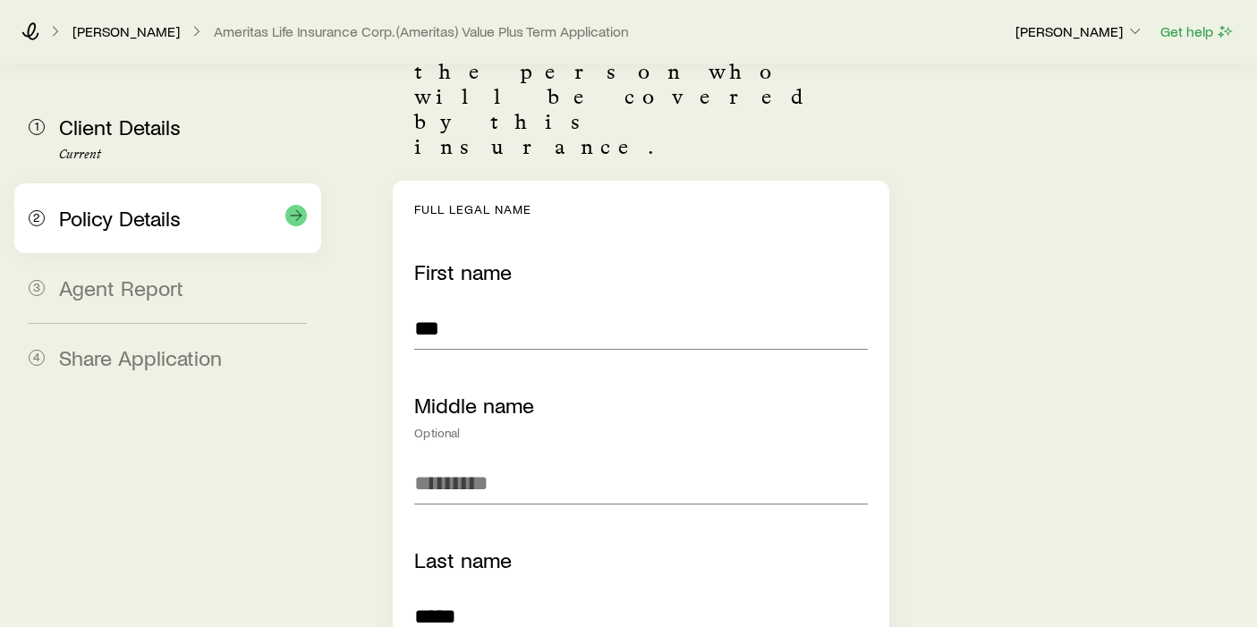
click at [66, 223] on span "Policy Details" at bounding box center [120, 218] width 122 height 26
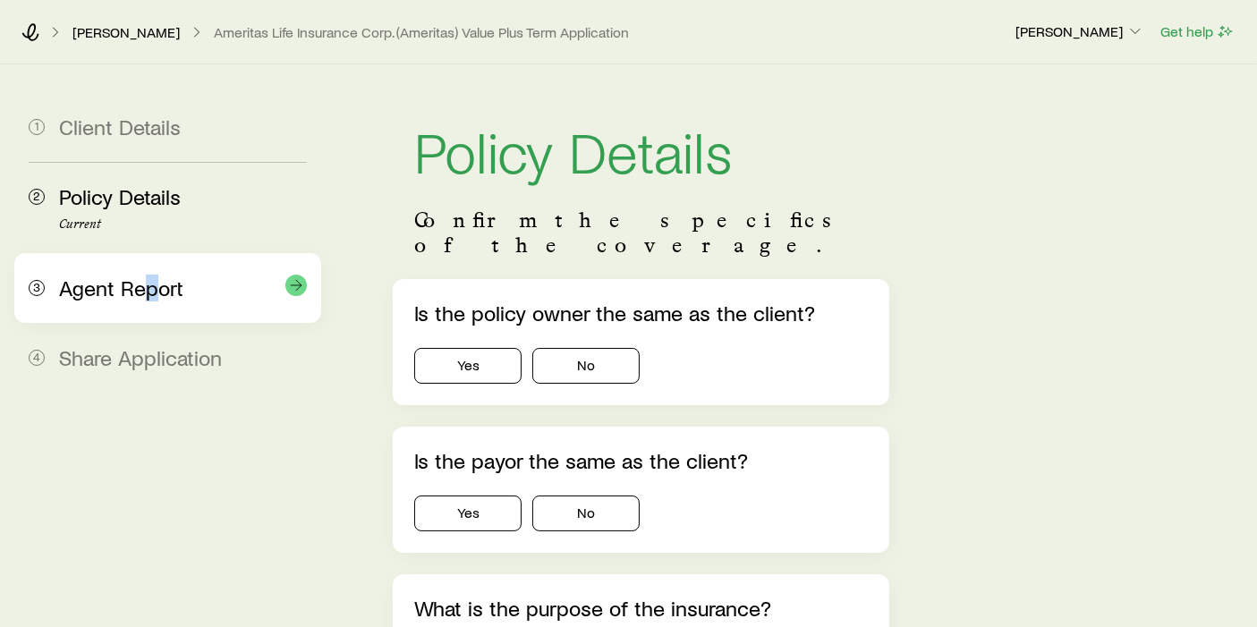
click at [149, 280] on span "Agent Report" at bounding box center [121, 288] width 124 height 26
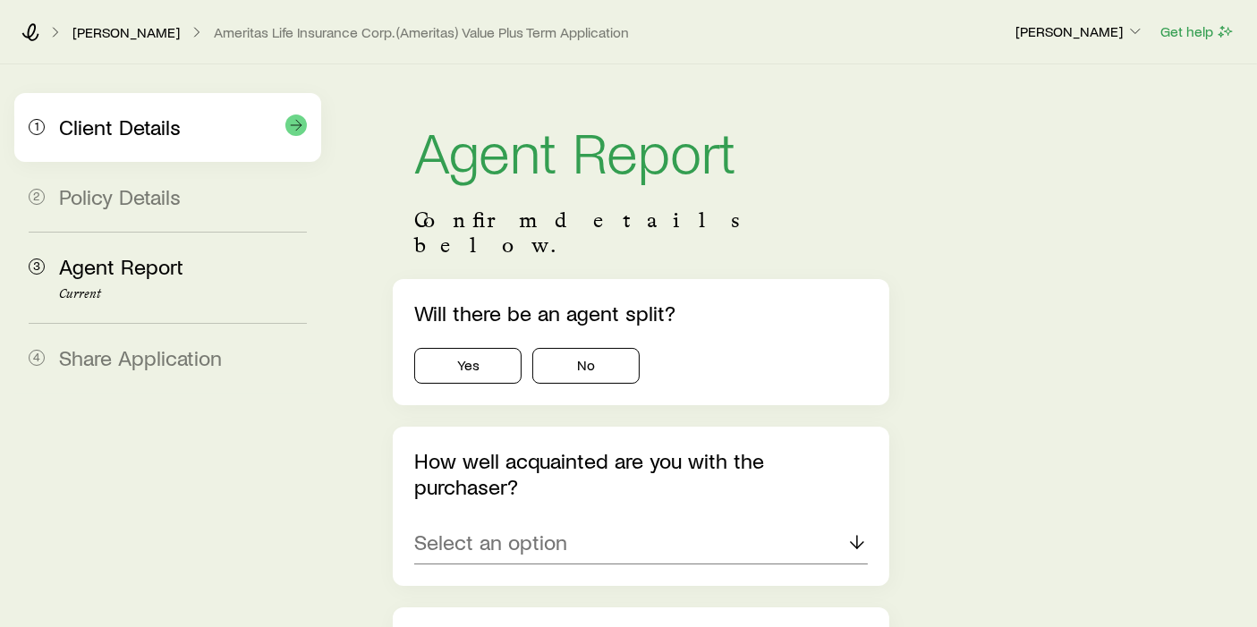
click at [120, 136] on span "Client Details" at bounding box center [120, 127] width 122 height 26
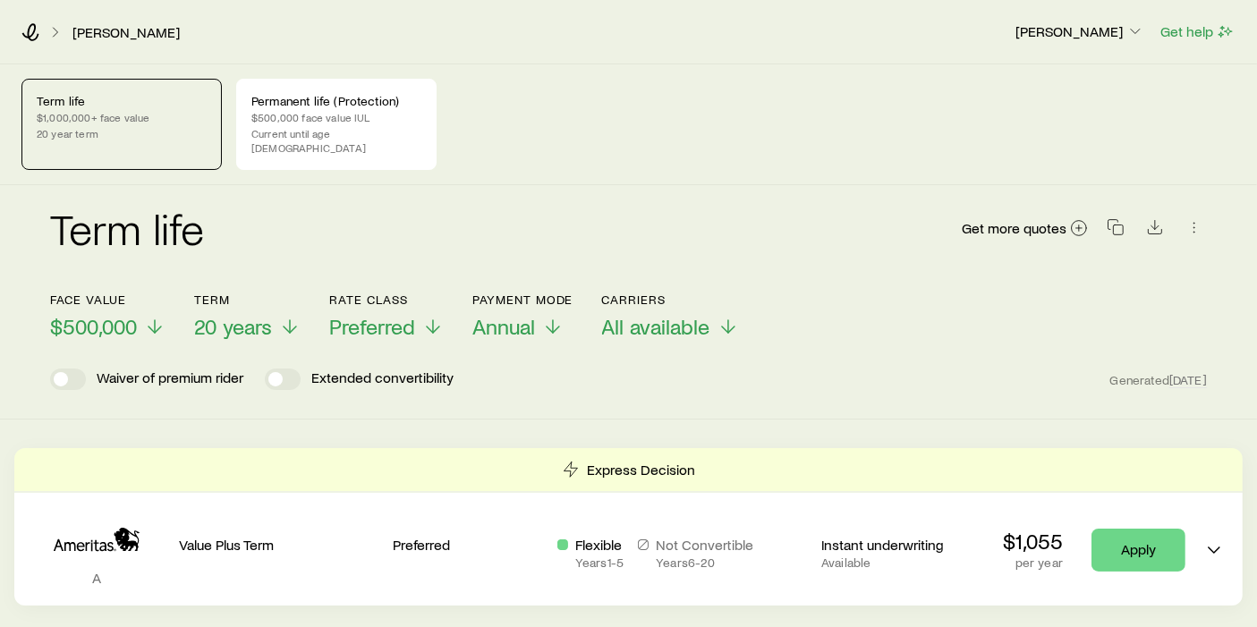
scroll to position [211323, 0]
click at [329, 121] on p "$500,000 face value IUL" at bounding box center [336, 117] width 170 height 14
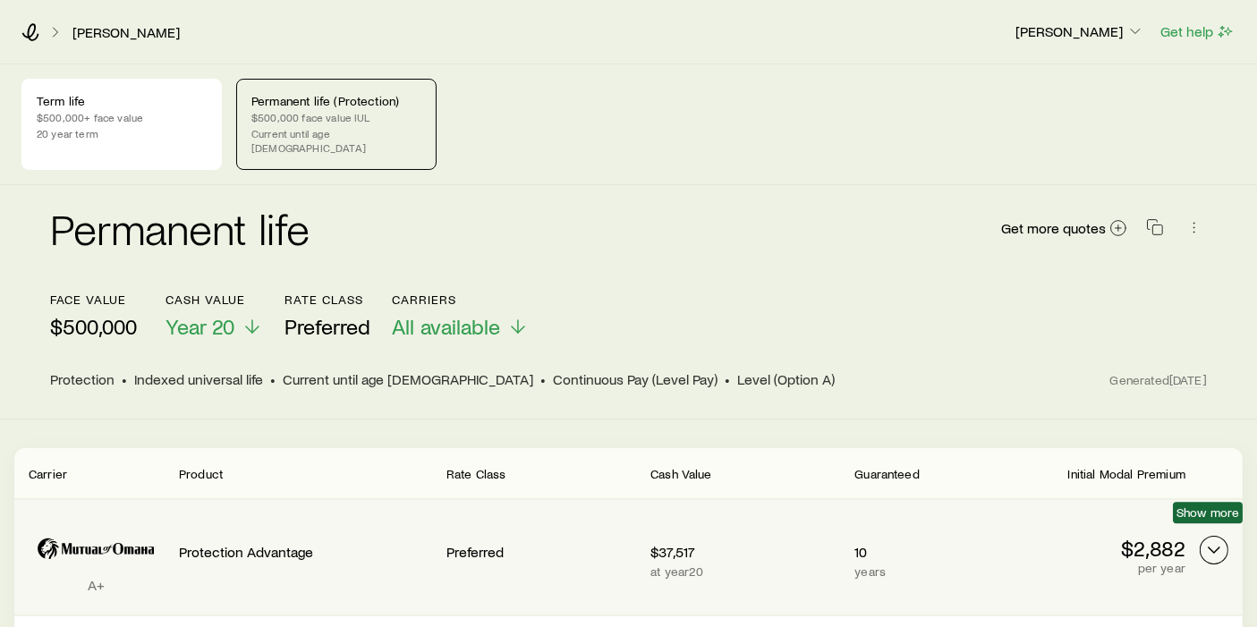
click at [1212, 539] on icon "Permanent quotes" at bounding box center [1213, 549] width 21 height 21
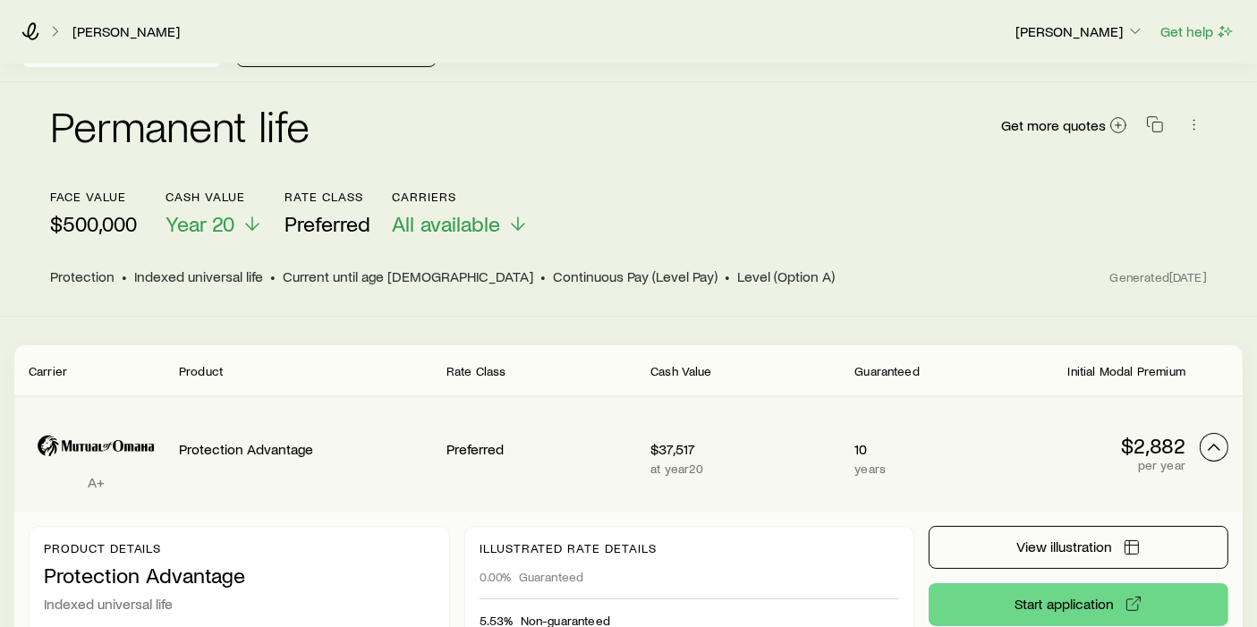
scroll to position [199, 0]
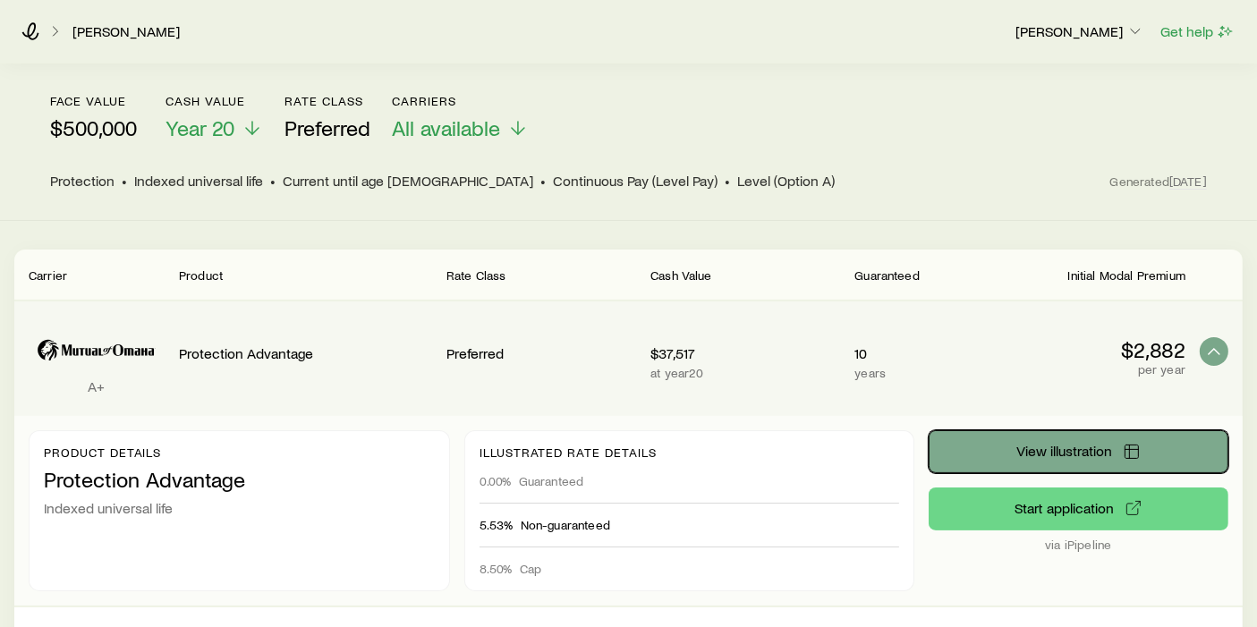
click at [1068, 444] on span "View illustration" at bounding box center [1064, 451] width 96 height 14
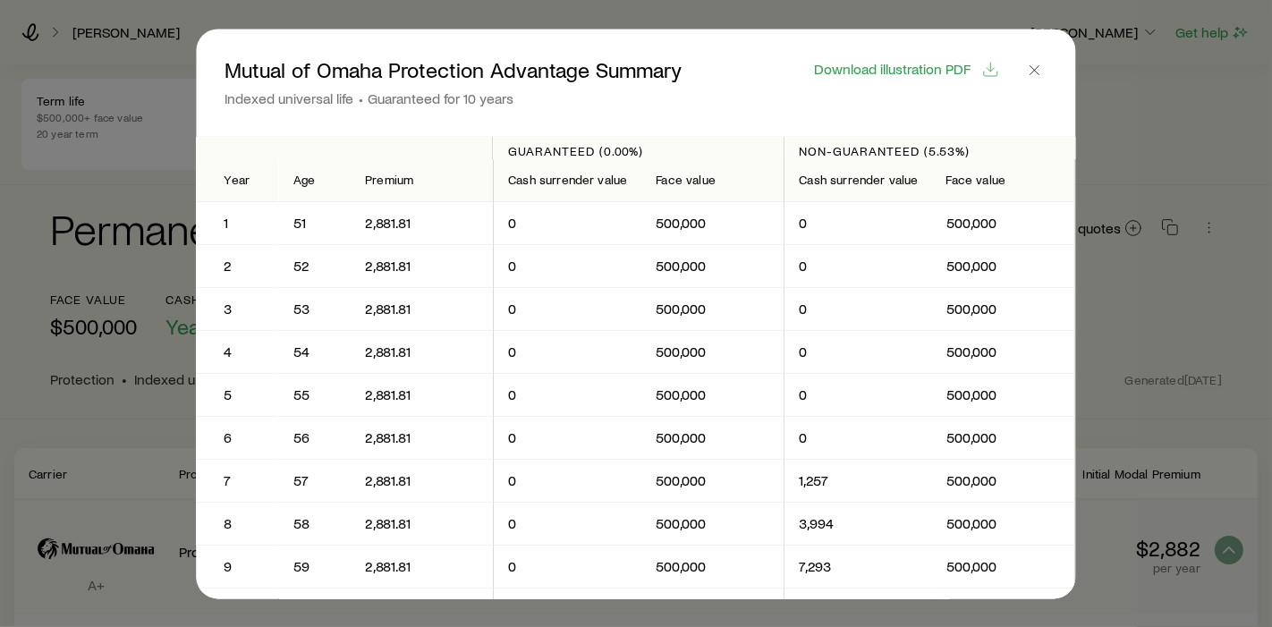
scroll to position [209533, 0]
click at [896, 67] on span "Download illustration PDF" at bounding box center [893, 69] width 157 height 14
click at [1040, 67] on icon "button" at bounding box center [1035, 70] width 18 height 18
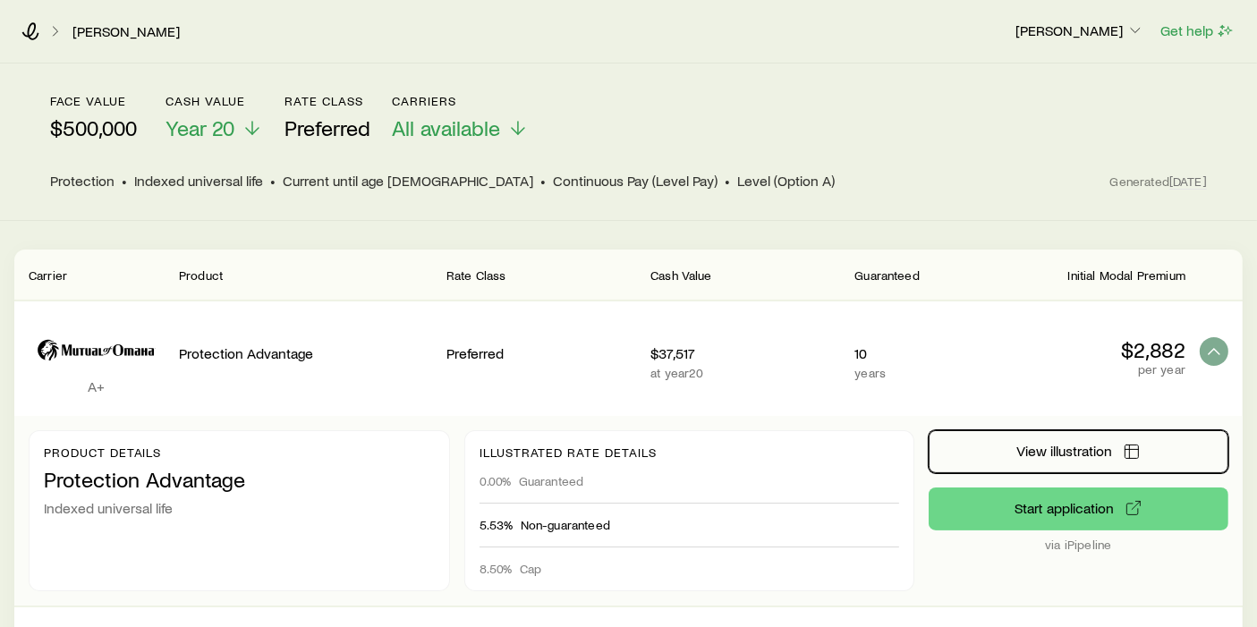
scroll to position [211323, 0]
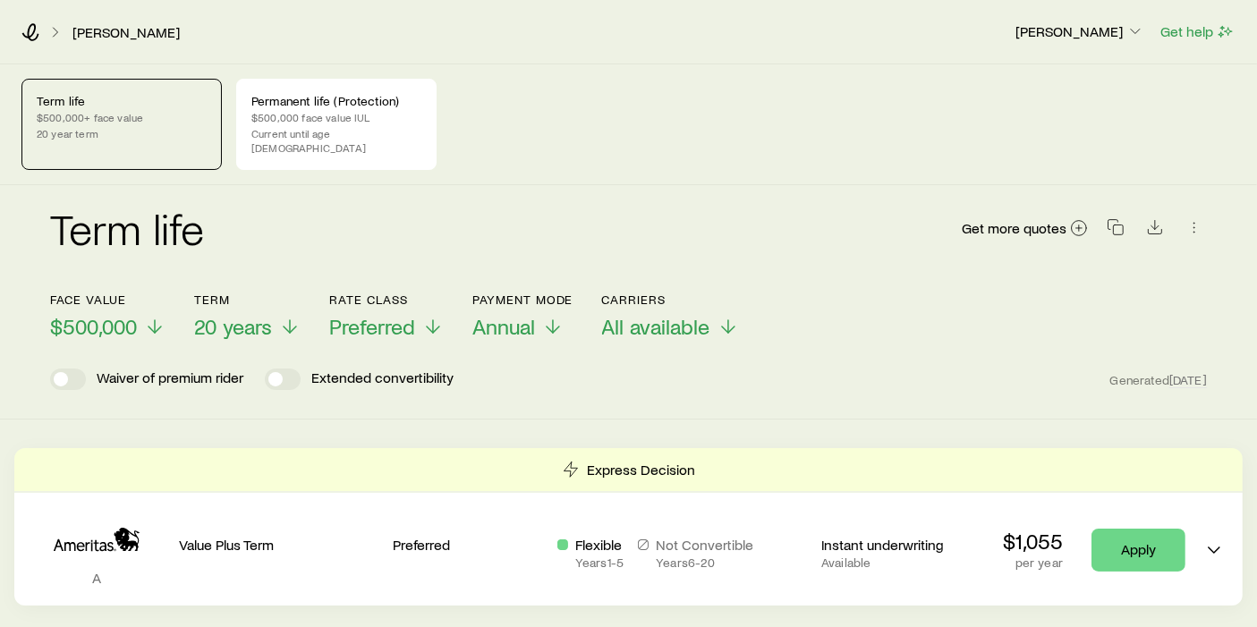
click at [55, 30] on polyline at bounding box center [56, 32] width 4 height 9
click at [110, 32] on link "[PERSON_NAME]" at bounding box center [126, 32] width 109 height 17
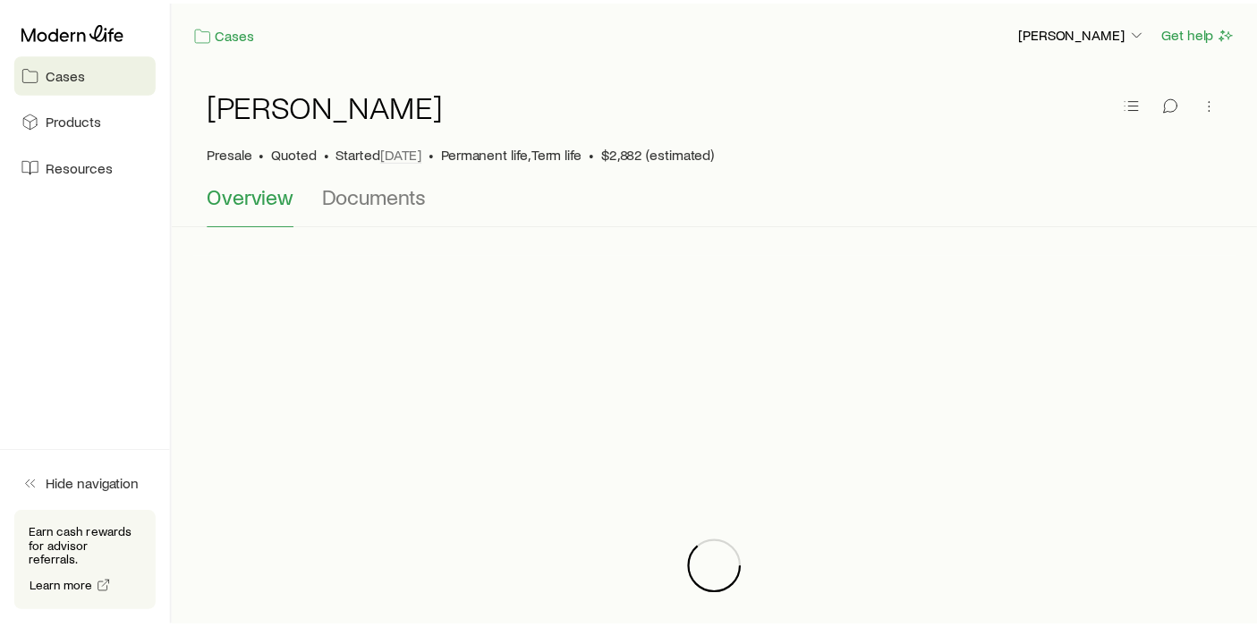
scroll to position [211323, 0]
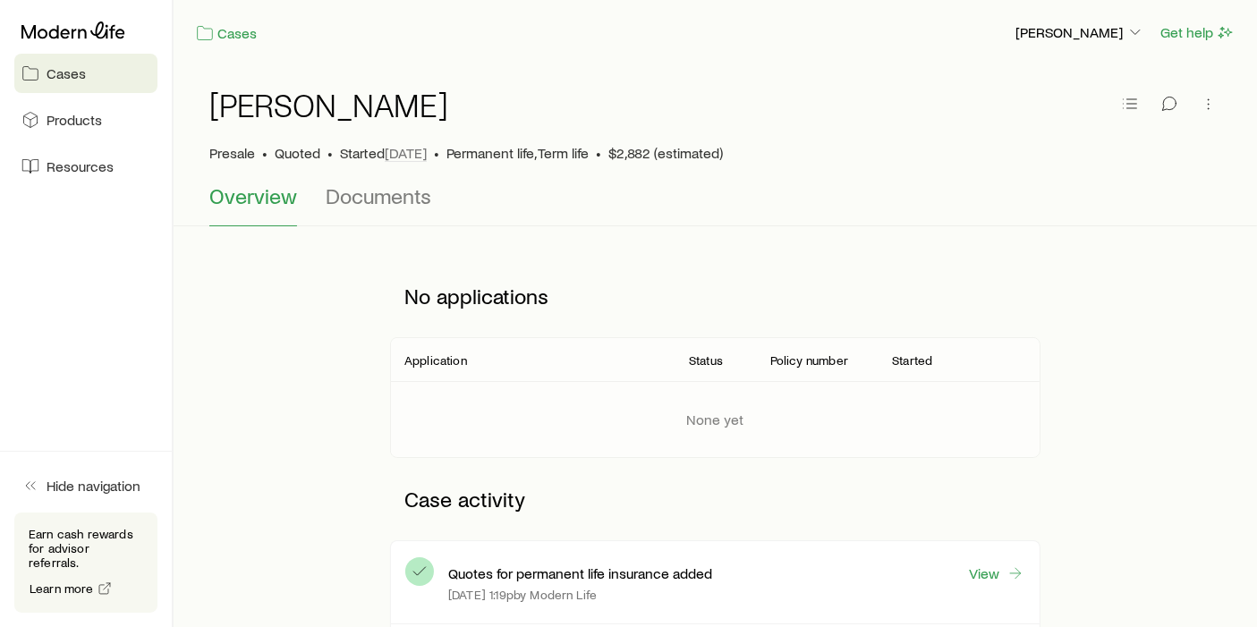
click at [72, 72] on span "Cases" at bounding box center [66, 73] width 39 height 18
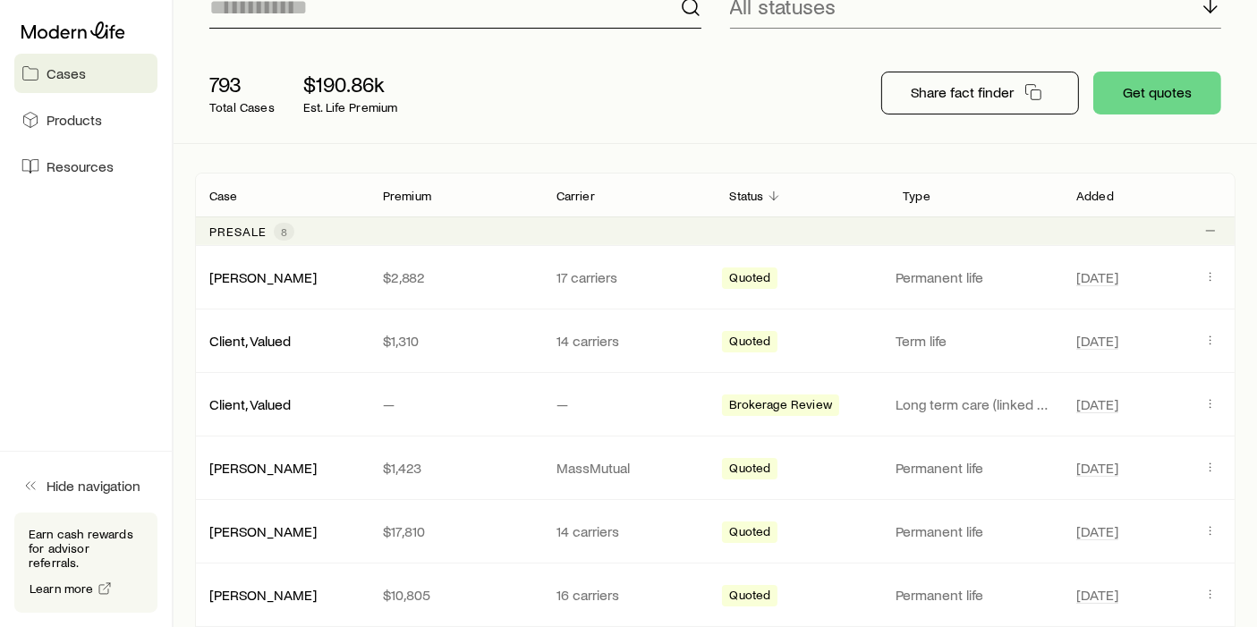
scroll to position [199, 0]
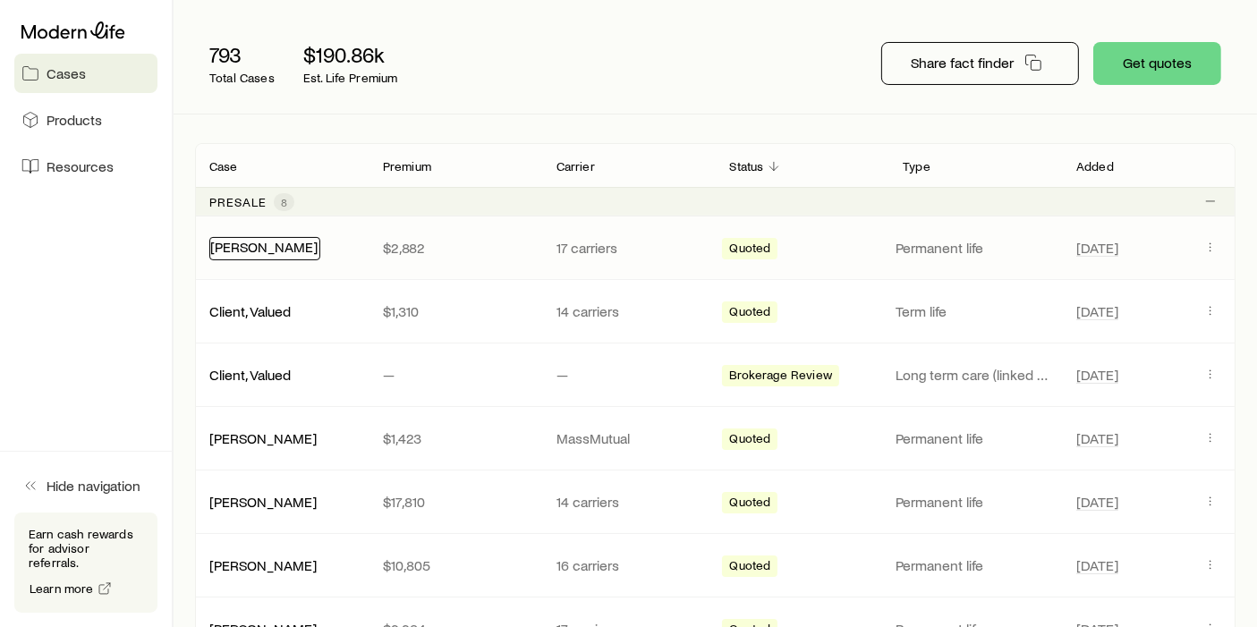
click at [233, 250] on link "[PERSON_NAME]" at bounding box center [263, 246] width 107 height 17
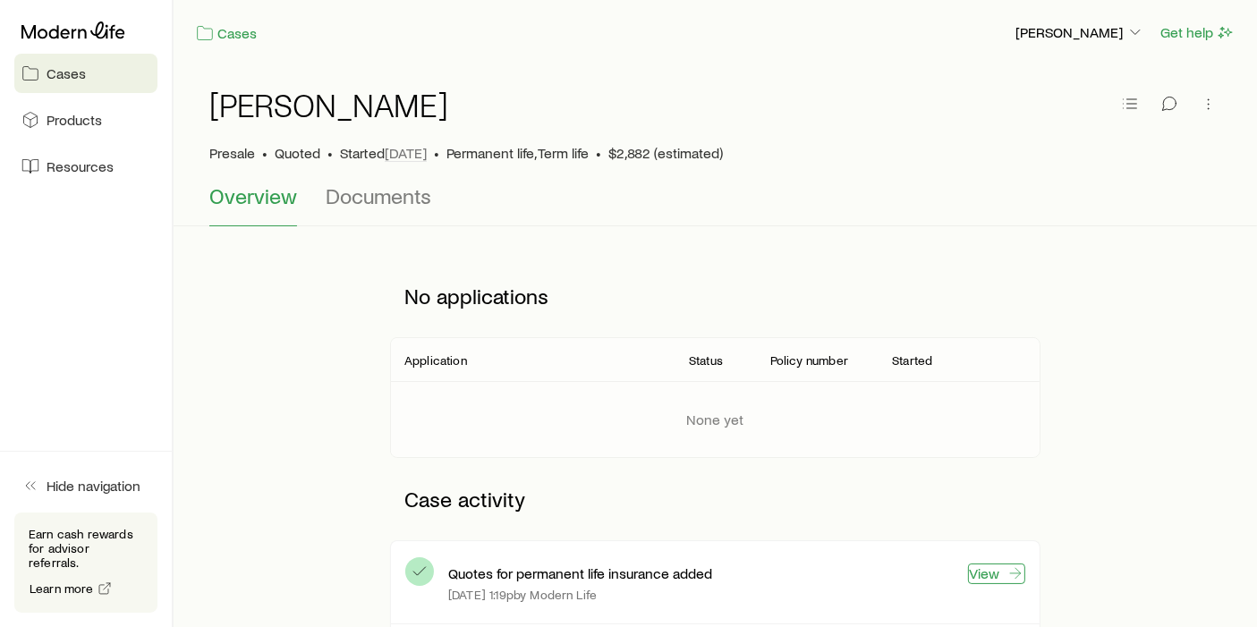
click at [989, 553] on link "View" at bounding box center [996, 574] width 57 height 21
click at [60, 70] on span "Cases" at bounding box center [66, 73] width 39 height 18
